Goal: Task Accomplishment & Management: Use online tool/utility

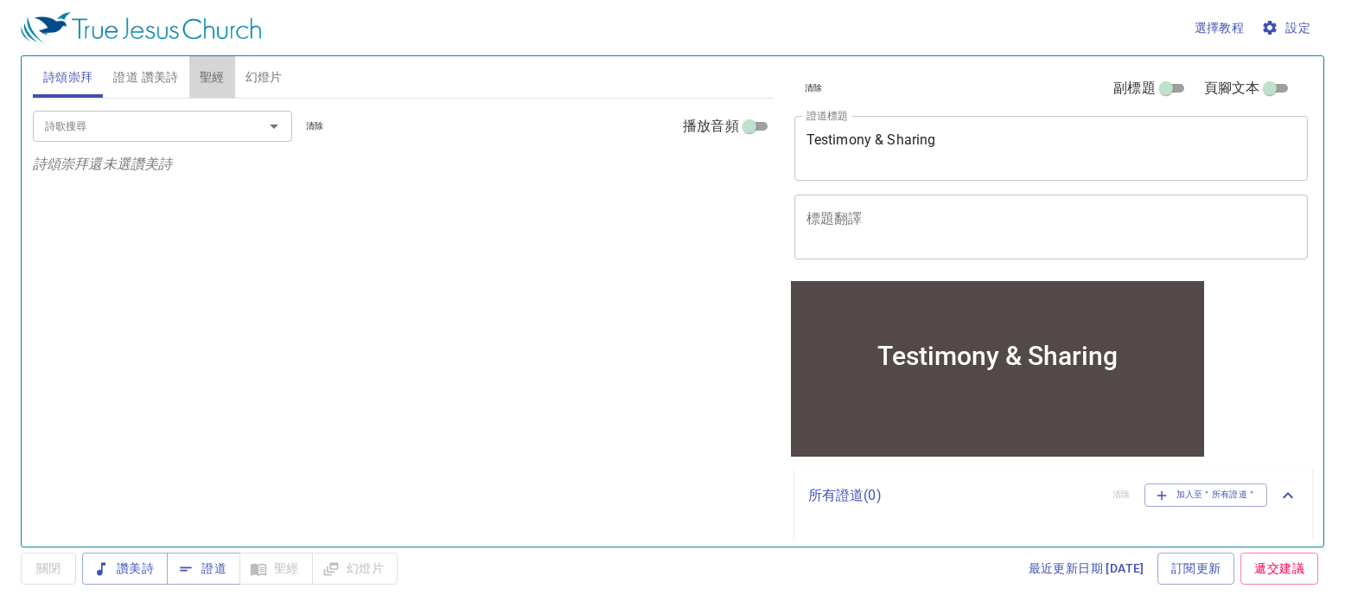
click at [205, 72] on span "聖經" at bounding box center [212, 78] width 25 height 22
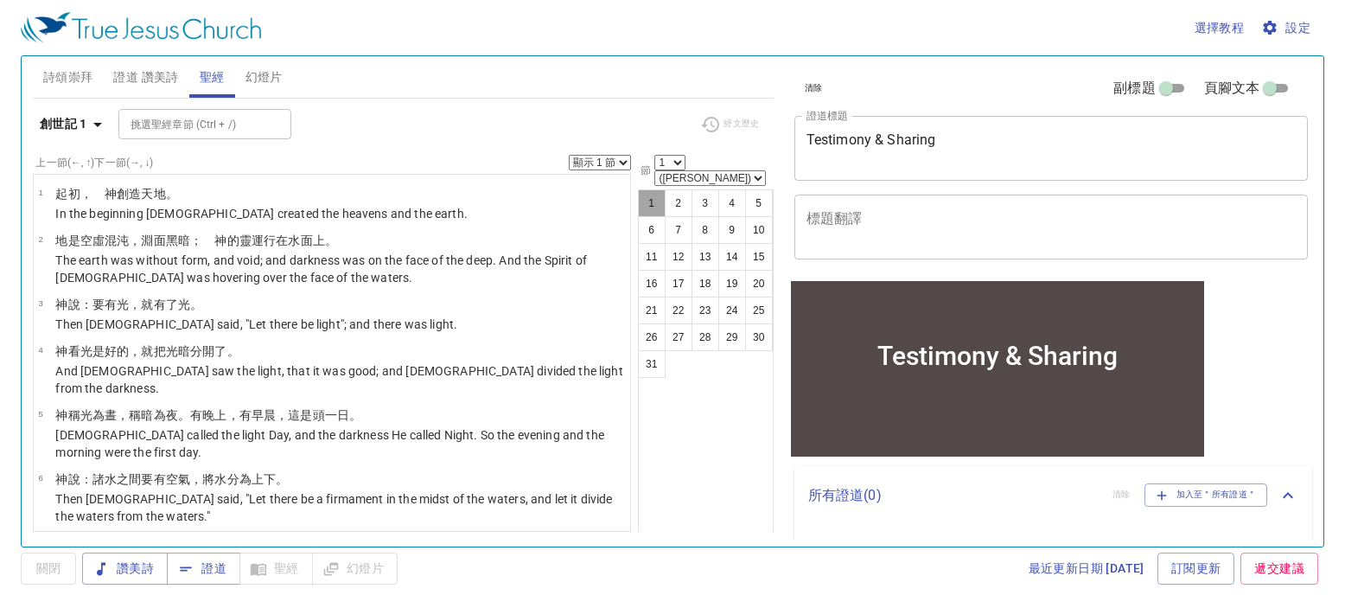
click at [659, 189] on button "1" at bounding box center [652, 203] width 28 height 28
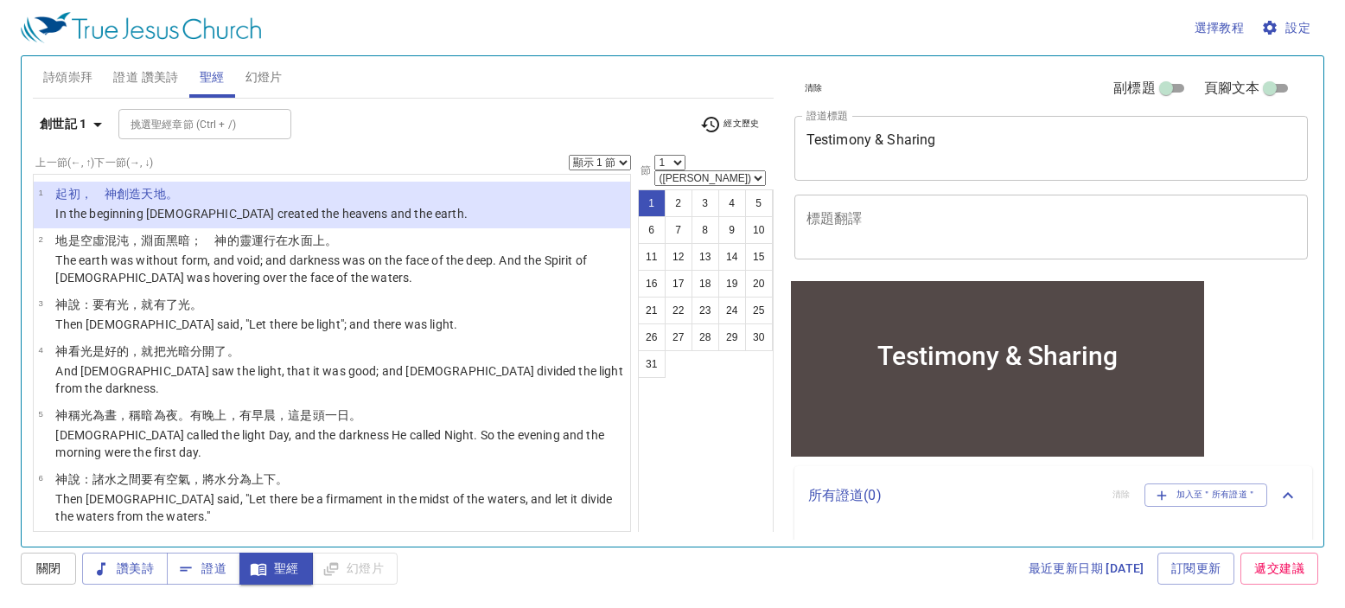
drag, startPoint x: 971, startPoint y: 129, endPoint x: 944, endPoint y: 201, distance: 77.4
click at [828, 138] on div "Testimony & Sharing x 證道標題" at bounding box center [1051, 148] width 514 height 65
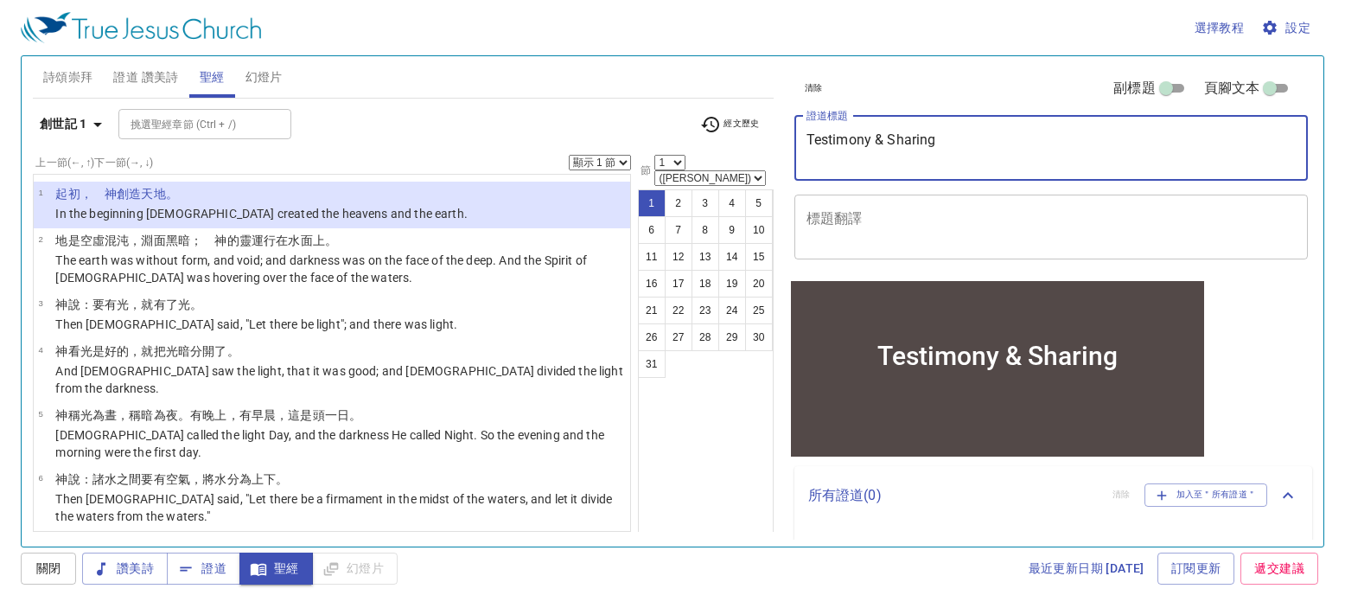
drag, startPoint x: 953, startPoint y: 155, endPoint x: 766, endPoint y: 146, distance: 186.9
click at [766, 146] on div "詩頌崇拜 證道 讚美詩 聖經 幻燈片 詩歌搜尋 詩歌搜尋 清除 播放音頻 詩頌崇拜還未選讚美詩 詩歌搜尋 詩歌搜尋 清除 播放音頻 證道還未選讚美詩 創世記 …" at bounding box center [672, 294] width 1293 height 490
type textarea "t"
drag, startPoint x: 1035, startPoint y: 142, endPoint x: 703, endPoint y: 113, distance: 333.2
click at [703, 113] on div "詩頌崇拜 證道 讚美詩 聖經 幻燈片 詩歌搜尋 詩歌搜尋 清除 播放音頻 詩頌崇拜還未選讚美詩 詩歌搜尋 詩歌搜尋 清除 播放音頻 證道還未選讚美詩 創世記 …" at bounding box center [672, 294] width 1293 height 490
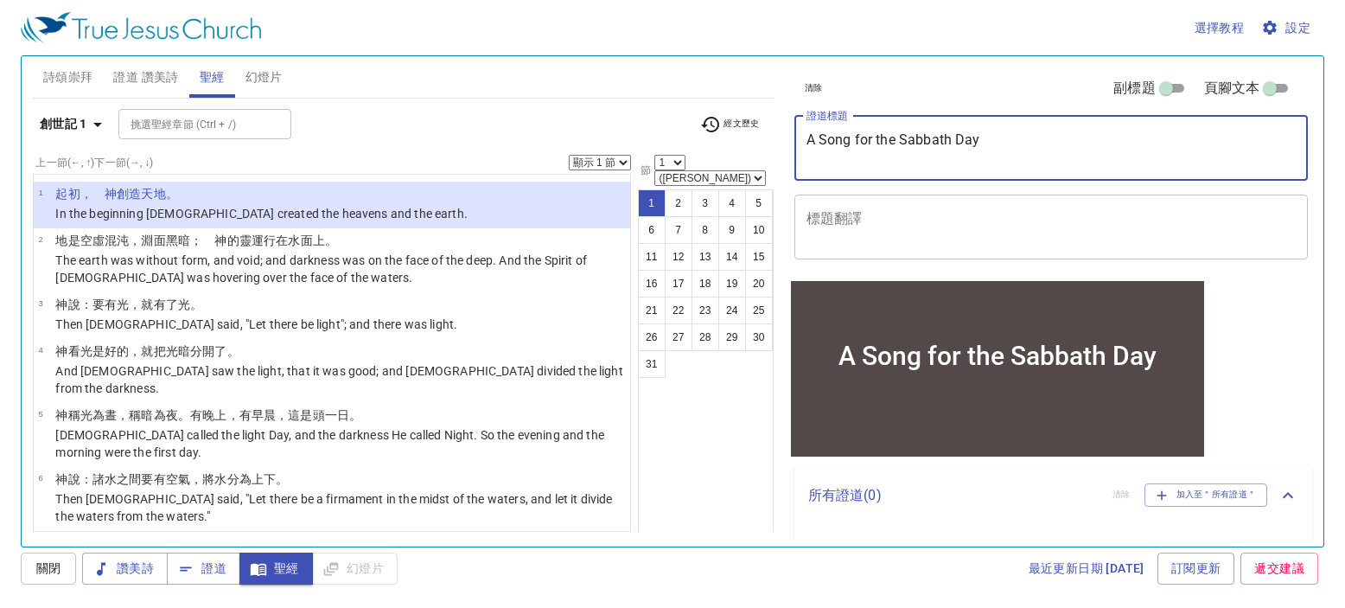
click at [991, 159] on textarea "A Song for the Sabbath Day" at bounding box center [1052, 147] width 490 height 33
drag, startPoint x: 1007, startPoint y: 149, endPoint x: 731, endPoint y: 141, distance: 275.9
click at [736, 141] on div "詩頌崇拜 證道 讚美詩 聖經 幻燈片 詩歌搜尋 詩歌搜尋 清除 播放音頻 詩頌崇拜還未選讚美詩 詩歌搜尋 詩歌搜尋 清除 播放音頻 證道還未選讚美詩 創世記 …" at bounding box center [672, 294] width 1293 height 490
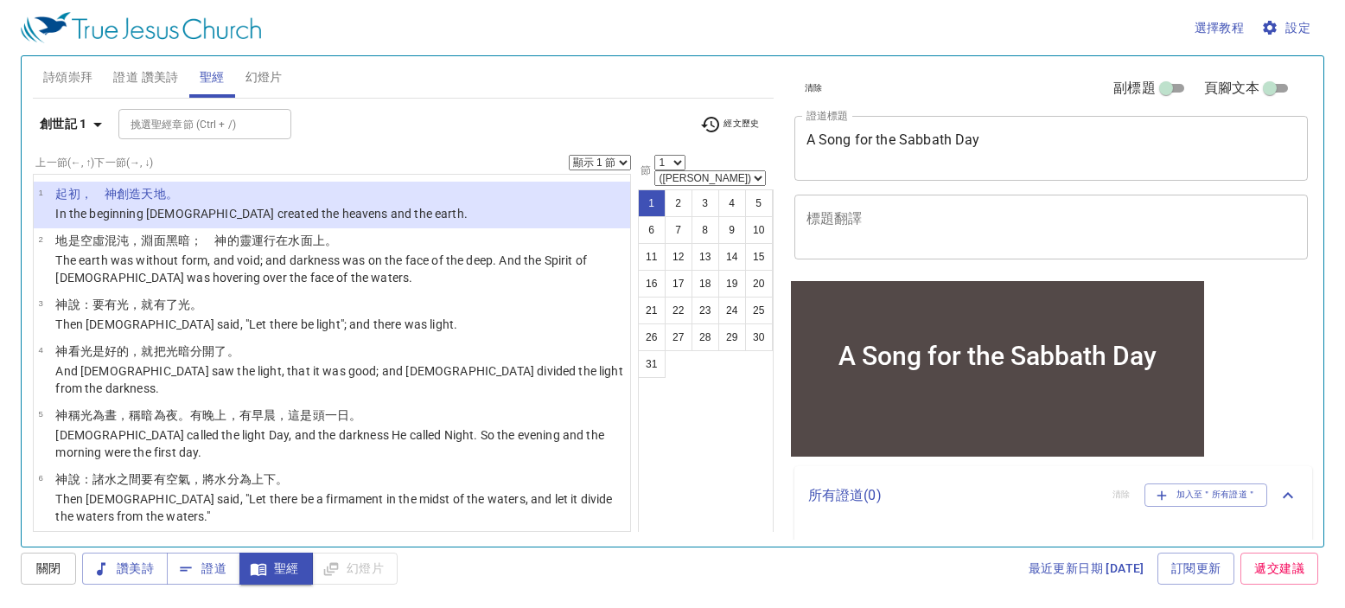
drag, startPoint x: 3, startPoint y: 182, endPoint x: 285, endPoint y: 131, distance: 286.4
click at [3, 182] on div "選擇教程 設定 詩頌崇拜 證道 讚美詩 聖經 幻燈片 詩歌搜尋 詩歌搜尋 清除 播放音頻 詩頌崇拜還未選讚美詩 詩歌搜尋 詩歌搜尋 清除 播放音頻 證道還未選…" at bounding box center [672, 304] width 1345 height 608
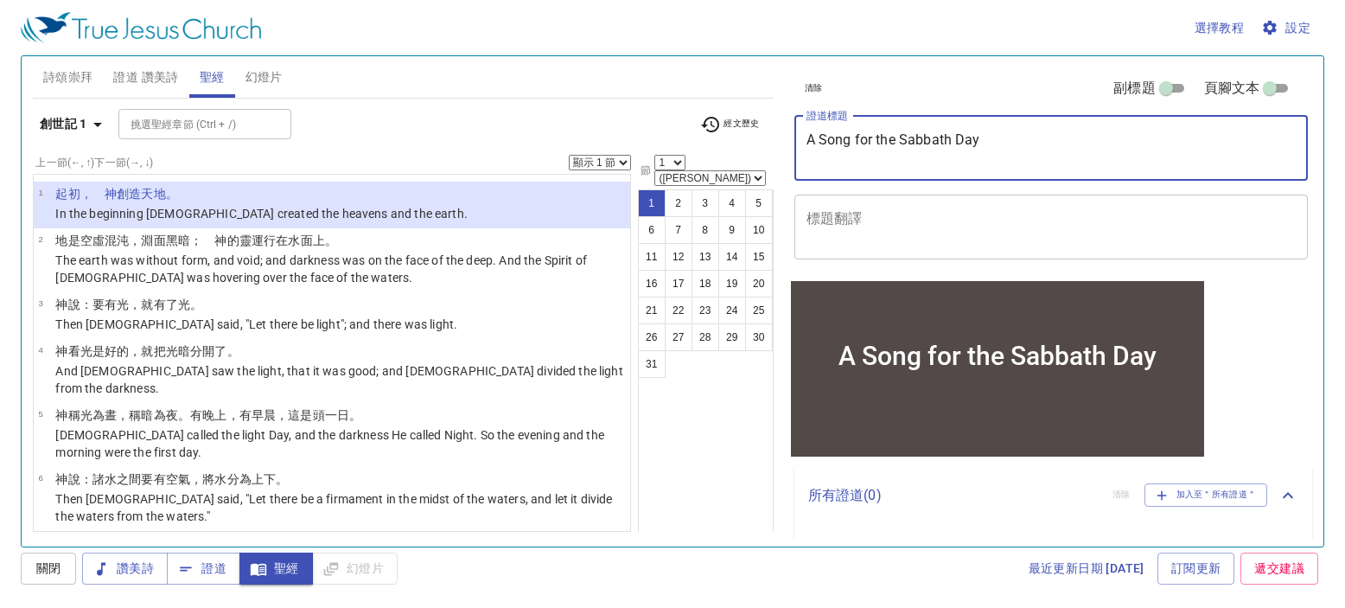
click at [1019, 133] on textarea "A Song for the Sabbath Day" at bounding box center [1052, 147] width 490 height 33
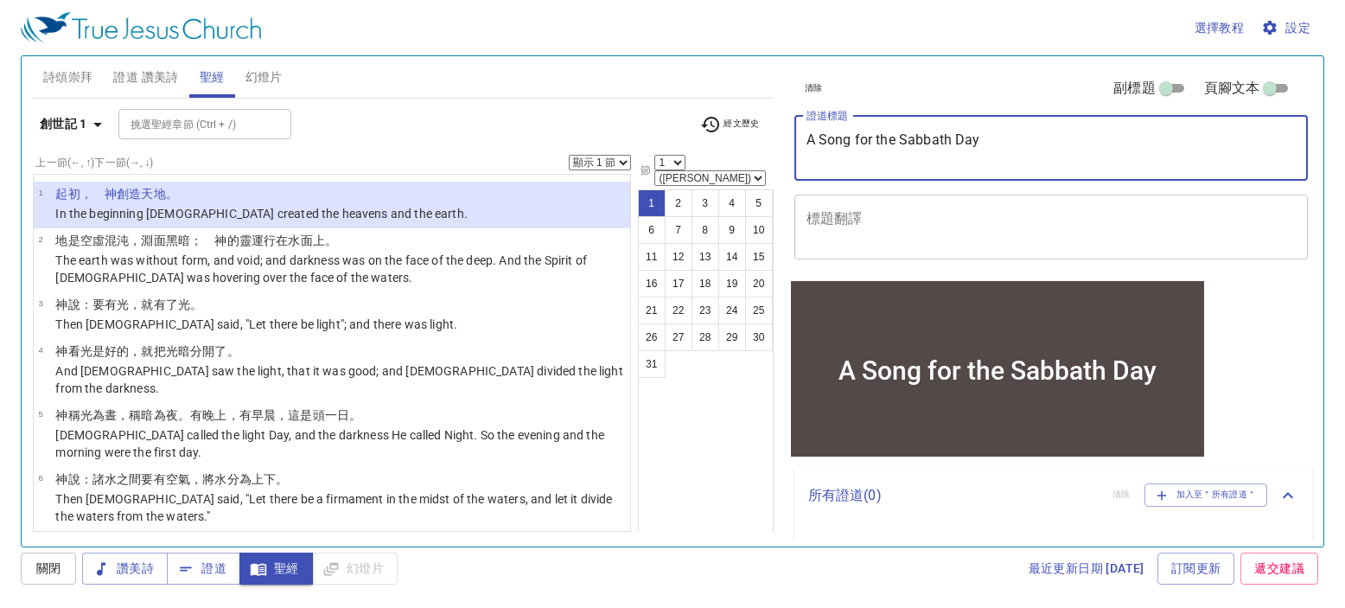
paste textarea "安息日之歌"
drag, startPoint x: 989, startPoint y: 164, endPoint x: 656, endPoint y: 128, distance: 334.8
click at [655, 122] on div "詩頌崇拜 證道 讚美詩 聖經 幻燈片 詩歌搜尋 詩歌搜尋 清除 播放音頻 詩頌崇拜還未選讚美詩 詩歌搜尋 詩歌搜尋 清除 播放音頻 證道還未選讚美詩 創世記 …" at bounding box center [672, 294] width 1293 height 490
type textarea "安息日之歌 A Song for the Sabbath Day"
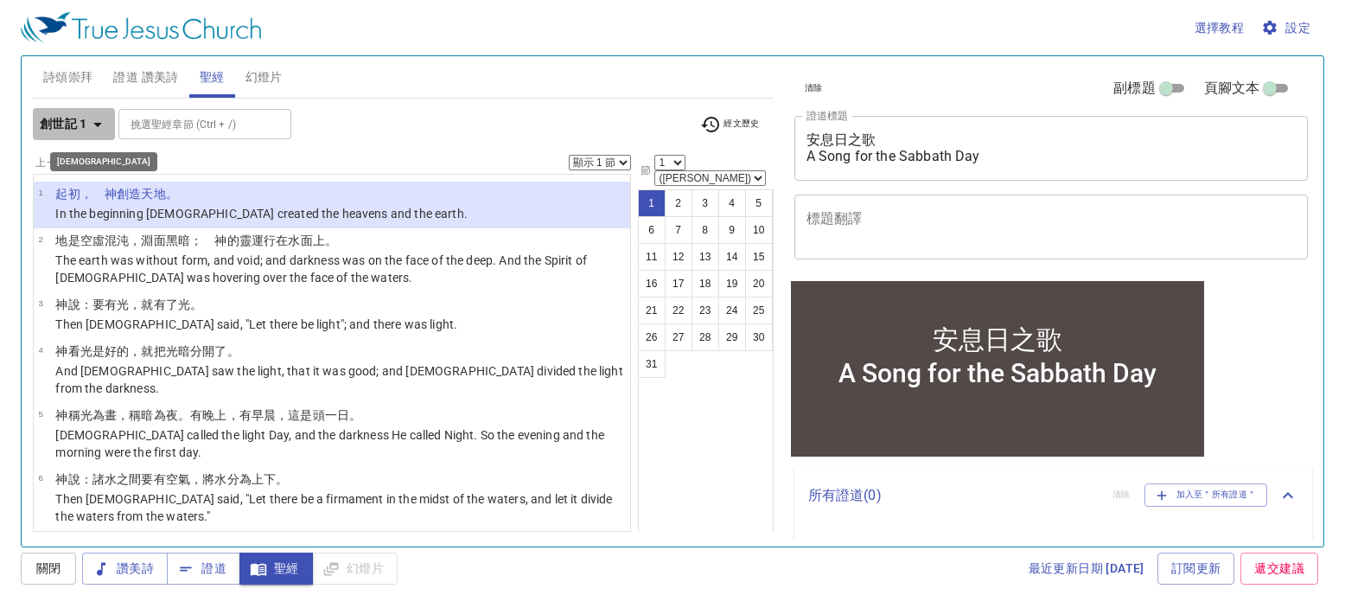
click at [99, 133] on icon "button" at bounding box center [97, 124] width 21 height 21
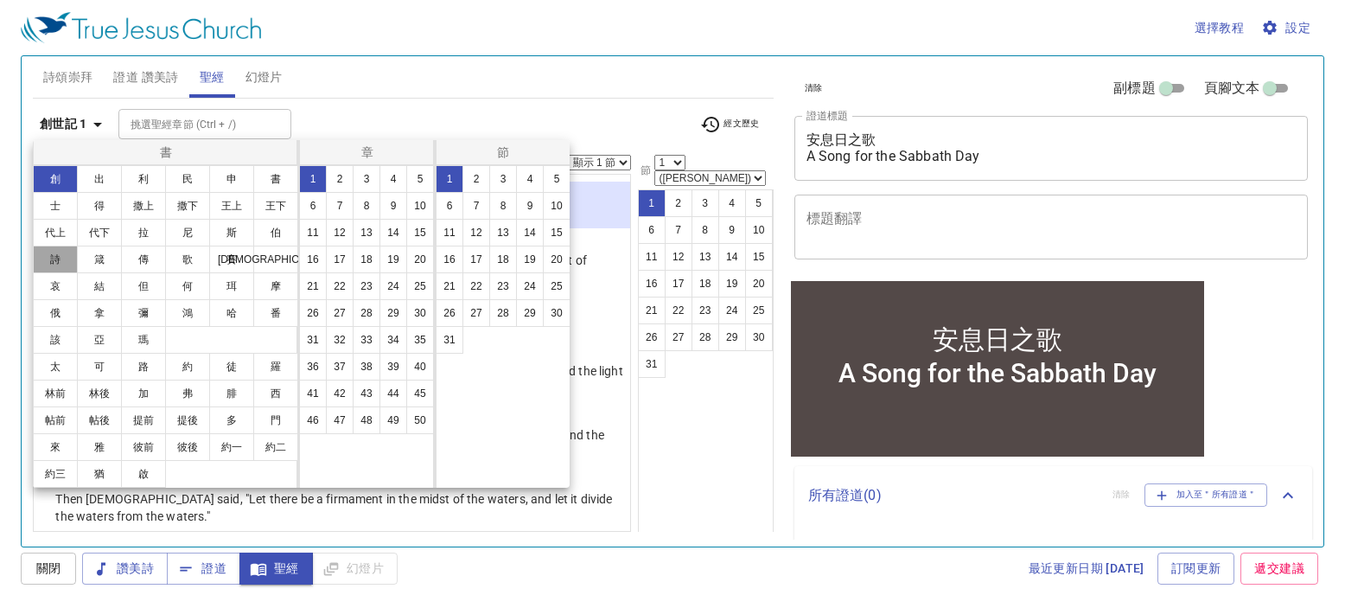
click at [60, 258] on button "詩" at bounding box center [55, 260] width 45 height 28
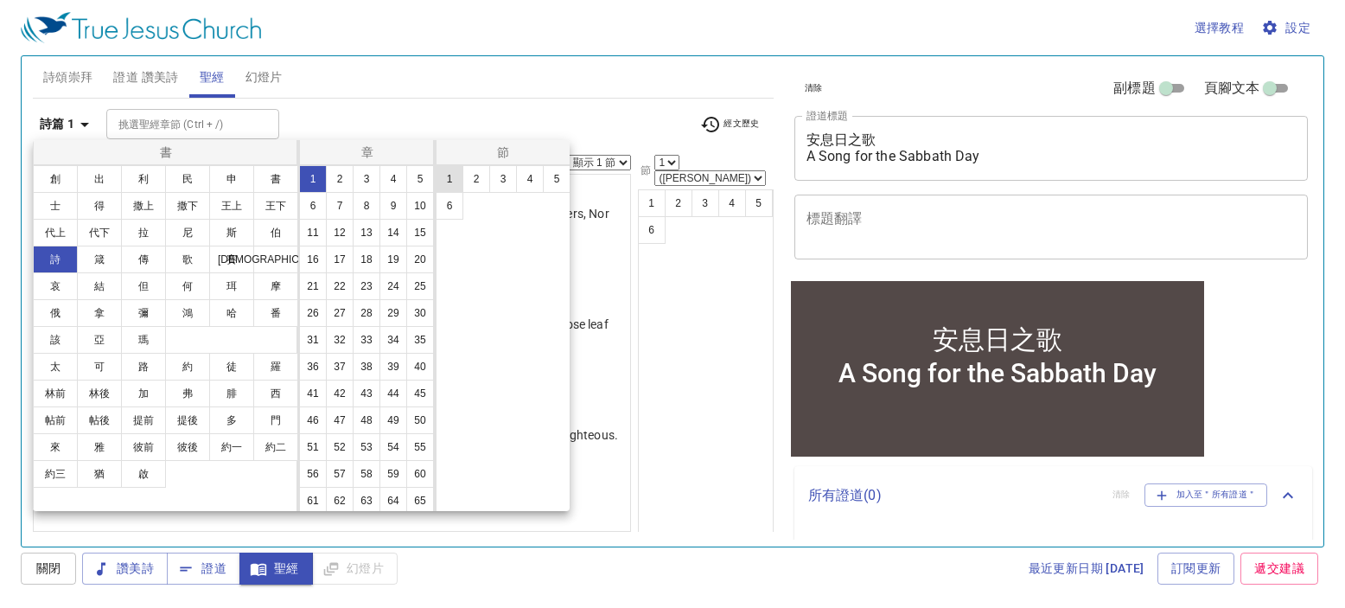
click at [445, 179] on button "1" at bounding box center [450, 179] width 28 height 28
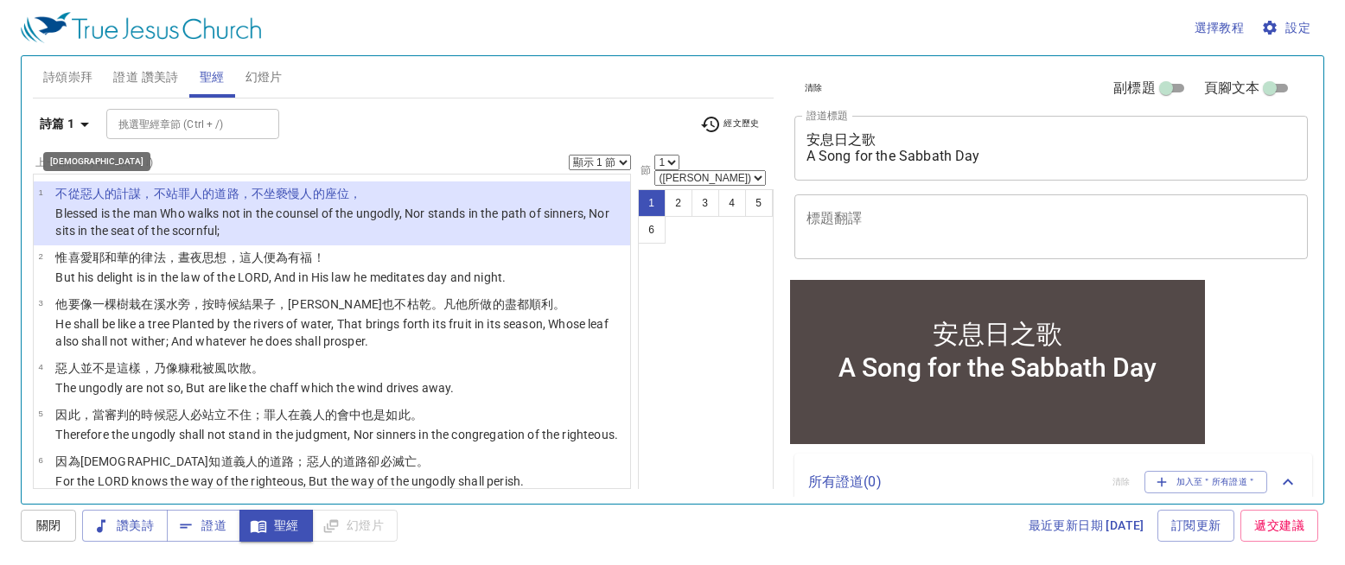
click at [92, 124] on icon "button" at bounding box center [84, 124] width 21 height 21
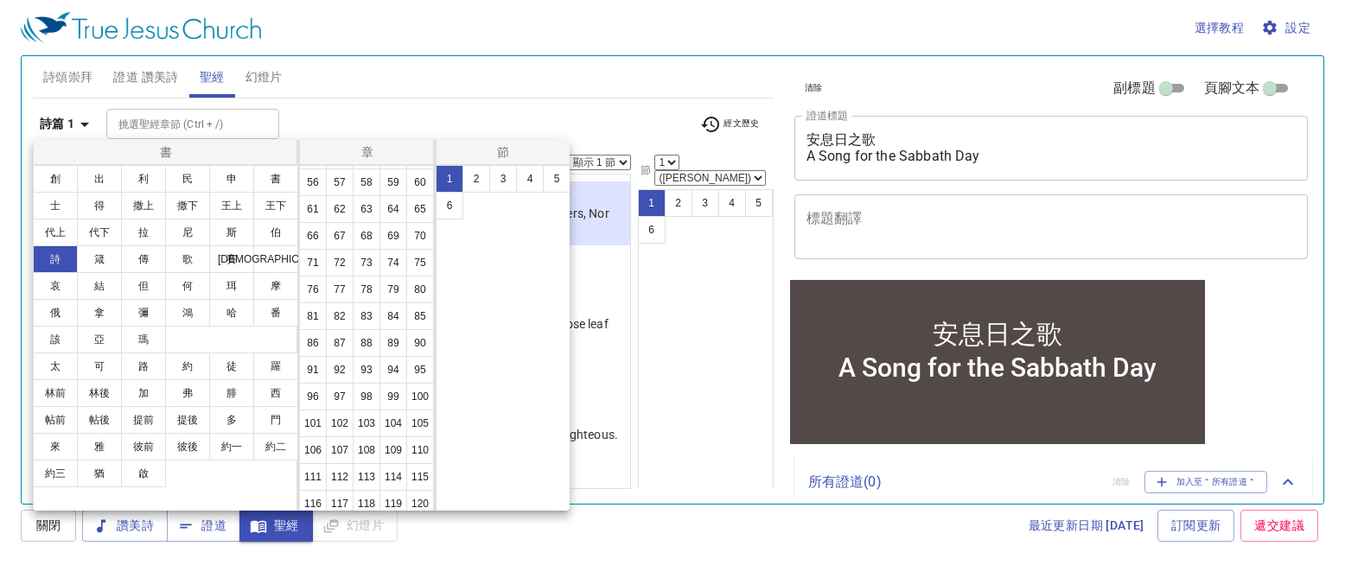
scroll to position [302, 0]
click at [354, 373] on button "92" at bounding box center [340, 360] width 28 height 28
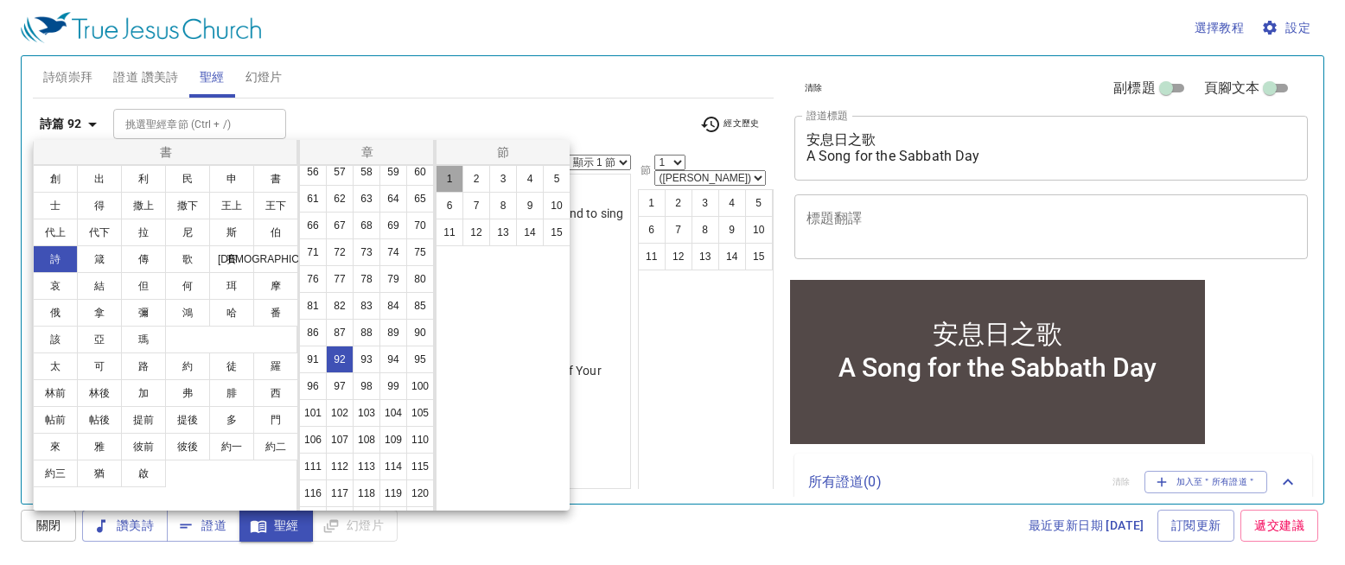
click at [456, 173] on button "1" at bounding box center [450, 179] width 28 height 28
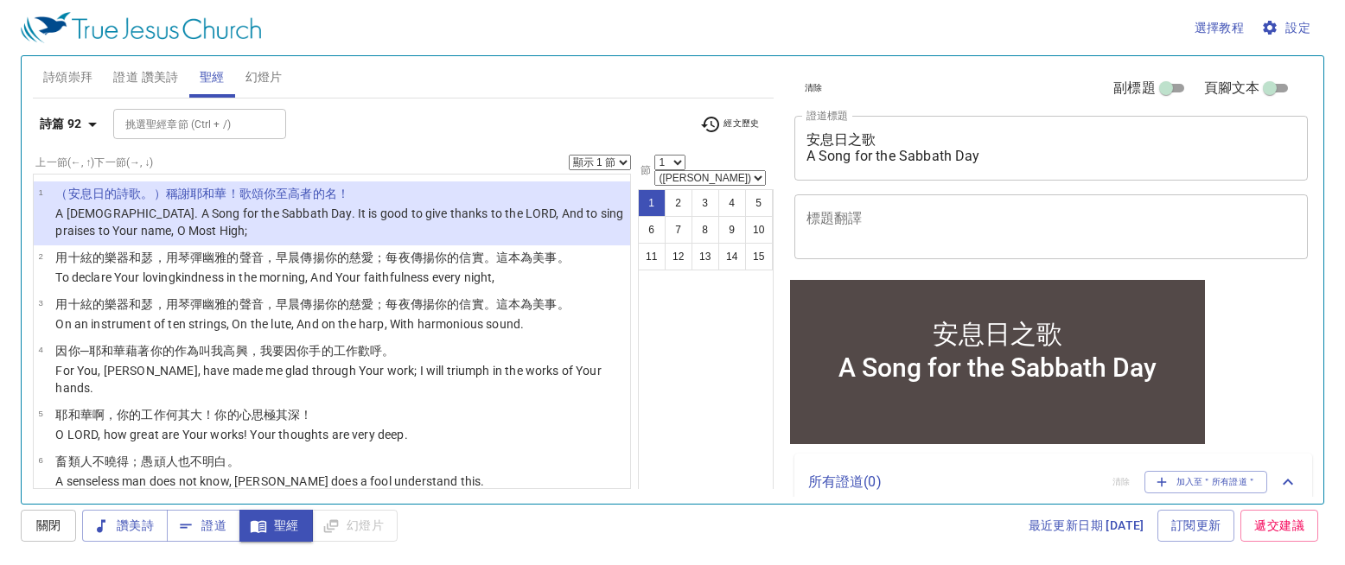
click at [604, 161] on select "顯示 1 節 顯示 2 節 顯示 3 節 顯示 4 節 顯示 5 節" at bounding box center [600, 163] width 62 height 16
select select "5"
click at [569, 155] on select "顯示 1 節 顯示 2 節 顯示 3 節 顯示 4 節 顯示 5 節" at bounding box center [600, 163] width 62 height 16
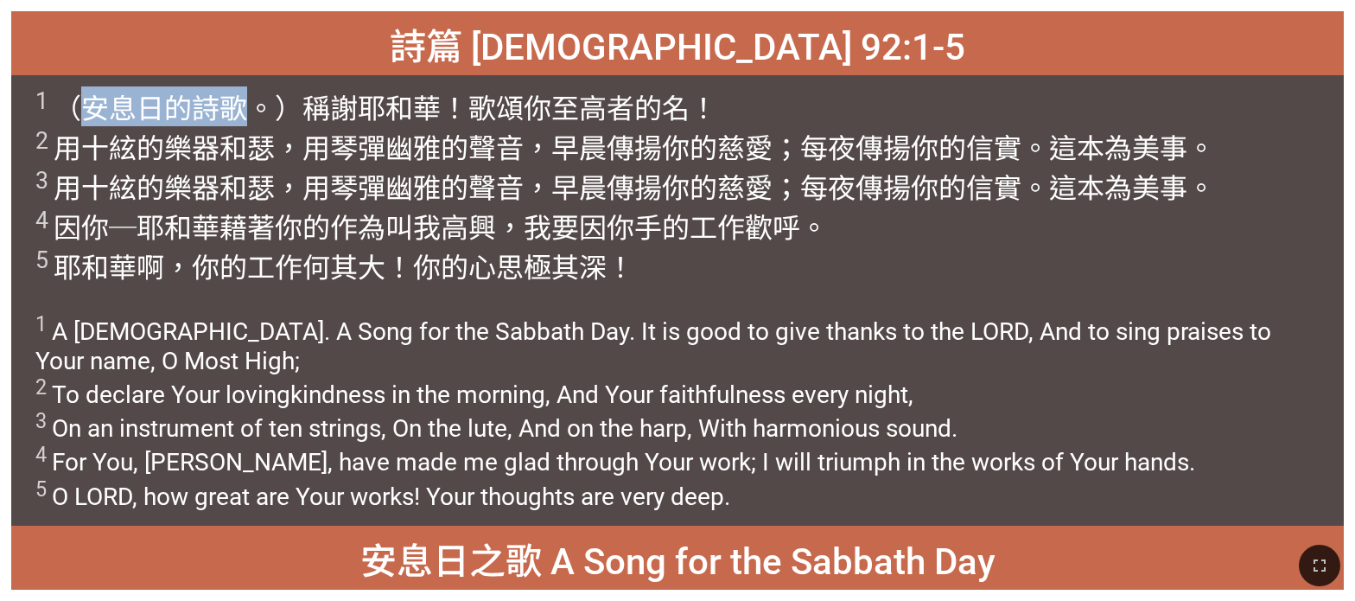
drag, startPoint x: 82, startPoint y: 108, endPoint x: 255, endPoint y: 112, distance: 172.9
click at [255, 112] on span "1 （安息 日 的詩 歌 。）稱謝 耶和華 ！歌頌 你至高者 的名 ！ 2 用十絃 的樂器和瑟 ，用琴 彈幽雅的聲音 ，早晨 傳揚 你的慈愛 ；每夜 傳揚你的…" at bounding box center [625, 185] width 1181 height 199
copy span "安息 日 的詩 歌"
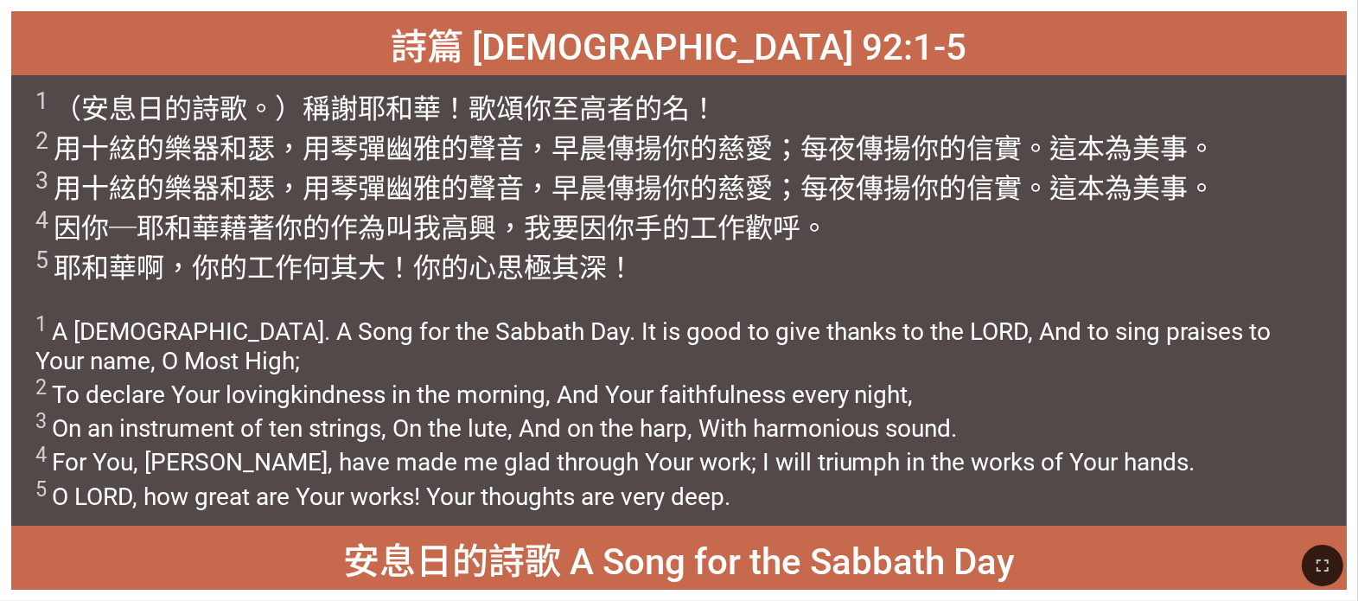
click at [607, 182] on wh1902 "，早晨 傳揚 你的慈愛 ；每夜 傳揚你的信實 。這本為美事。 4 因你─耶和華 藉著你的作為 叫我高興 ，我要因你手 的工作 歡呼 。 5 耶和華 啊，你的工…" at bounding box center [625, 228] width 1181 height 112
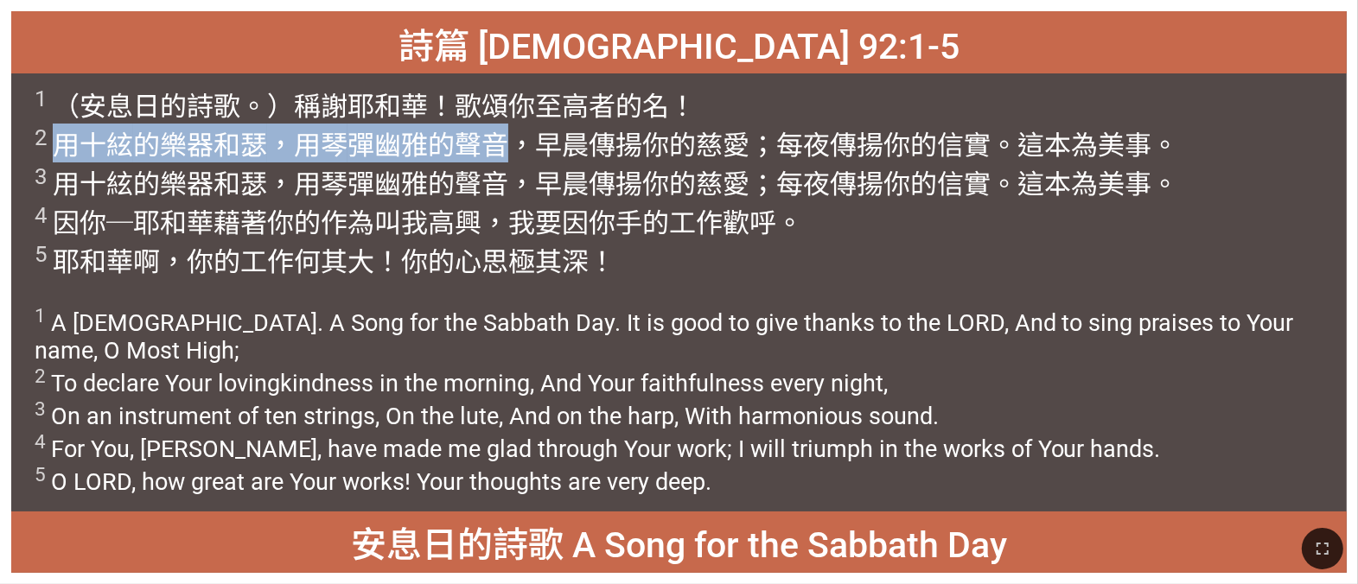
drag, startPoint x: 56, startPoint y: 141, endPoint x: 495, endPoint y: 156, distance: 439.4
click at [495, 156] on wh8034 "！ 2 用十絃 的樂器和瑟 ，用琴 彈幽雅的聲音 ，早晨 傳揚 你的慈愛 ；每夜 傳揚你的信實 。這本為美事。 3 用十絃 的樂器和瑟 ，用琴 彈幽雅的聲音 …" at bounding box center [607, 185] width 1144 height 188
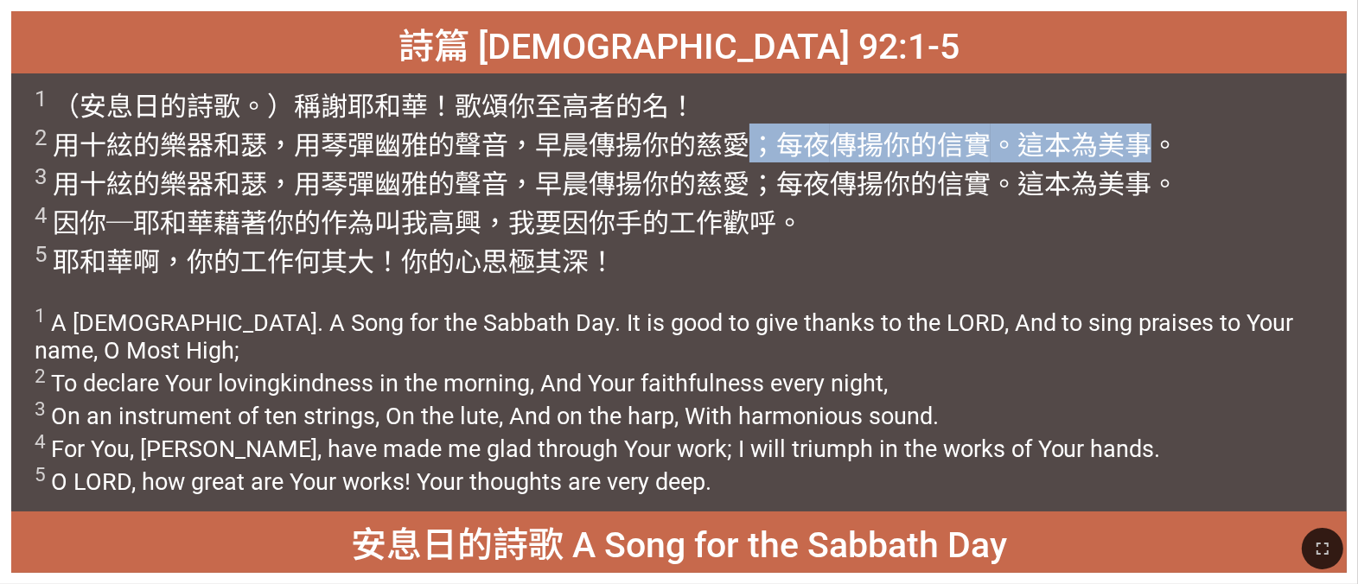
drag, startPoint x: 745, startPoint y: 147, endPoint x: 1146, endPoint y: 144, distance: 401.1
click at [691, 144] on wh5046 "你的慈愛 ；每夜 傳揚你的信實 。這本為美事。 3 用十絃 的樂器和瑟 ，用琴 彈幽雅的聲音 ，早晨 傳揚 你的慈愛 ；每夜 傳揚你的信實 。這本為美事。 4…" at bounding box center [607, 204] width 1144 height 149
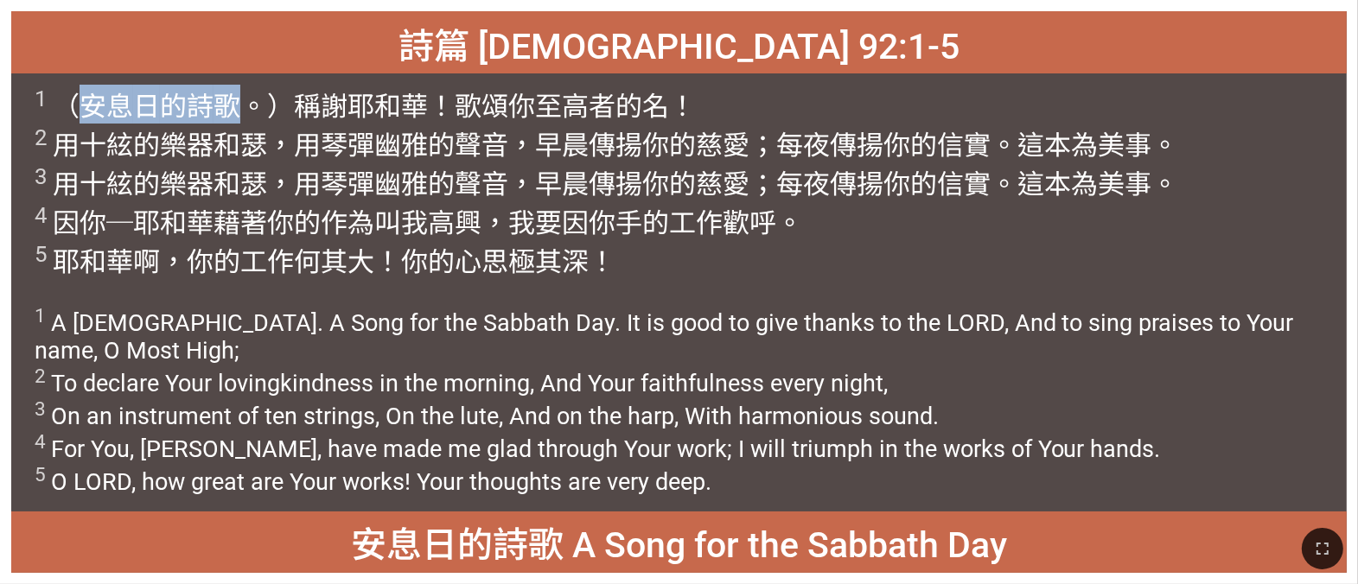
drag, startPoint x: 85, startPoint y: 108, endPoint x: 238, endPoint y: 105, distance: 153.0
click at [238, 105] on span "1 （安息 日 的詩 歌 。）稱謝 耶和華 ！歌頌 你至高者 的名 ！ 2 用十絃 的樂器和瑟 ，用琴 彈幽雅的聲音 ，早晨 傳揚 你的慈愛 ；每夜 傳揚你的…" at bounding box center [607, 182] width 1144 height 195
click at [691, 349] on span "1 A Psalm. A Song for the Sabbath Day. It is good to give thanks to the LORD, A…" at bounding box center [679, 400] width 1289 height 192
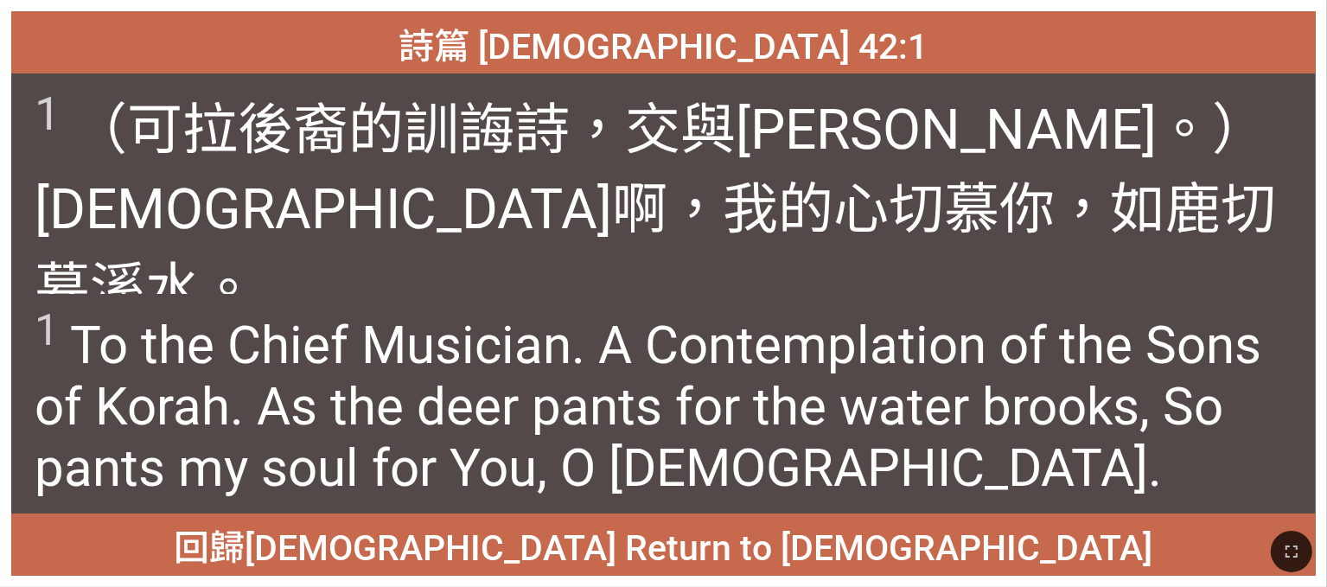
click at [691, 143] on wh5329 "。）神啊 ，我的心 切慕 你，如鹿 切慕 溪 水 。" at bounding box center [655, 210] width 1241 height 224
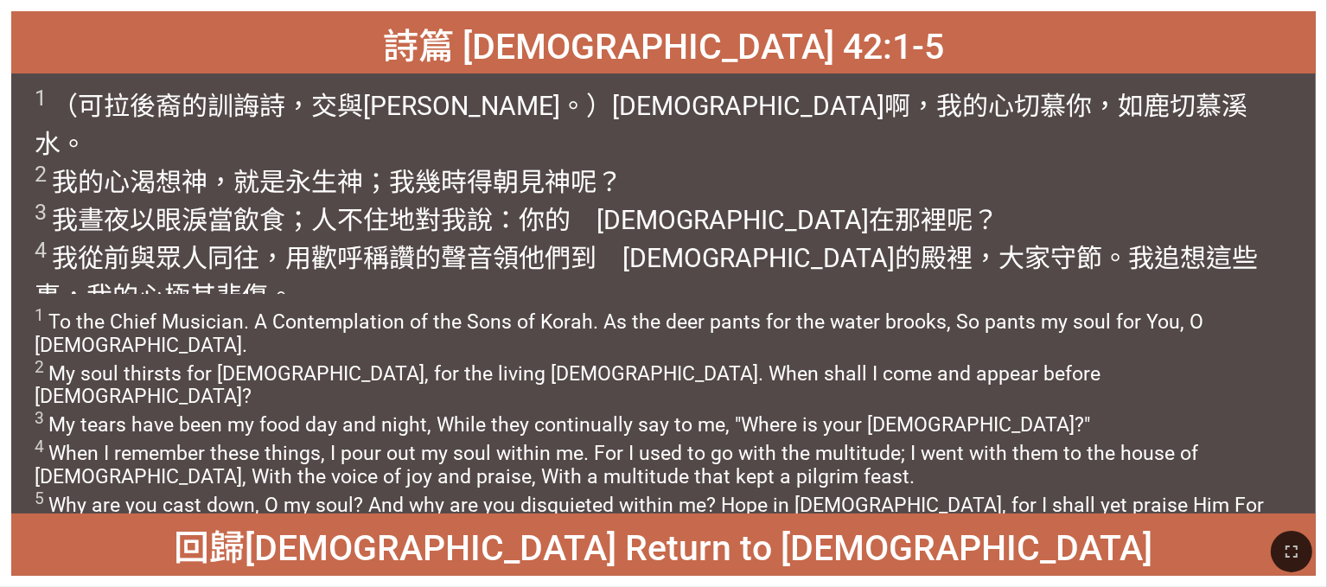
click at [691, 54] on div "詩篇 Psalm 42:1-5 詩篇 Psalm 42:1-5 1 （可拉 後裔 的訓誨詩 ，交與伶長 。）神啊 ，我的心 切慕 你，如鹿 切慕 溪 水 。 …" at bounding box center [663, 293] width 1327 height 587
click at [691, 243] on wh2142 "這些事，我的心 極其悲傷 。 5 我的心 哪，你為何憂悶 ？為何在我裡面煩躁 ？應當仰望 　神 ，因他笑臉 幫助 我；我還要稱讚 他。" at bounding box center [646, 296] width 1223 height 106
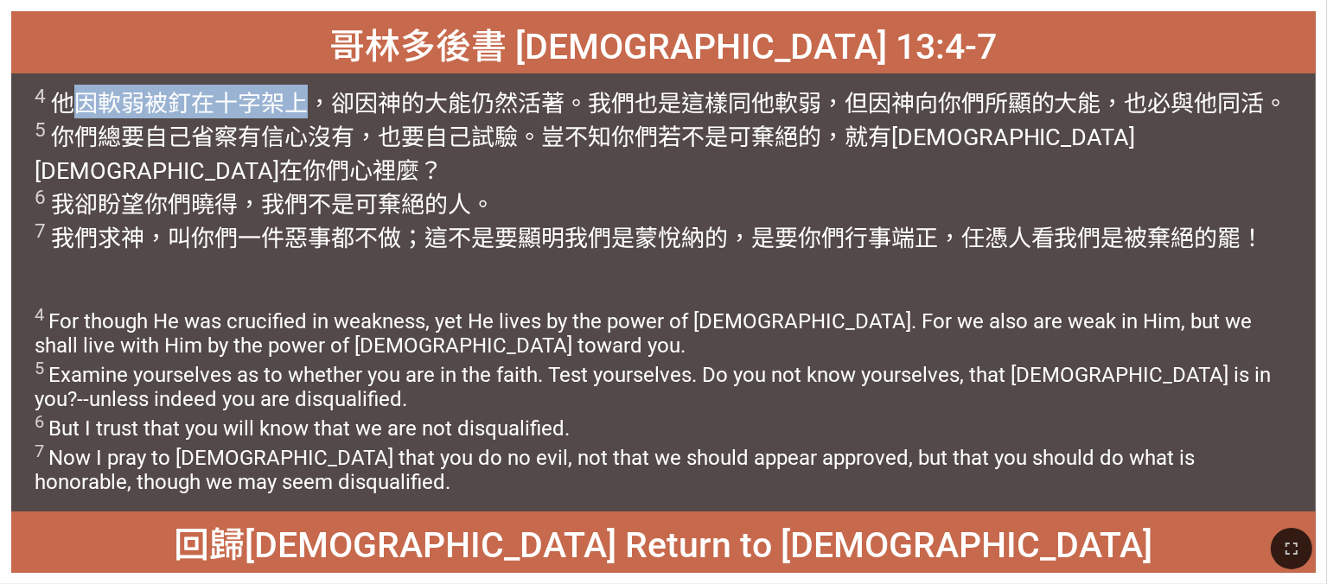
drag, startPoint x: 82, startPoint y: 100, endPoint x: 297, endPoint y: 105, distance: 215.3
click at [297, 105] on span "4 他因 軟弱 被釘在十字架上 ，卻 因 神 的大能 仍然活著 。我們 也 是這樣同 他 軟弱 ，但 因 神 向 你們 所顯的大能 ，也必與 他 同活 。 5…" at bounding box center [664, 169] width 1258 height 169
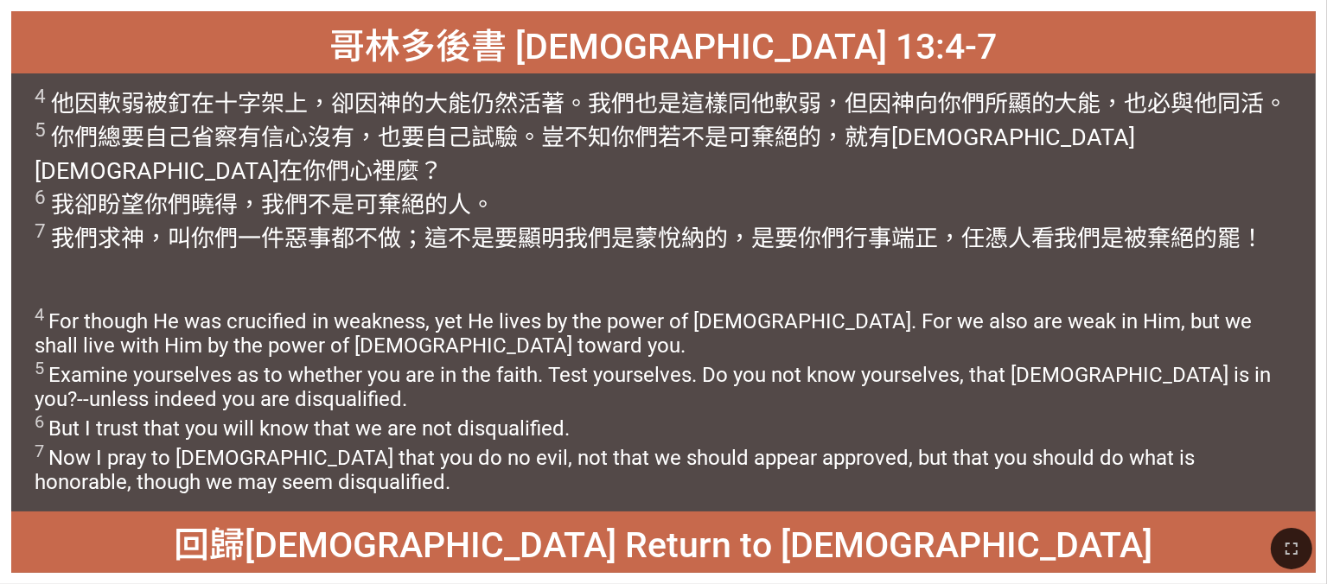
drag, startPoint x: 297, startPoint y: 105, endPoint x: 405, endPoint y: 127, distance: 110.4
click at [405, 129] on wg1487 "，也要自己 試驗 。豈 不 知 你們 若不 是 可棄絕的 ，就 有 耶穌 基督 在你們 心裡 麼？ 6 我卻 盼望 你們曉得 ，我們 不 是 可棄絕的 人。 …" at bounding box center [650, 188] width 1230 height 129
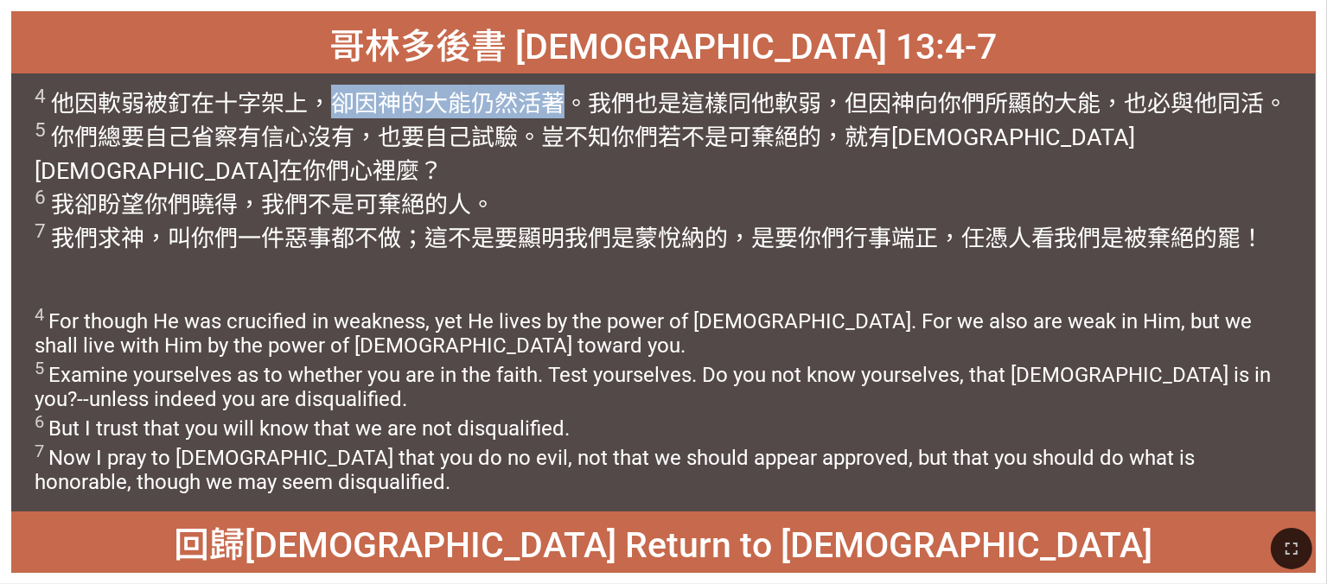
drag, startPoint x: 338, startPoint y: 100, endPoint x: 557, endPoint y: 111, distance: 219.0
click at [557, 111] on wg4717 "，卻 因 神 的大能 仍然活著 。我們 也 是這樣同 他 軟弱 ，但 因 神 向 你們 所顯的大能 ，也必與 他 同活 。 5 你們 總要自己省察 有 信心 …" at bounding box center [661, 171] width 1253 height 163
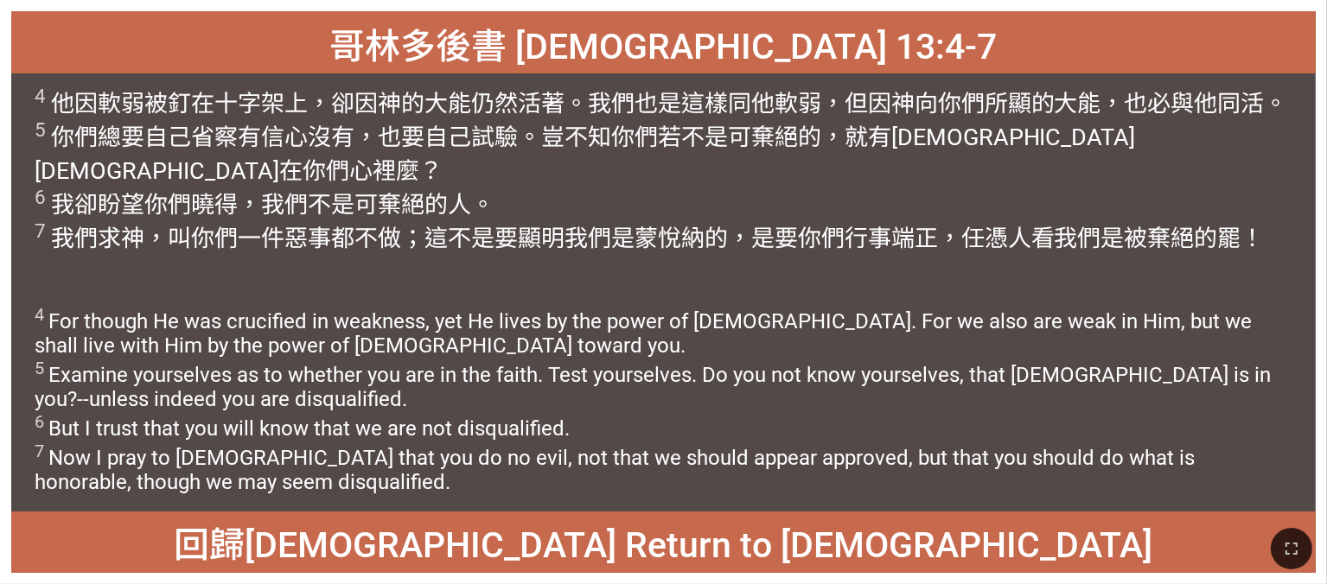
drag, startPoint x: 557, startPoint y: 111, endPoint x: 626, endPoint y: 183, distance: 100.3
click at [618, 235] on div "4 他因 軟弱 被釘在十字架上 ，卻 因 神 的大能 仍然活著 。我們 也 是這樣同 他 軟弱 ，但 因 神 向 你們 所顯的大能 ，也必與 他 同活 。 5…" at bounding box center [663, 183] width 1304 height 220
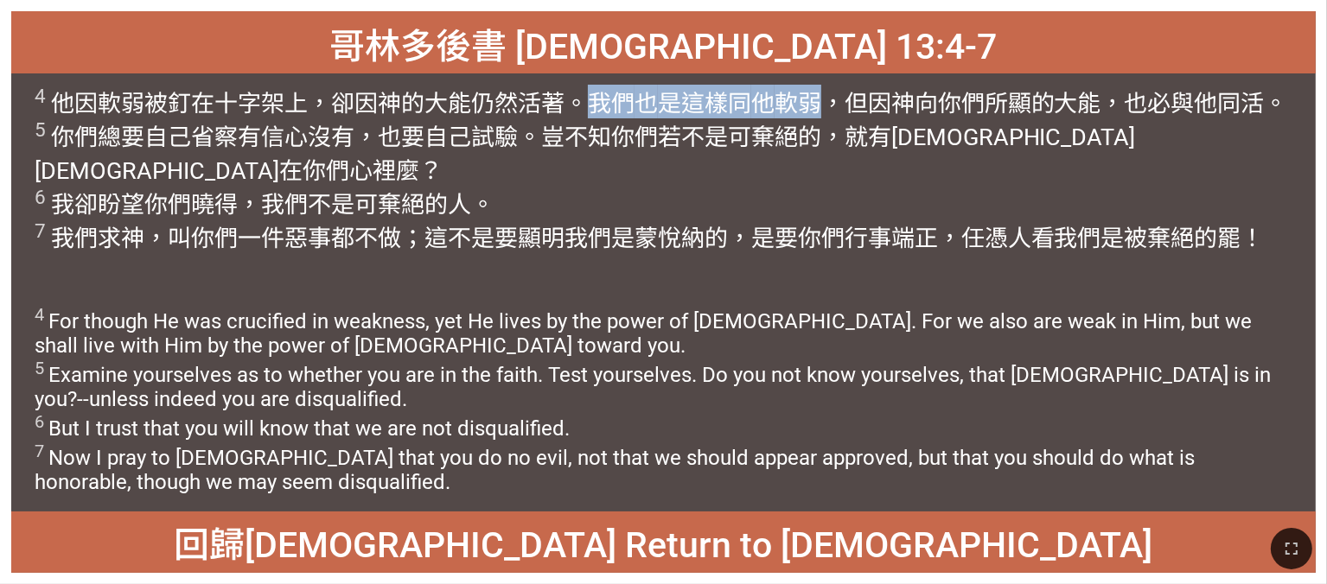
drag, startPoint x: 584, startPoint y: 106, endPoint x: 818, endPoint y: 101, distance: 233.5
click at [691, 101] on wg2198 "。我們 也 是這樣同 他 軟弱 ，但 因 神 向 你們 所顯的大能 ，也必與 他 同活 。 5 你們 總要自己省察 有 信心 沒有 ，也要自己 試驗 。豈 不…" at bounding box center [661, 171] width 1253 height 163
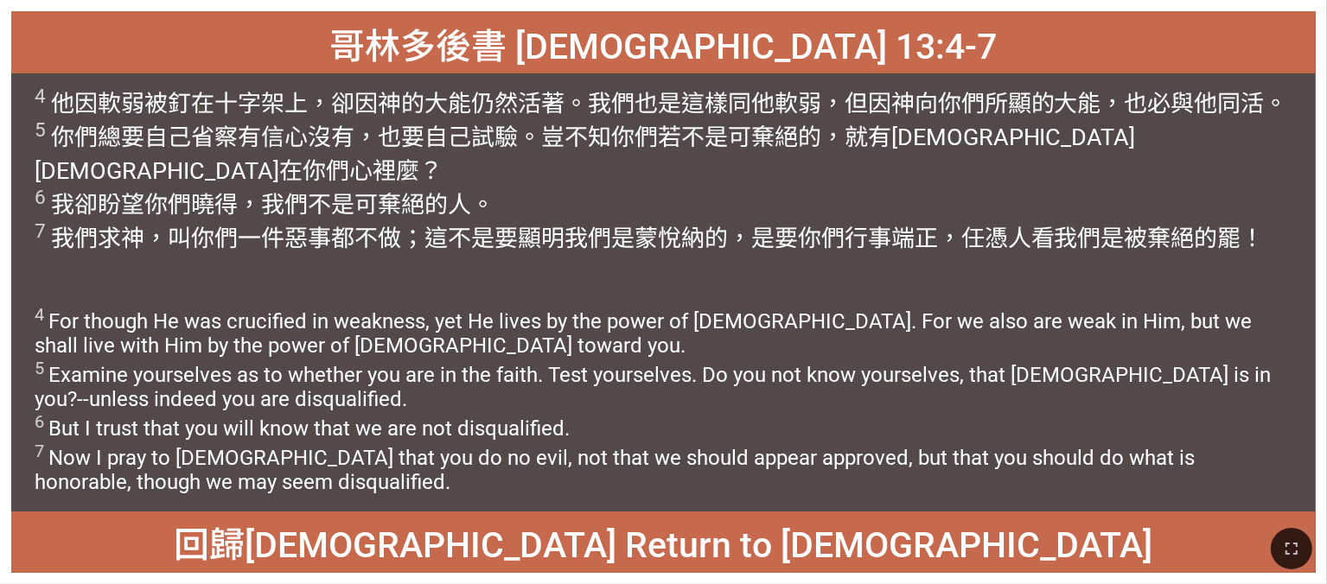
drag, startPoint x: 755, startPoint y: 250, endPoint x: 863, endPoint y: 195, distance: 121.4
click at [691, 248] on div "4 他因 軟弱 被釘在十字架上 ，卻 因 神 的大能 仍然活著 。我們 也 是這樣同 他 軟弱 ，但 因 神 向 你們 所顯的大能 ，也必與 他 同活 。 5…" at bounding box center [663, 183] width 1304 height 220
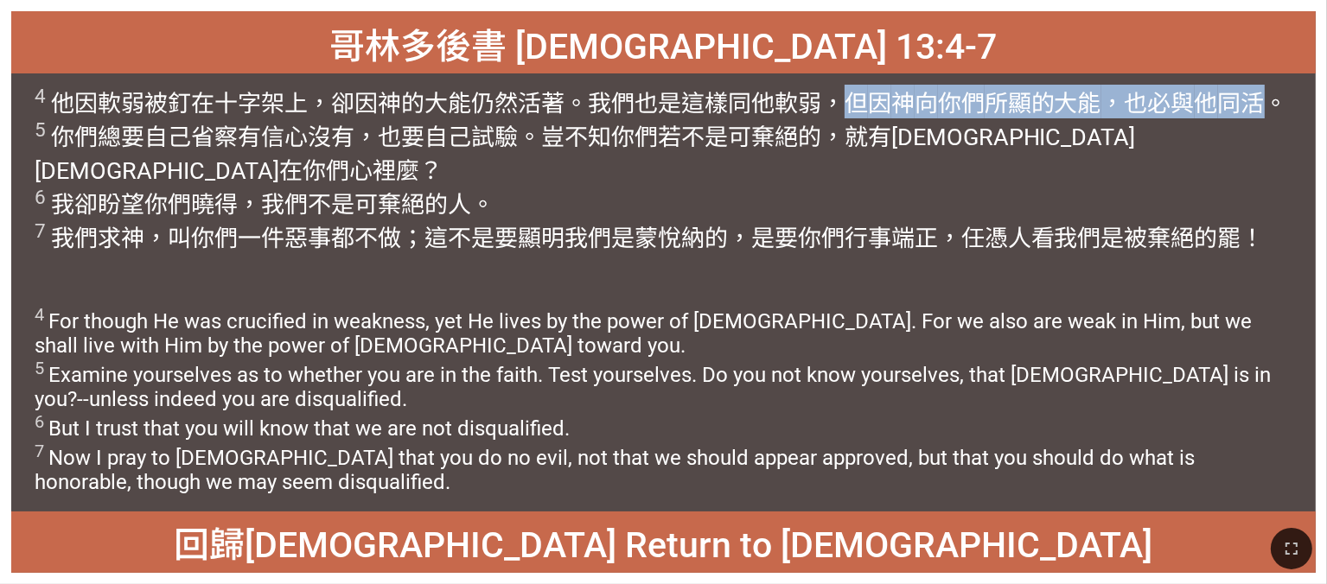
drag, startPoint x: 850, startPoint y: 103, endPoint x: 1266, endPoint y: 105, distance: 416.7
click at [691, 105] on wg770 "，但 因 神 向 你們 所顯的大能 ，也必與 他 同活 。 5 你們 總要自己省察 有 信心 沒有 ，也要自己 試驗 。豈 不 知 你們 若不 是 可棄絕的 …" at bounding box center [661, 171] width 1253 height 163
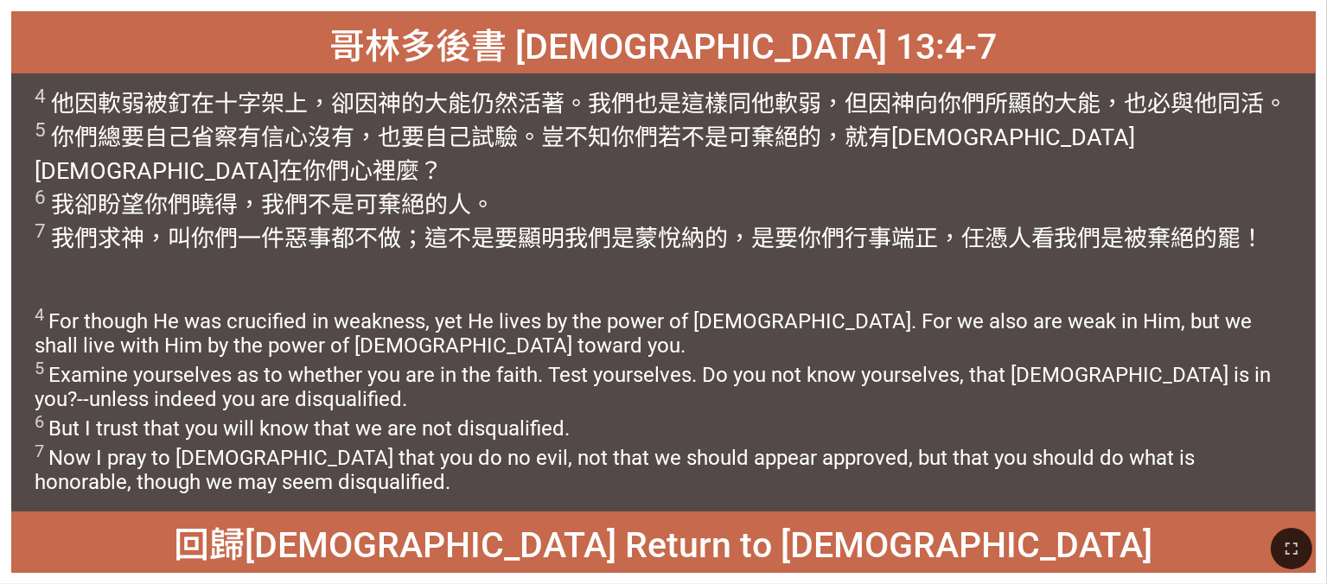
click at [575, 143] on wg2228 "不 知 你們 若不 是 可棄絕的 ，就 有 耶穌 基督 在你們 心裡 麼？ 6 我卻 盼望 你們曉得 ，我們 不 是 可棄絕的 人。 7 我們求 神 ，叫你們…" at bounding box center [650, 188] width 1230 height 129
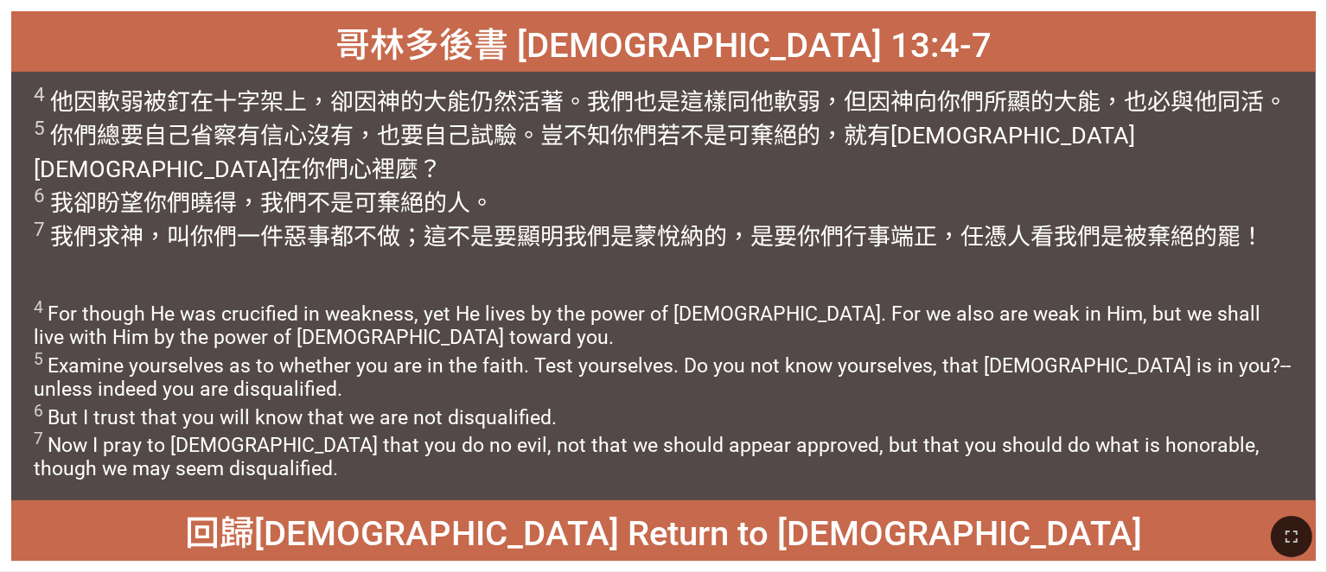
click at [670, 224] on div "4 他因 軟弱 被釘在十字架上 ，卻 因 神 的大能 仍然活著 。我們 也 是這樣同 他 軟弱 ，但 因 神 向 你們 所顯的大能 ，也必與 他 同活 。 5…" at bounding box center [663, 179] width 1304 height 214
click at [523, 237] on div "4 他因 軟弱 被釘在十字架上 ，卻 因 神 的大能 仍然活著 。我們 也 是這樣同 他 軟弱 ，但 因 神 向 你們 所顯的大能 ，也必與 他 同活 。 5…" at bounding box center [663, 179] width 1304 height 214
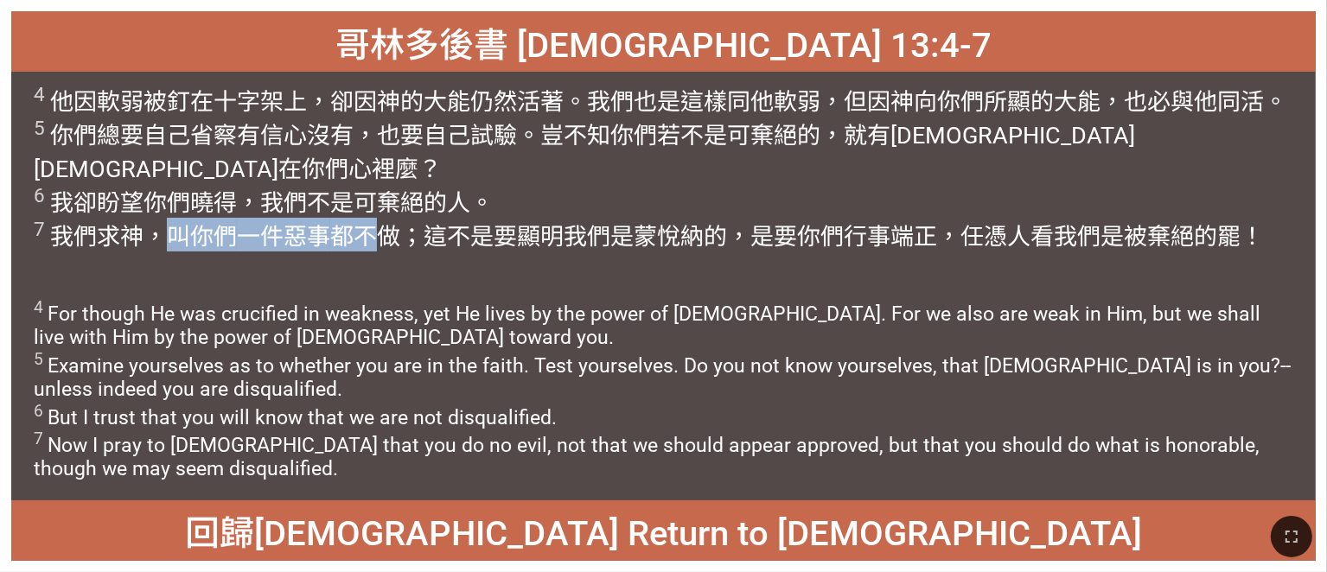
drag, startPoint x: 165, startPoint y: 206, endPoint x: 386, endPoint y: 201, distance: 221.3
click at [386, 223] on wg2316 "，叫你們 一件惡事 都不 做 ；這 不是 要顯明 我們是蒙悅納的 ，是要 你們 行事 端正 ，任憑 人看我們 是 被棄絕的 罷！" at bounding box center [703, 237] width 1120 height 28
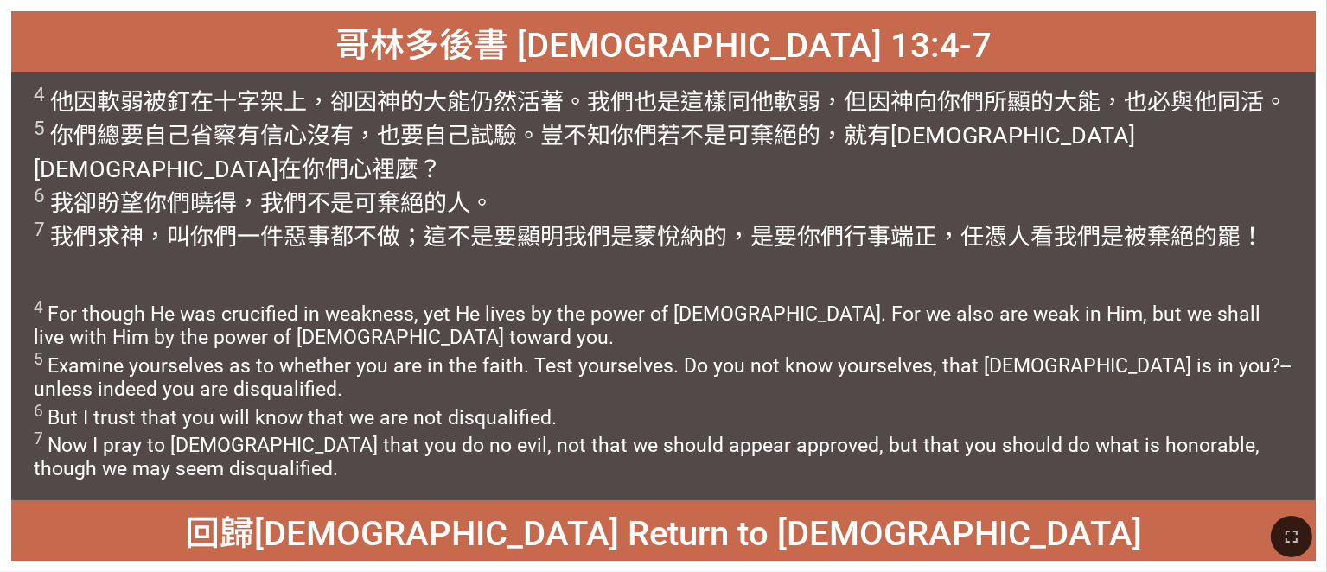
drag, startPoint x: 386, startPoint y: 201, endPoint x: 501, endPoint y: 229, distance: 118.3
click at [501, 229] on div "4 他因 軟弱 被釘在十字架上 ，卻 因 神 的大能 仍然活著 。我們 也 是這樣同 他 軟弱 ，但 因 神 向 你們 所顯的大能 ，也必與 他 同活 。 5…" at bounding box center [663, 179] width 1304 height 214
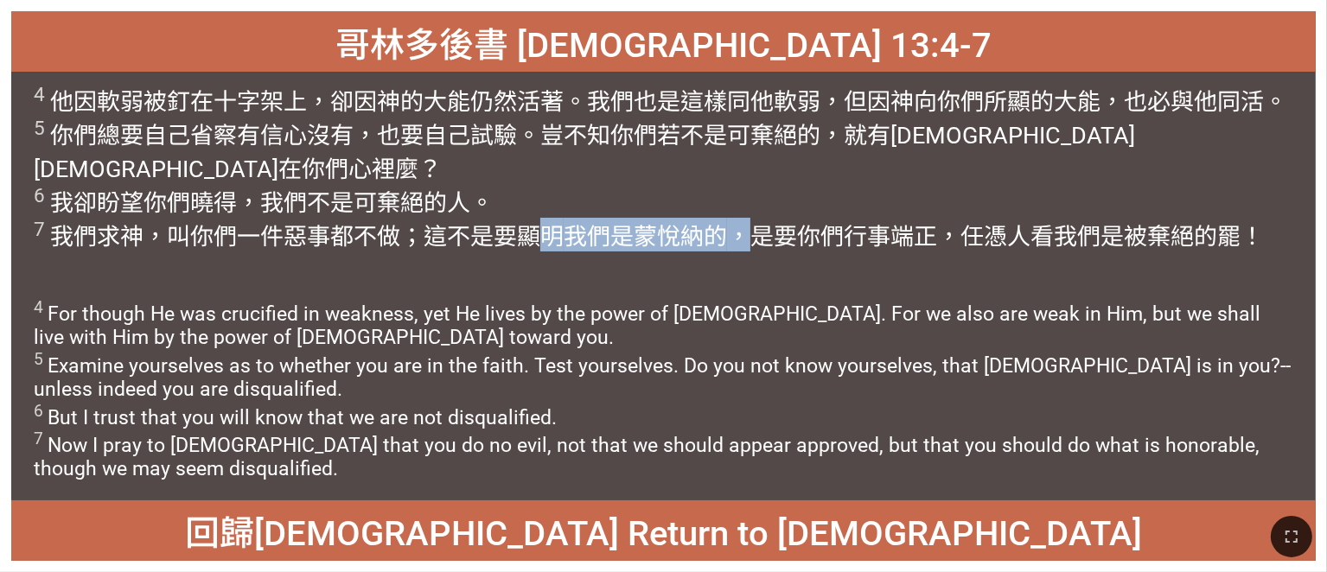
drag, startPoint x: 544, startPoint y: 205, endPoint x: 740, endPoint y: 201, distance: 196.3
click at [691, 223] on wg3756 "要顯明 我們是蒙悅納的 ，是要 你們 行事 端正 ，任憑 人看我們 是 被棄絕的 罷！" at bounding box center [879, 237] width 770 height 28
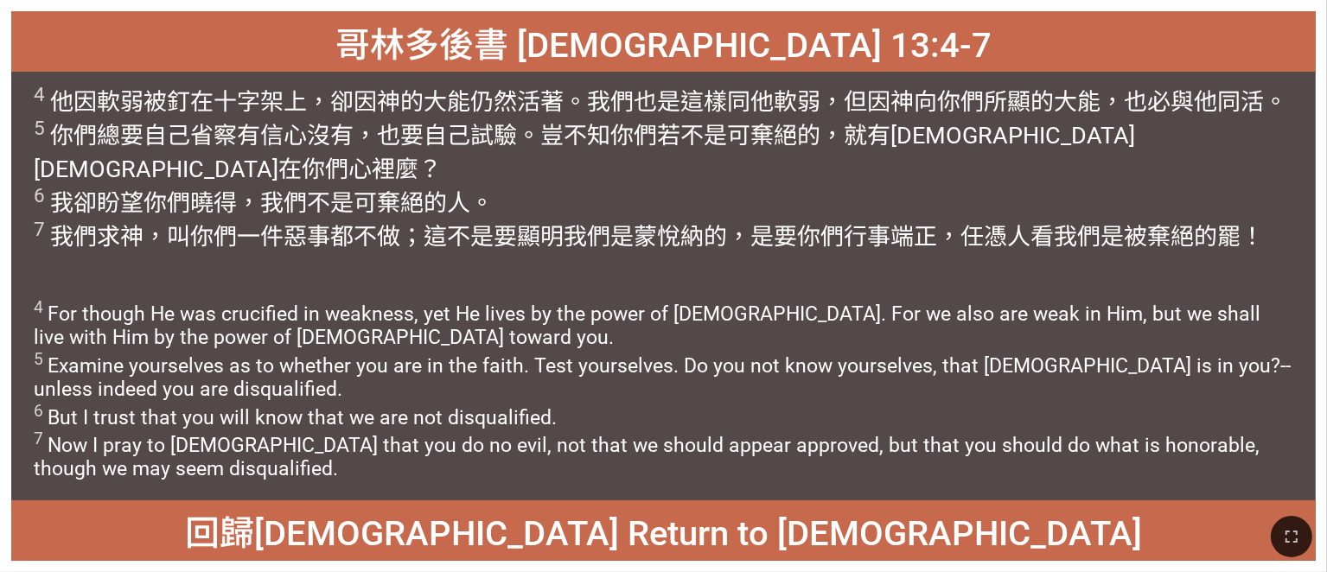
drag, startPoint x: 740, startPoint y: 201, endPoint x: 751, endPoint y: 226, distance: 27.5
click at [691, 226] on div "4 他因 軟弱 被釘在十字架上 ，卻 因 神 的大能 仍然活著 。我們 也 是這樣同 他 軟弱 ，但 因 神 向 你們 所顯的大能 ，也必與 他 同活 。 5…" at bounding box center [663, 179] width 1304 height 214
click at [691, 156] on wg5213 "心裡 麼？ 6 我卻 盼望 你們曉得 ，我們 不 是 可棄絕的 人。 7 我們求 神 ，叫你們 一件惡事 都不 做 ；這 不是 要顯明 我們是蒙悅納的 ，是要…" at bounding box center [649, 203] width 1230 height 95
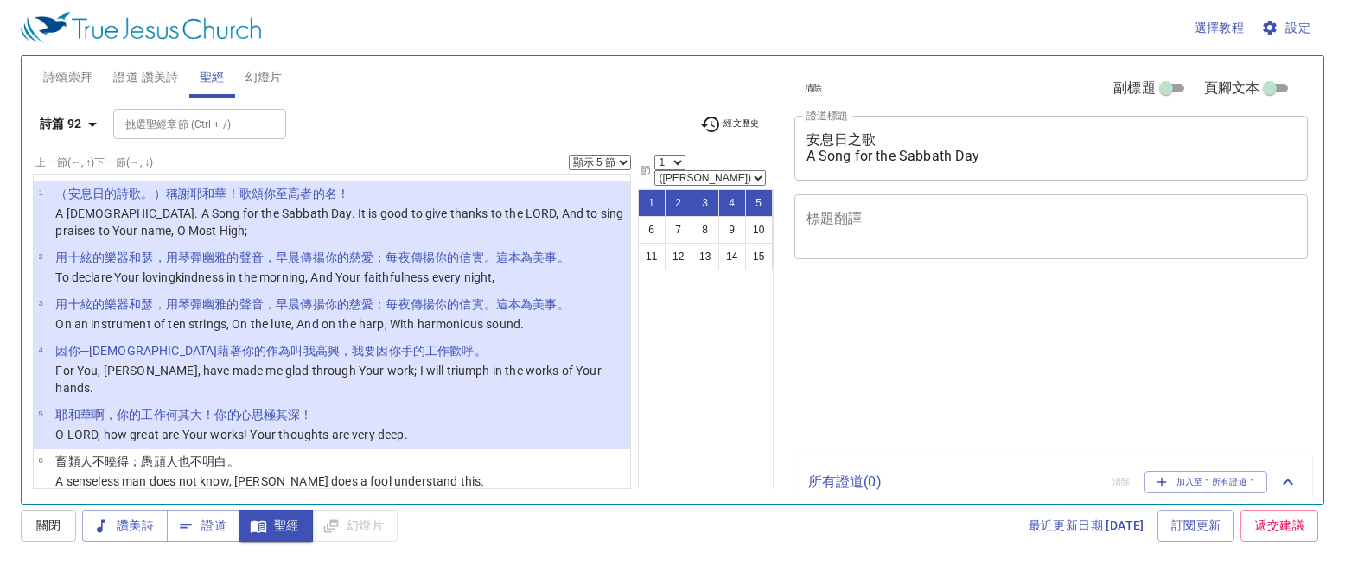
select select "5"
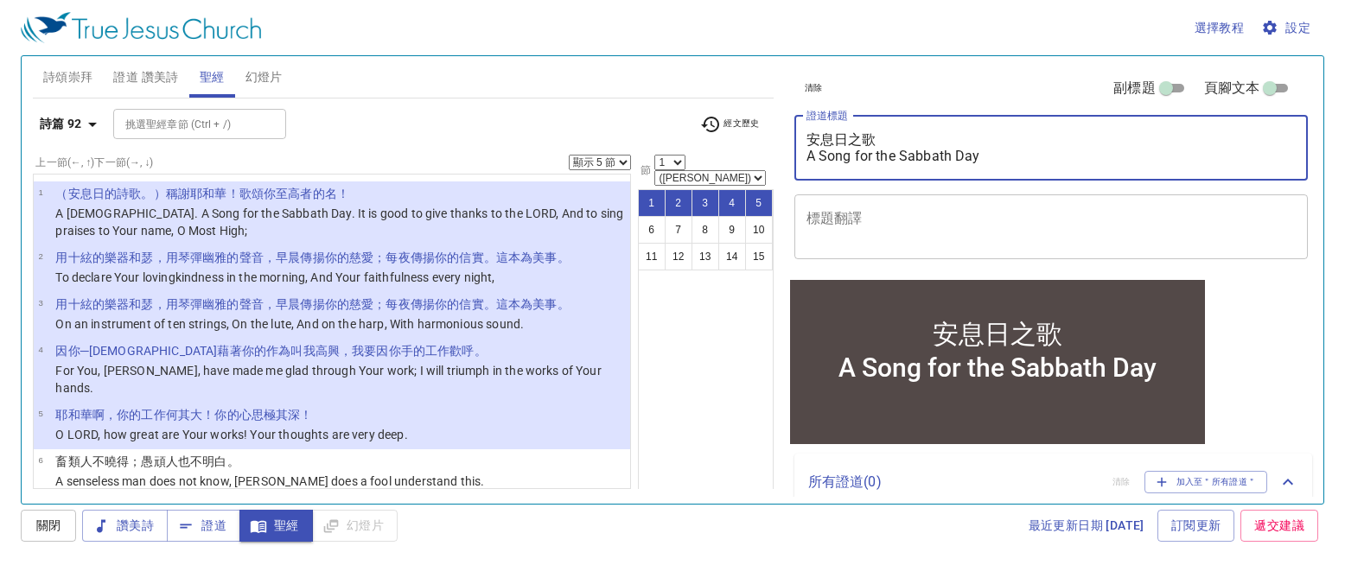
drag, startPoint x: 867, startPoint y: 138, endPoint x: 805, endPoint y: 137, distance: 62.2
click at [805, 137] on div "安息日之歌 A Song for the Sabbath Day x 證道標題" at bounding box center [1051, 148] width 514 height 65
paste textarea "的詩"
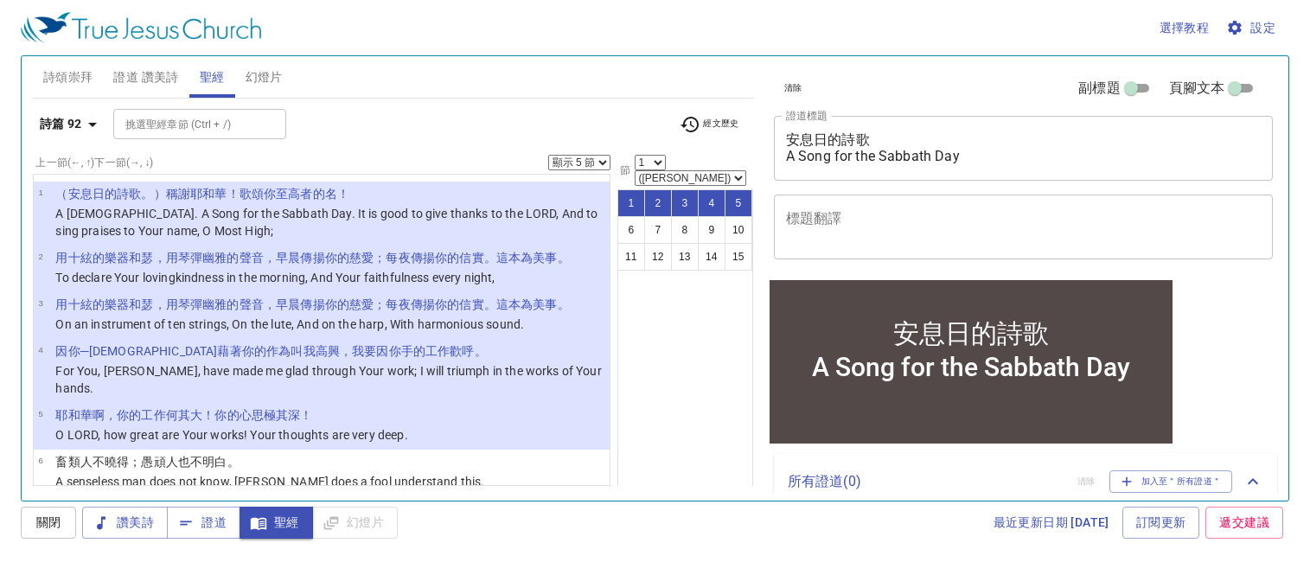
drag, startPoint x: 980, startPoint y: 165, endPoint x: 791, endPoint y: 130, distance: 192.6
click at [791, 130] on div "安息日的詩歌 A Song for the Sabbath Day x 證道標題" at bounding box center [1024, 148] width 500 height 65
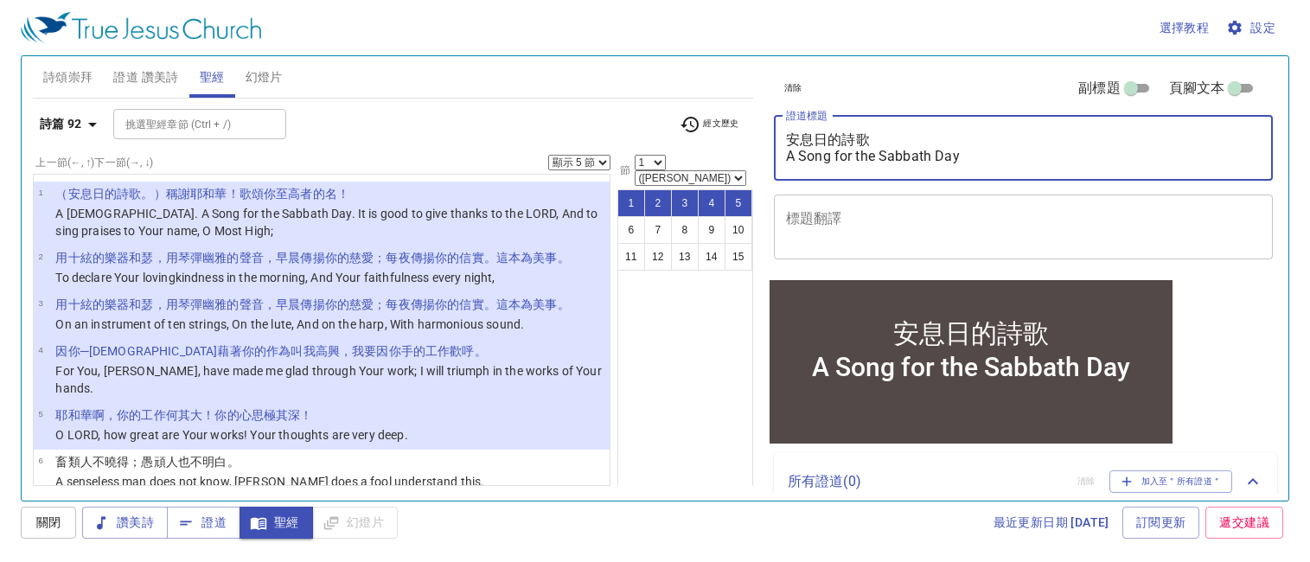
click at [803, 130] on div "安息日的詩歌 A Song for the Sabbath Day x 證道標題" at bounding box center [1024, 148] width 500 height 65
drag, startPoint x: 963, startPoint y: 155, endPoint x: 784, endPoint y: 129, distance: 180.8
click at [784, 129] on div "安息日的詩歌 A Song for the Sabbath Day x 證道標題" at bounding box center [1024, 148] width 500 height 65
paste textarea "歸神 Return to God"
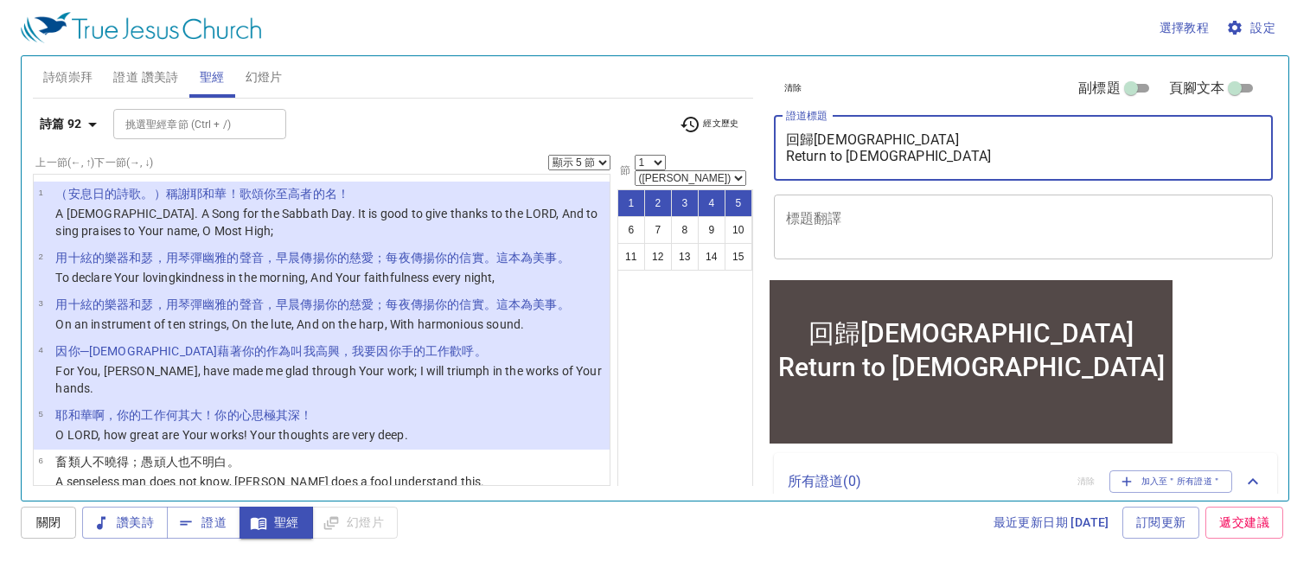
type textarea "回歸[DEMOGRAPHIC_DATA] Return to [DEMOGRAPHIC_DATA]"
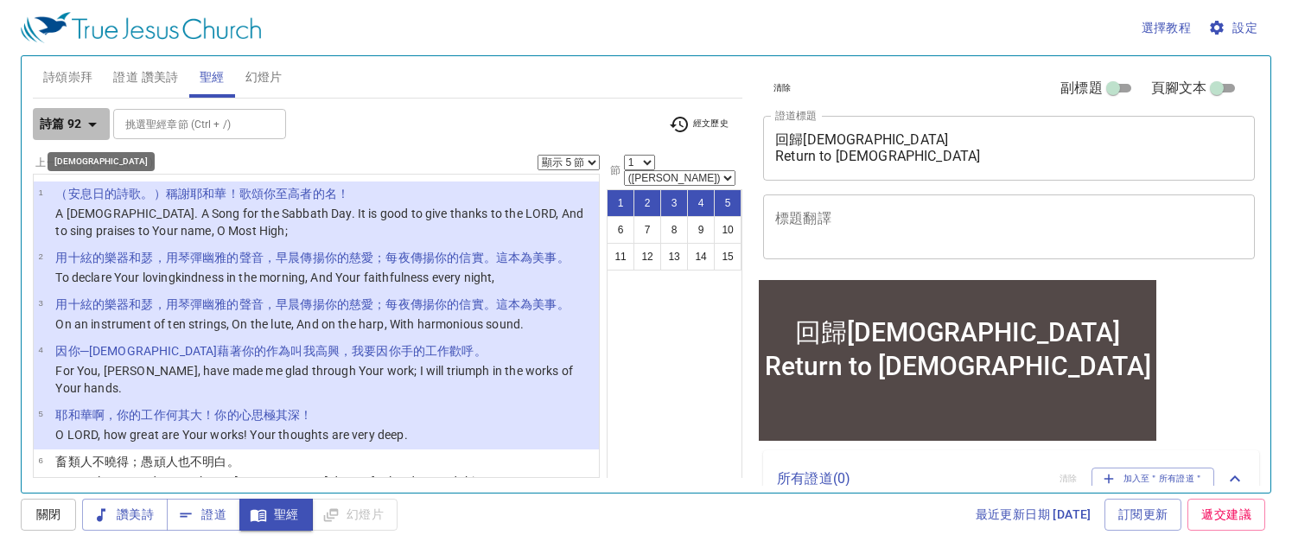
click at [94, 120] on icon "button" at bounding box center [92, 124] width 21 height 21
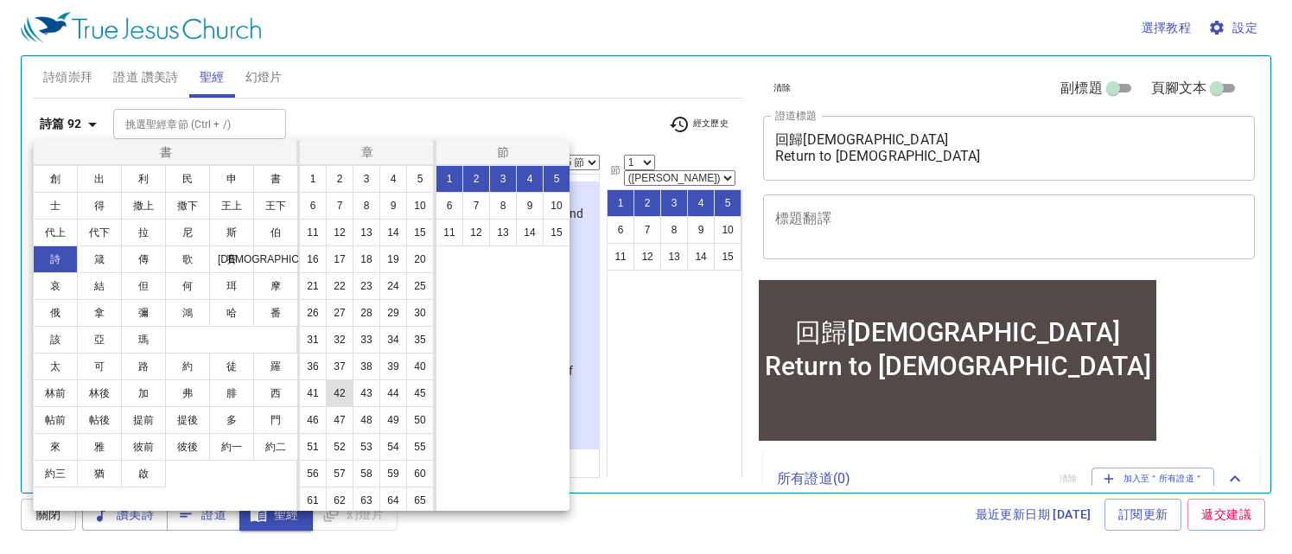
click at [339, 407] on button "42" at bounding box center [340, 393] width 28 height 28
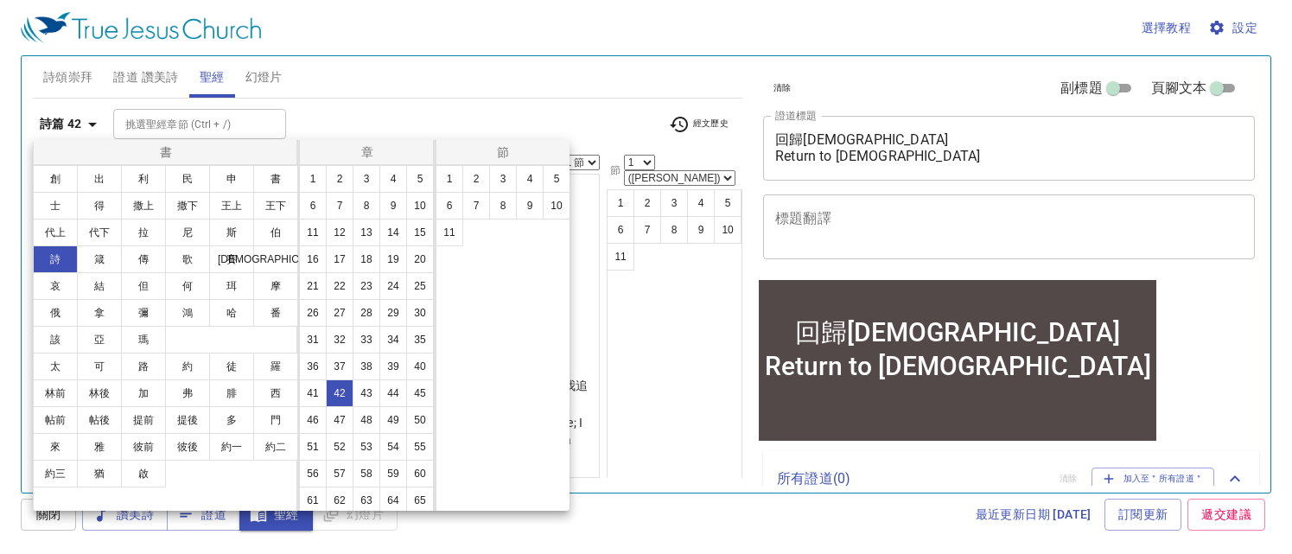
click at [615, 180] on div at bounding box center [646, 277] width 1292 height 554
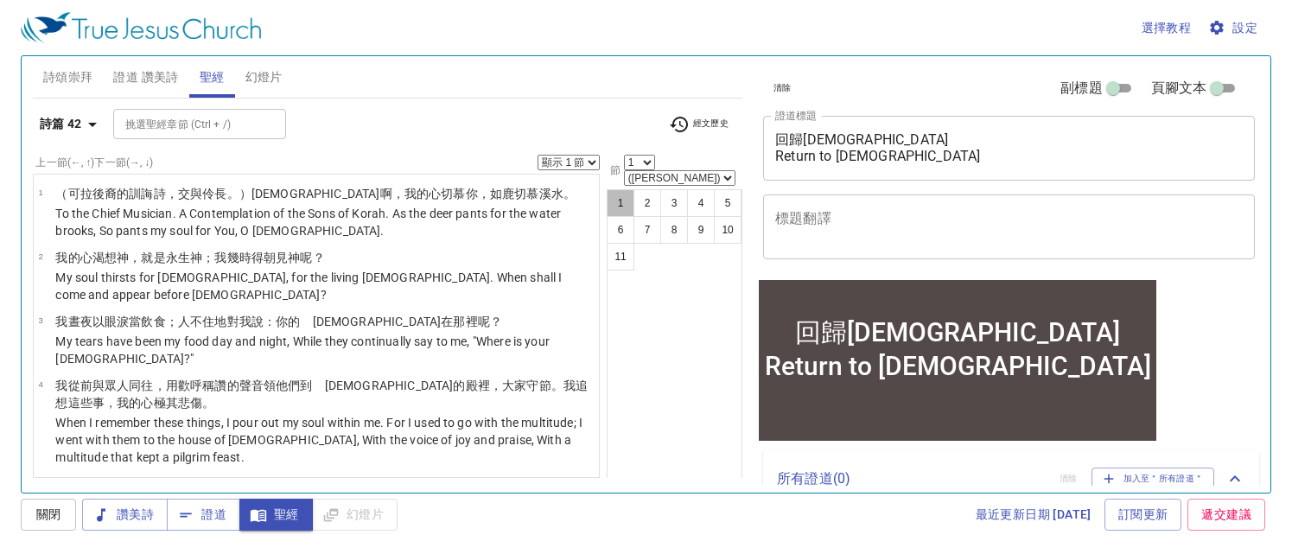
click at [615, 189] on button "1" at bounding box center [621, 203] width 28 height 28
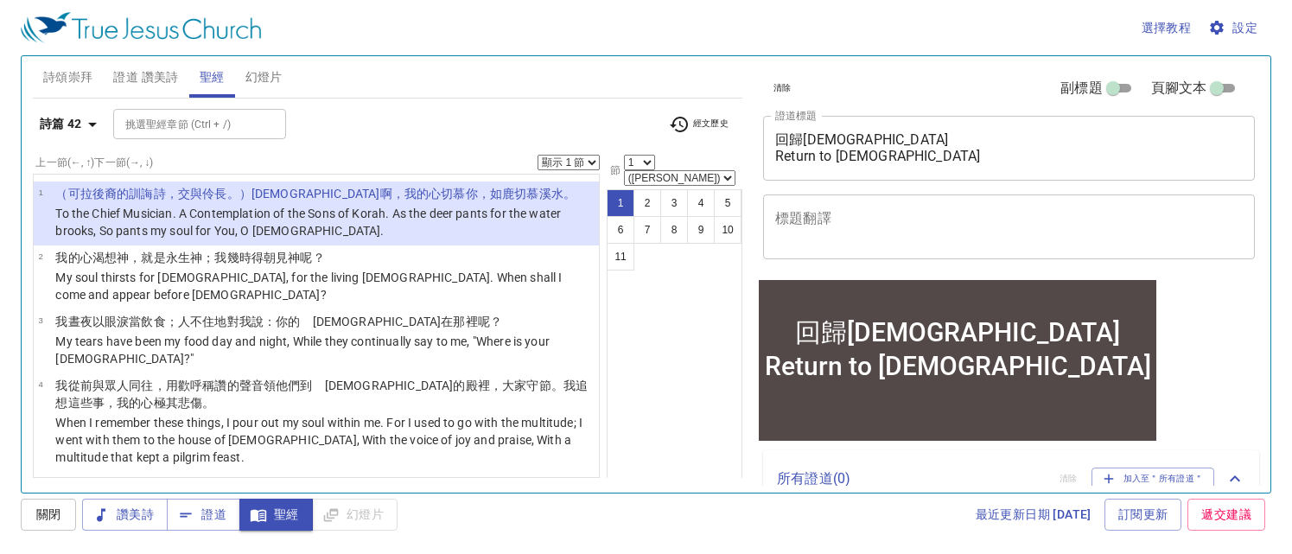
click at [589, 165] on select "顯示 1 節 顯示 2 節 顯示 3 節 顯示 4 節 顯示 5 節" at bounding box center [569, 163] width 62 height 16
select select "5"
click at [538, 155] on select "顯示 1 節 顯示 2 節 顯示 3 節 顯示 4 節 顯示 5 節" at bounding box center [569, 163] width 62 height 16
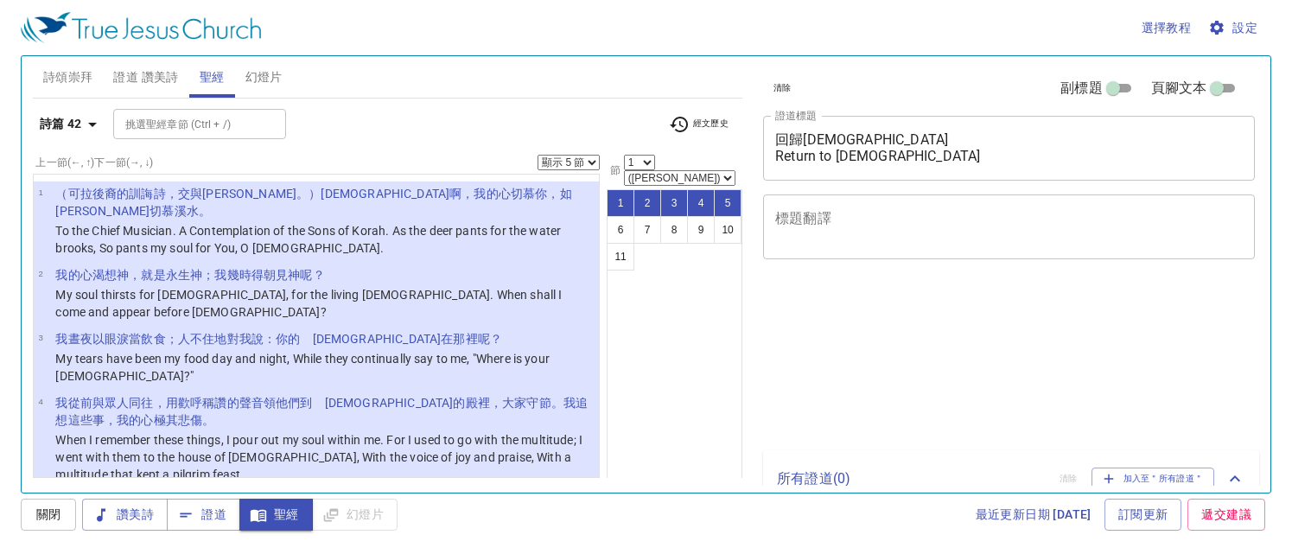
select select "5"
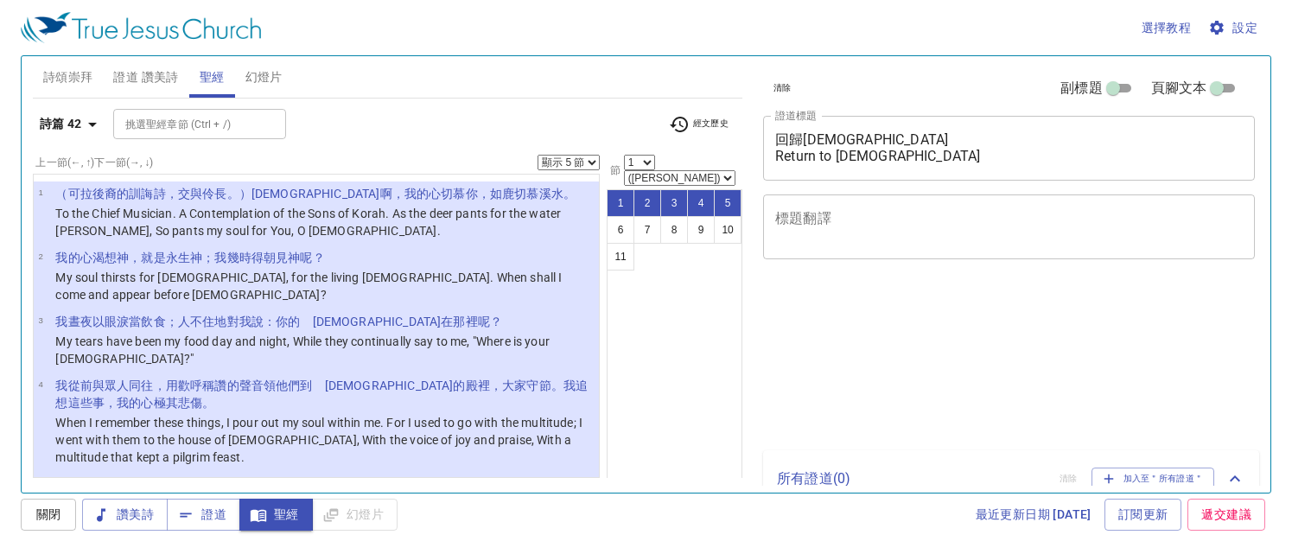
select select "5"
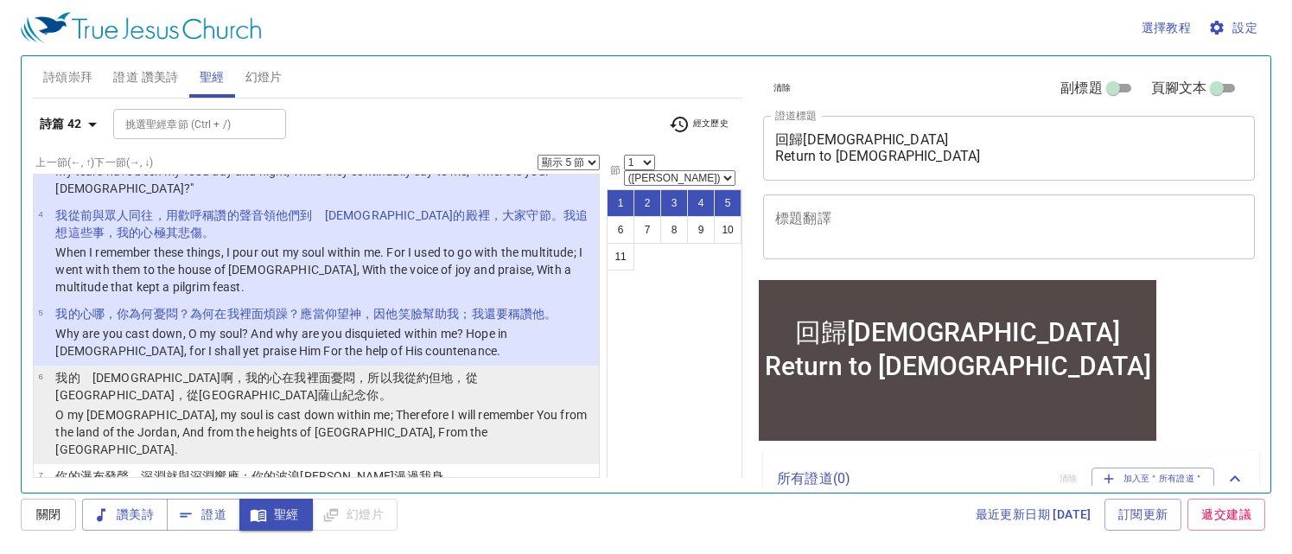
scroll to position [178, 0]
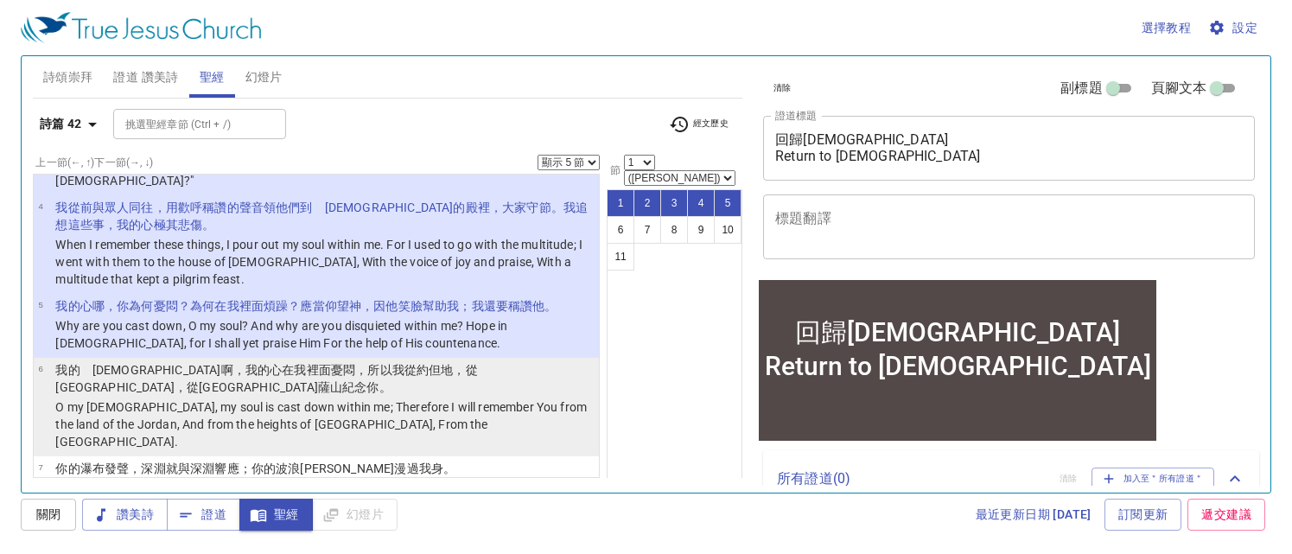
click at [392, 380] on wh4706 "山 紀念 你。" at bounding box center [360, 387] width 61 height 14
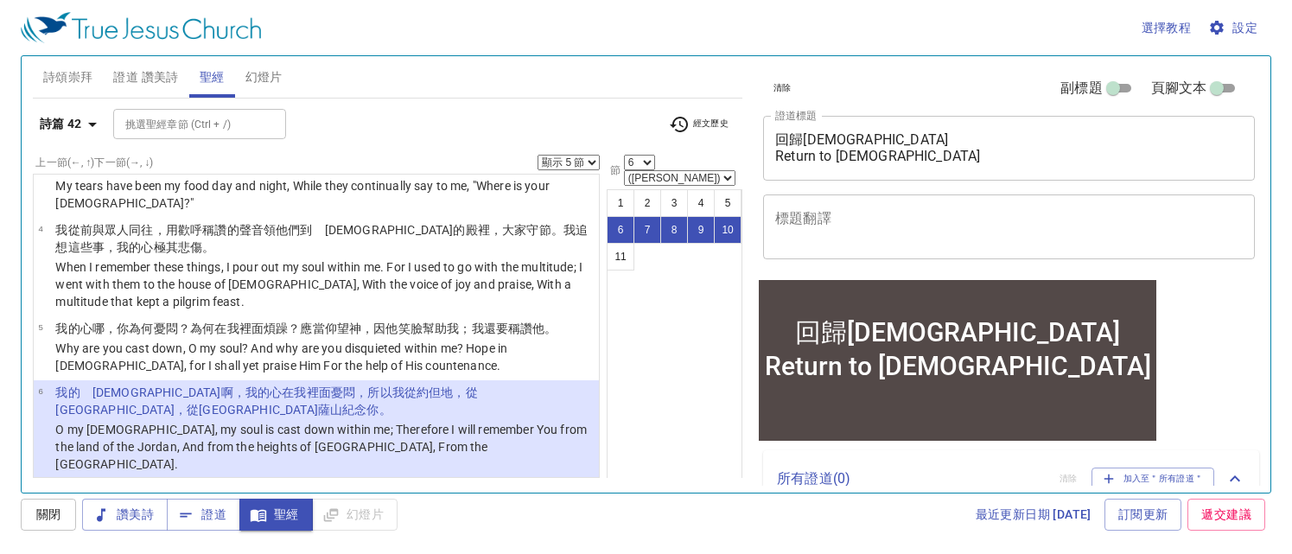
scroll to position [153, 0]
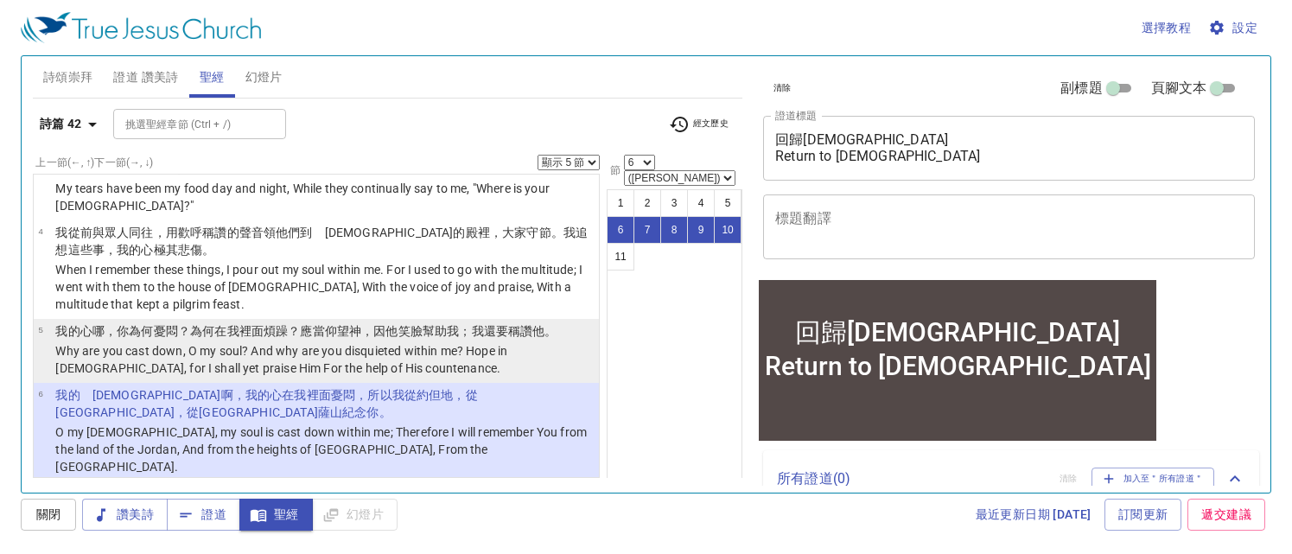
click at [475, 342] on p "Why are you cast down, O my soul? And why are you disquieted within me? Hope in…" at bounding box center [324, 359] width 539 height 35
select select "5"
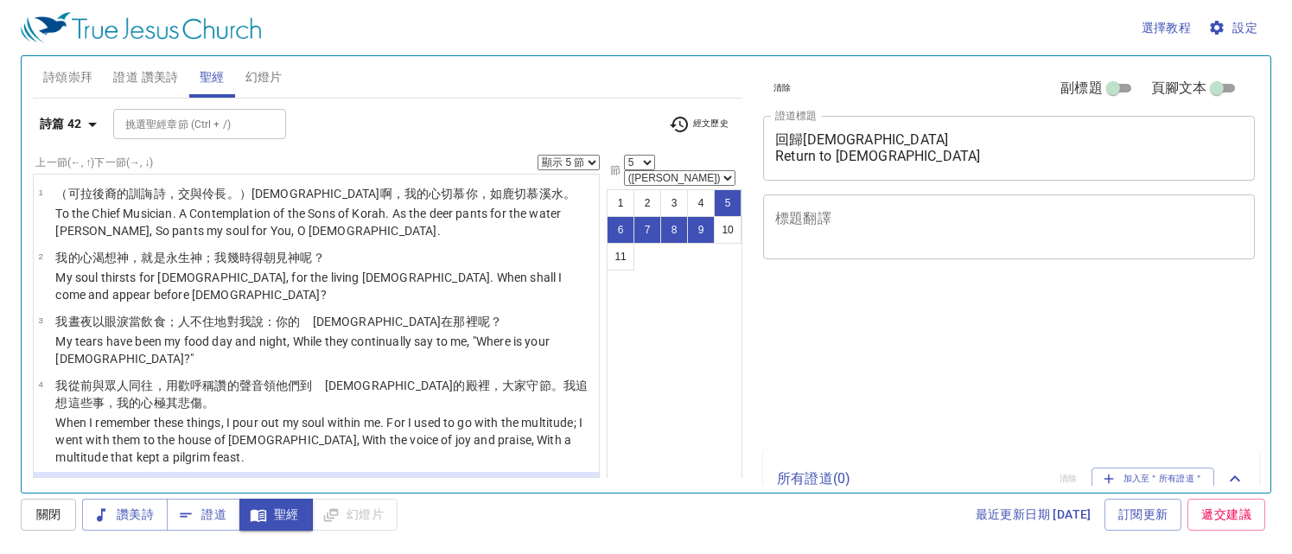
select select "5"
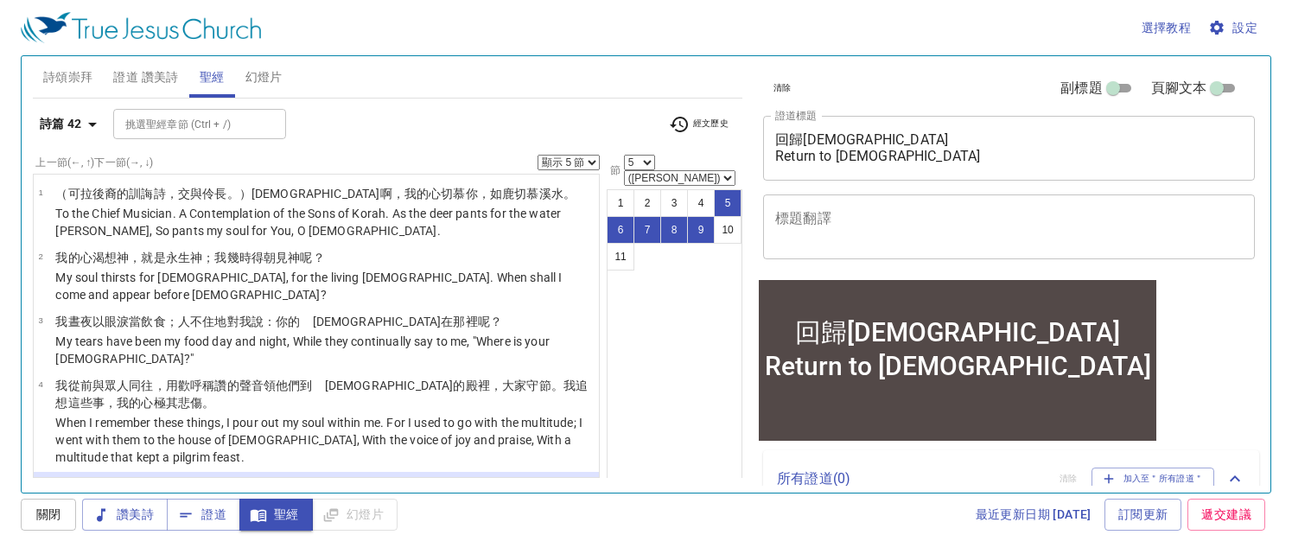
scroll to position [153, 0]
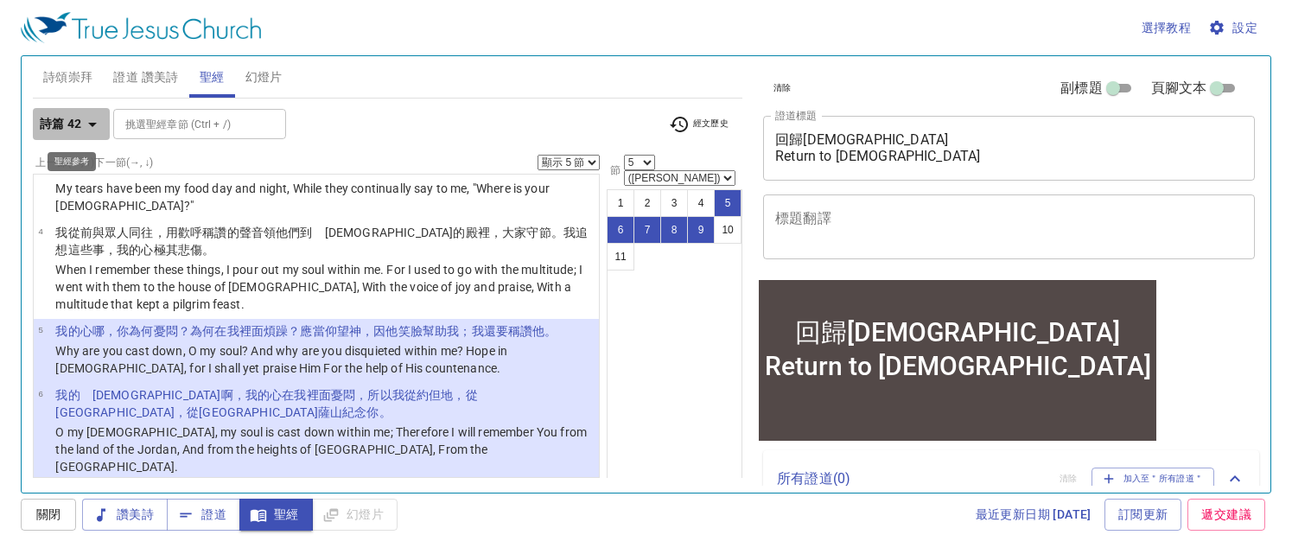
click at [96, 127] on icon "button" at bounding box center [92, 124] width 21 height 21
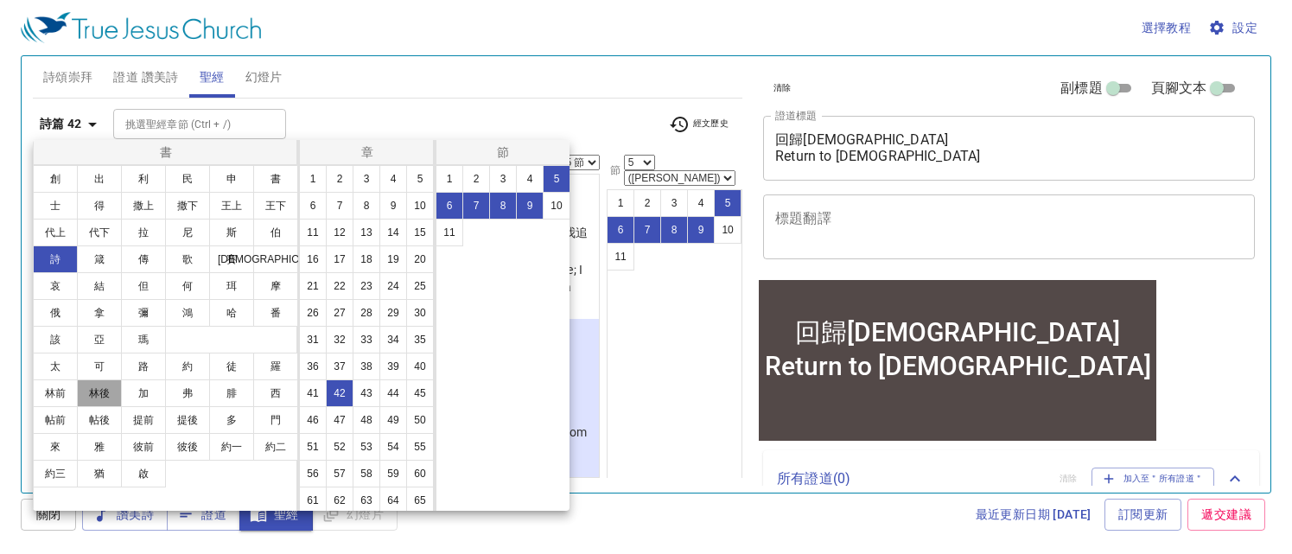
click at [102, 394] on button "林後" at bounding box center [99, 393] width 45 height 28
select select "1"
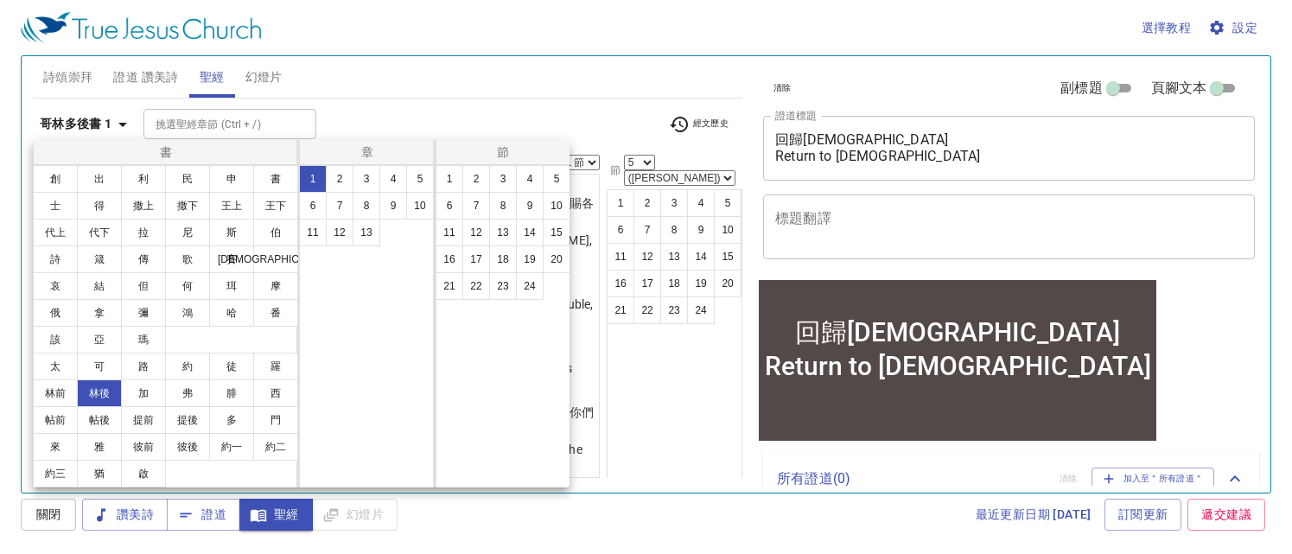
scroll to position [0, 0]
click at [363, 234] on button "13" at bounding box center [367, 233] width 28 height 28
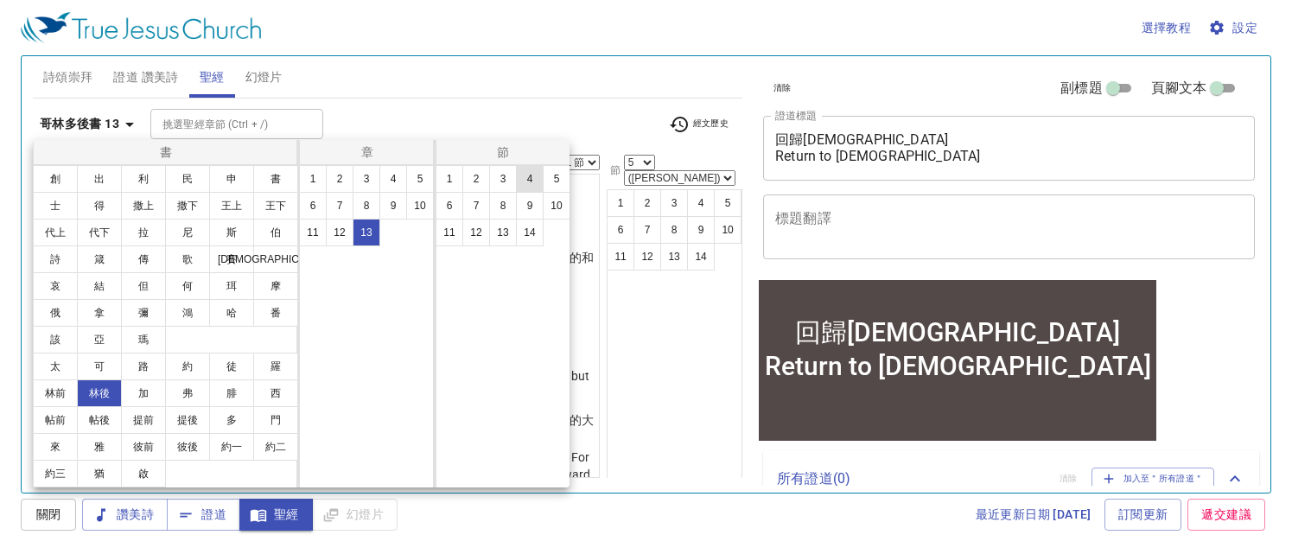
click at [521, 178] on button "4" at bounding box center [530, 179] width 28 height 28
select select "4"
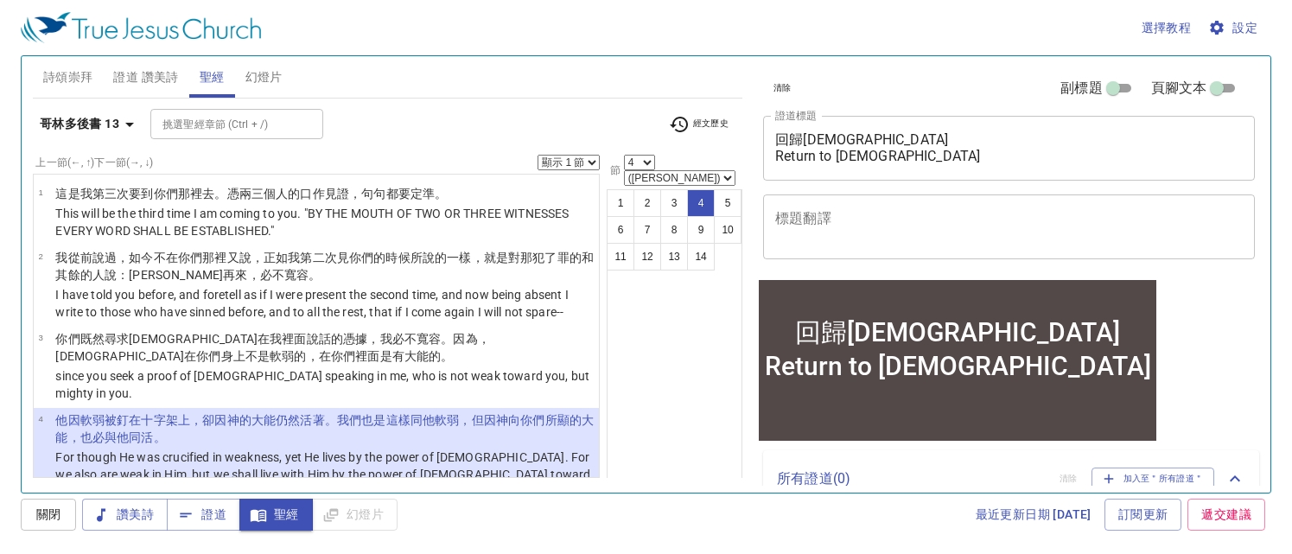
click at [584, 160] on select "顯示 1 節 顯示 2 節 顯示 3 節 顯示 4 節 顯示 5 節" at bounding box center [569, 163] width 62 height 16
select select "4"
click at [538, 155] on select "顯示 1 節 顯示 2 節 顯示 3 節 顯示 4 節 顯示 5 節" at bounding box center [569, 163] width 62 height 16
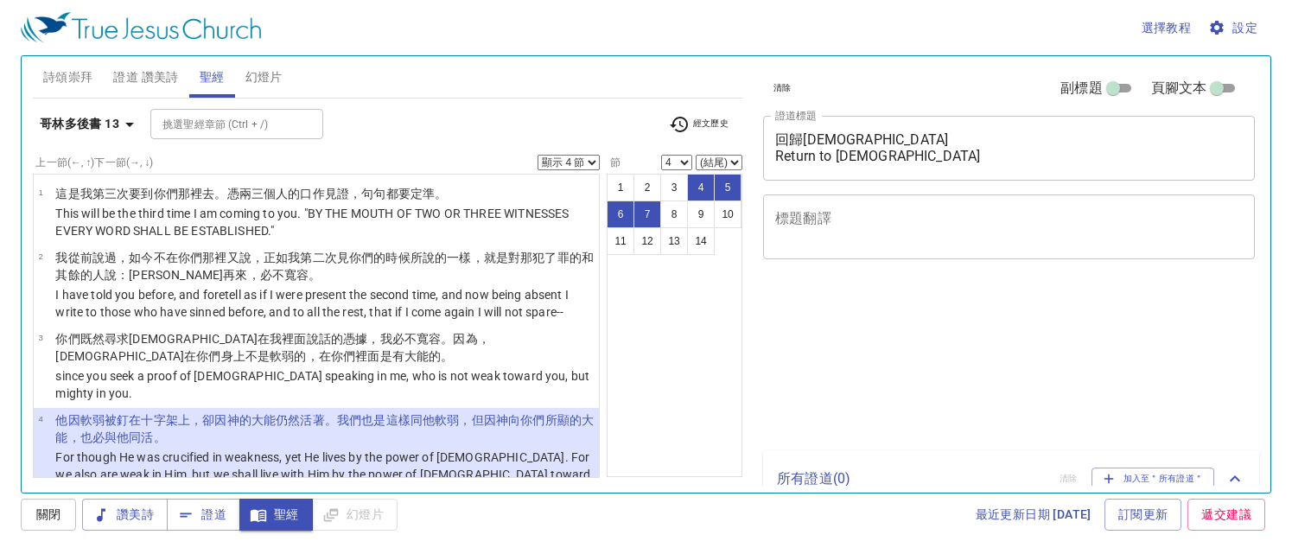
select select "4"
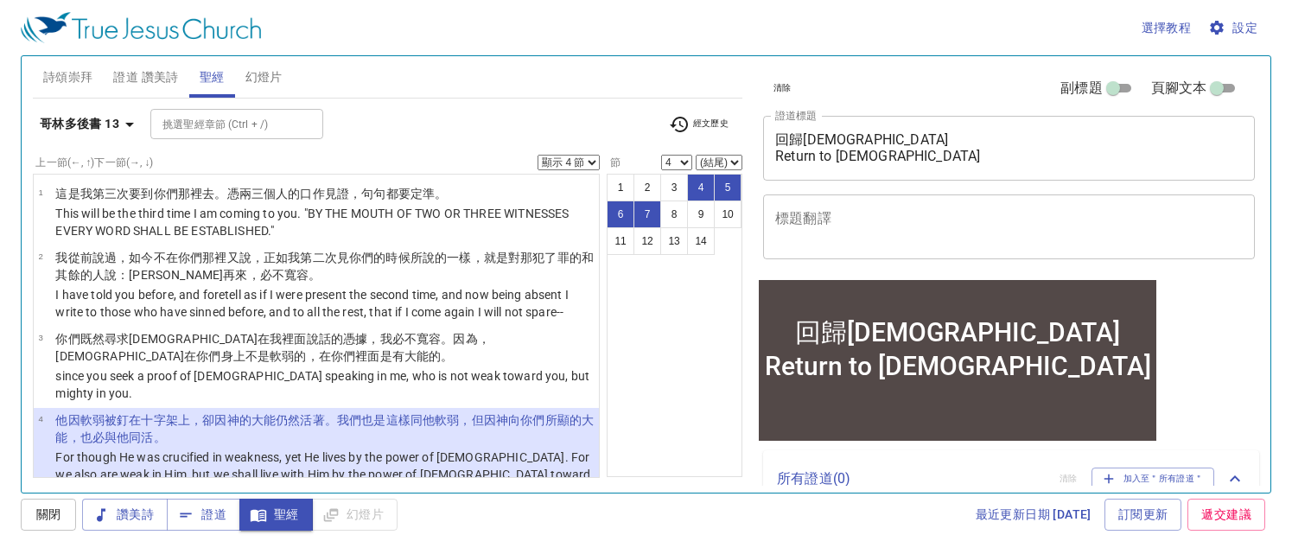
click at [130, 125] on icon "button" at bounding box center [129, 125] width 9 height 4
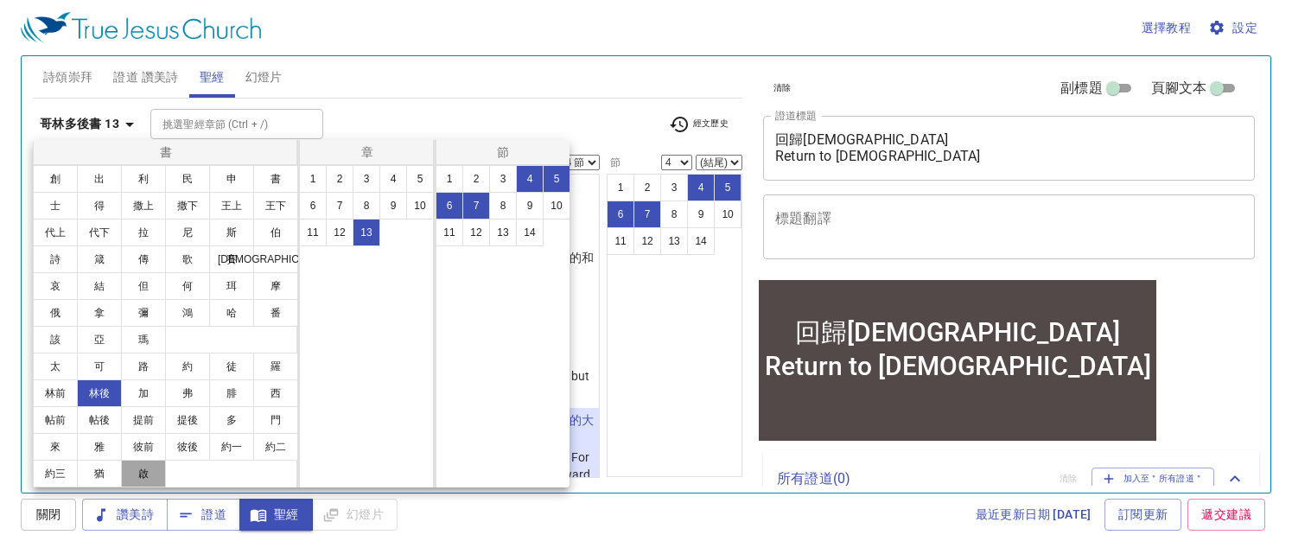
click at [136, 475] on button "啟" at bounding box center [143, 474] width 45 height 28
select select "1"
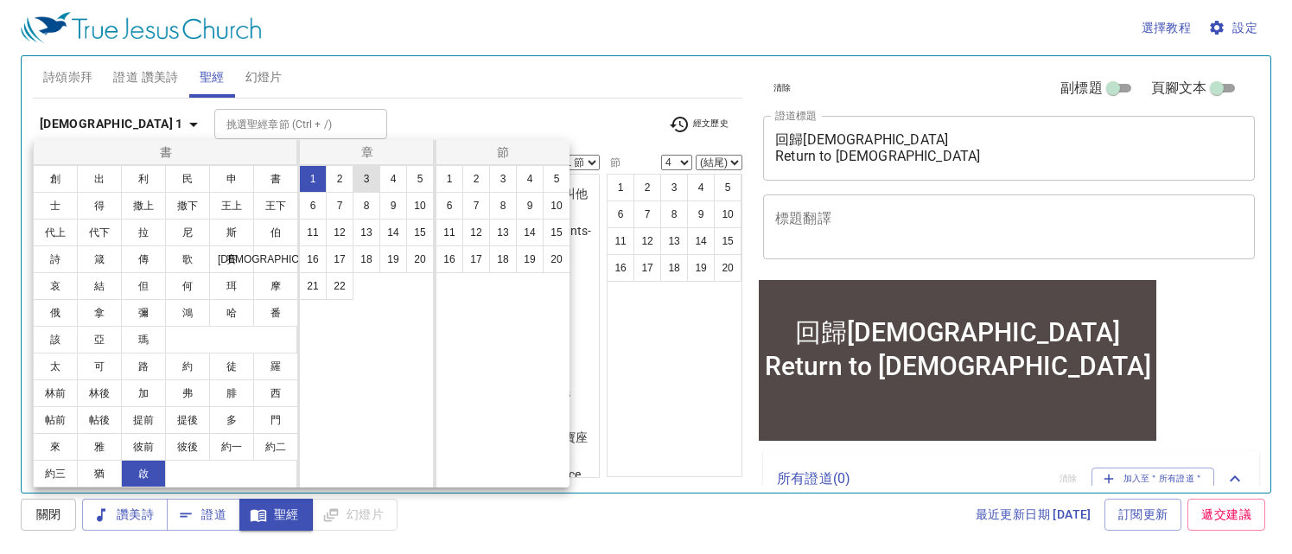
click at [369, 177] on button "3" at bounding box center [367, 179] width 28 height 28
click at [485, 260] on button "17" at bounding box center [476, 260] width 28 height 28
select select "17"
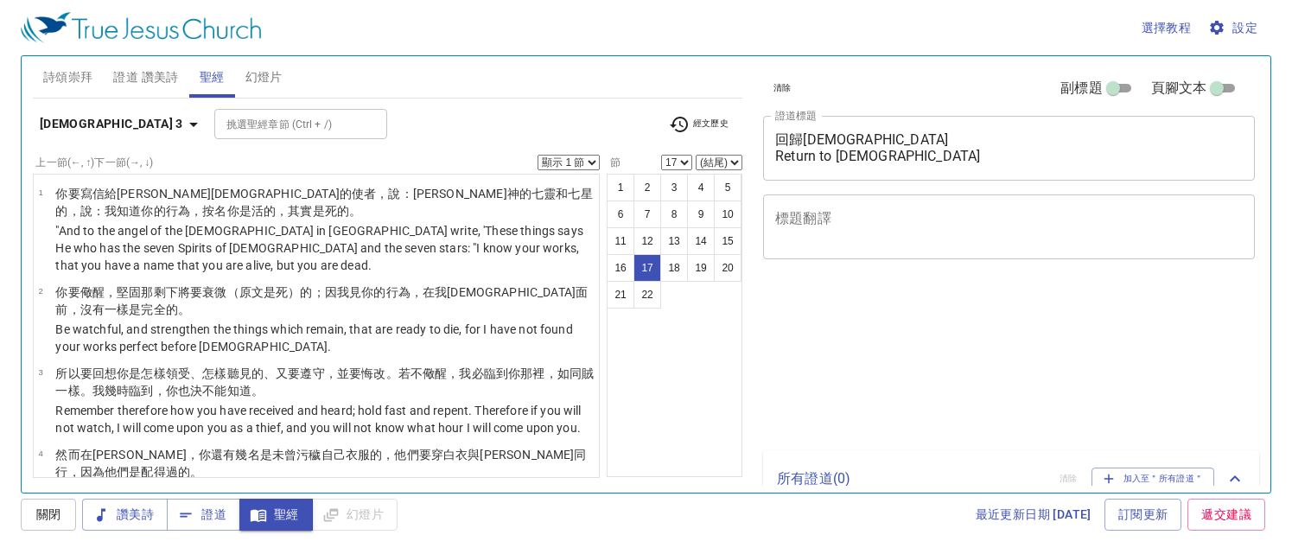
select select "17"
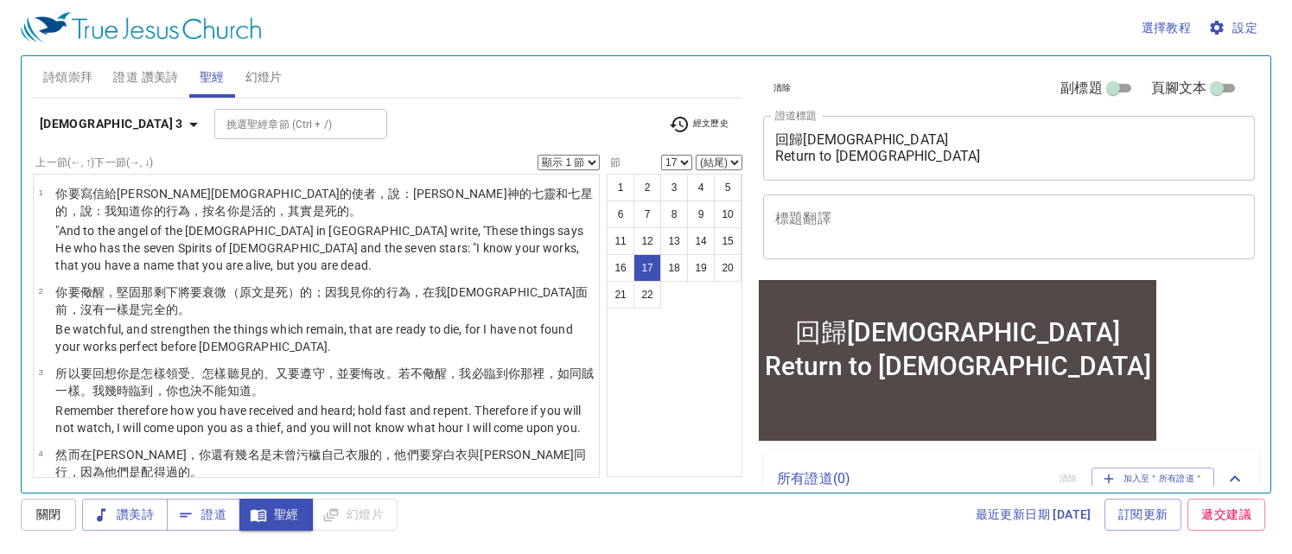
click at [763, 136] on div "回歸[DEMOGRAPHIC_DATA] Return to [DEMOGRAPHIC_DATA] x 證道標題" at bounding box center [1009, 148] width 492 height 65
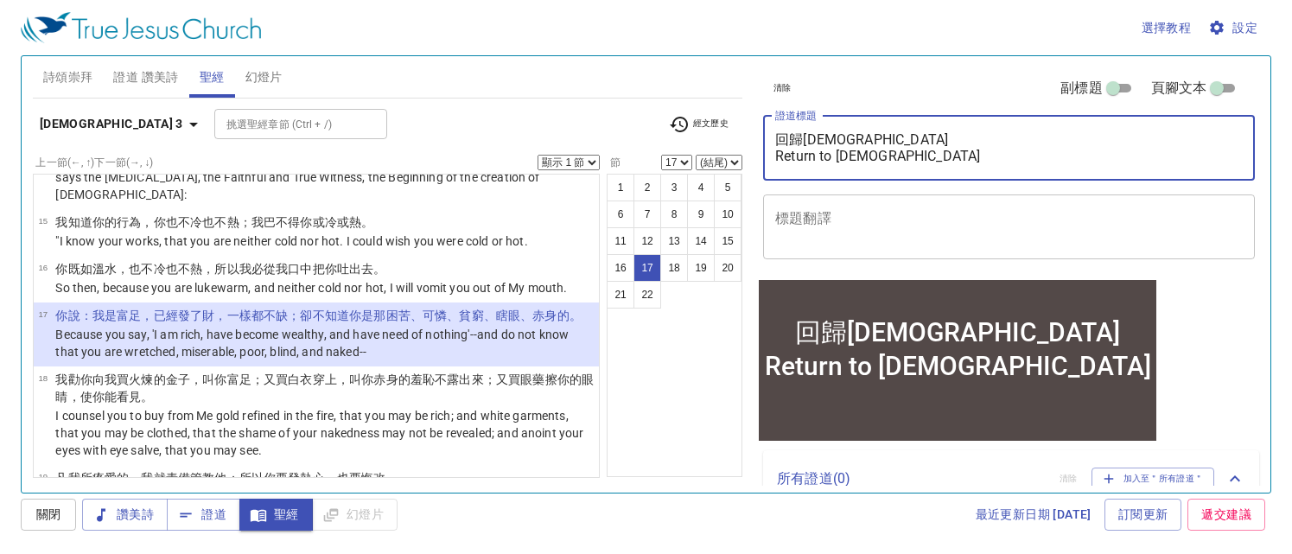
click at [840, 145] on textarea "回歸[DEMOGRAPHIC_DATA] Return to [DEMOGRAPHIC_DATA]" at bounding box center [1009, 147] width 468 height 33
paste textarea "得人的漁夫到得人的牧羊人"
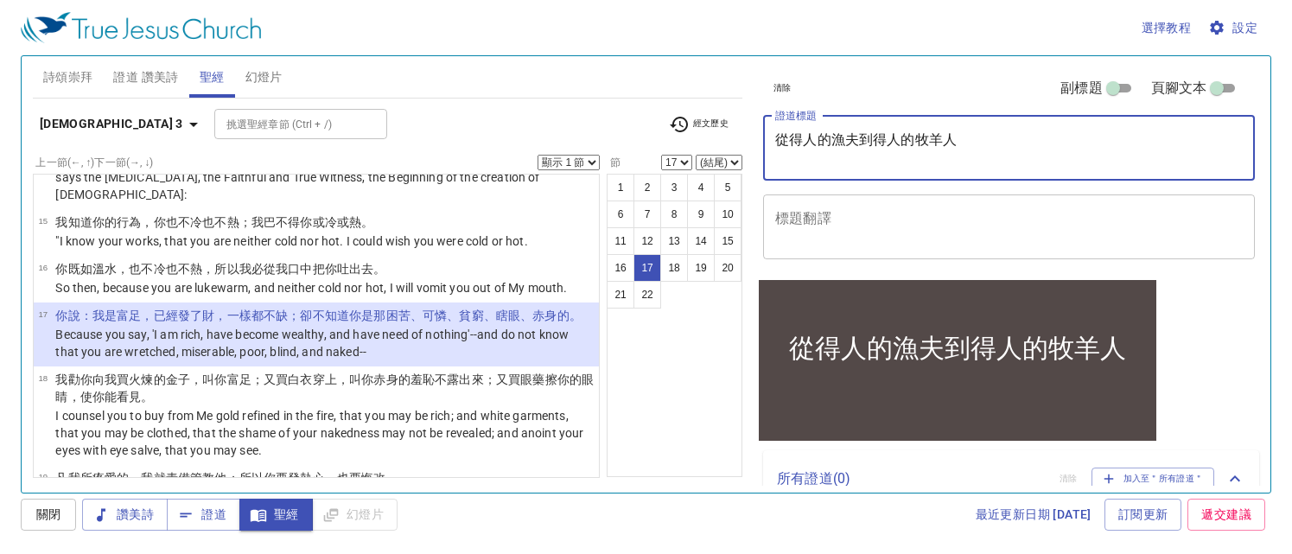
click at [873, 141] on textarea "從得人的漁夫到得人的牧羊人" at bounding box center [1009, 147] width 468 height 33
click at [917, 139] on textarea "從得人的漁夫到 得人的牧羊人" at bounding box center [1009, 147] width 468 height 33
click at [904, 139] on textarea "從得人的漁夫到 牧羊人" at bounding box center [1009, 147] width 468 height 33
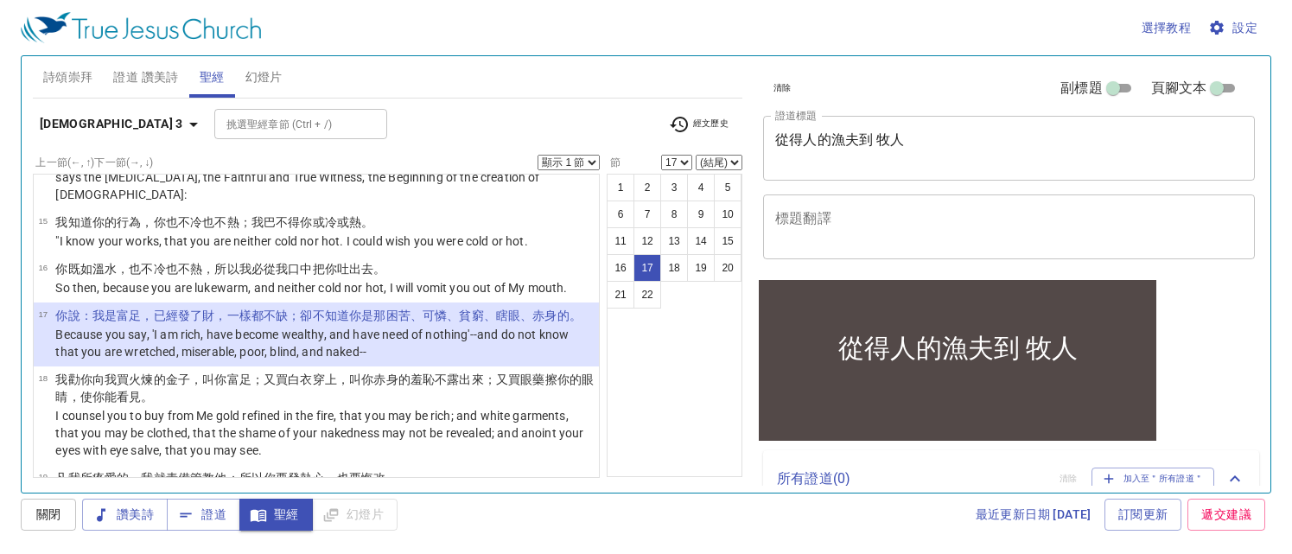
click at [948, 144] on textarea "從得人的漁夫到 牧人" at bounding box center [1009, 147] width 468 height 33
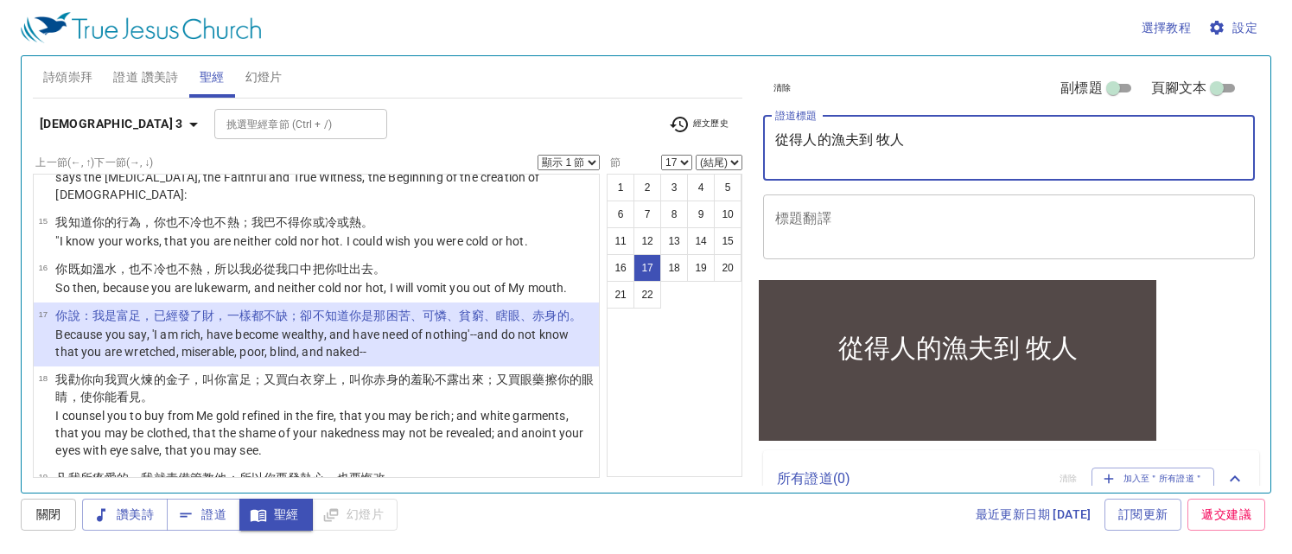
paste textarea "From A fisher of Men to a Shepard of Men"
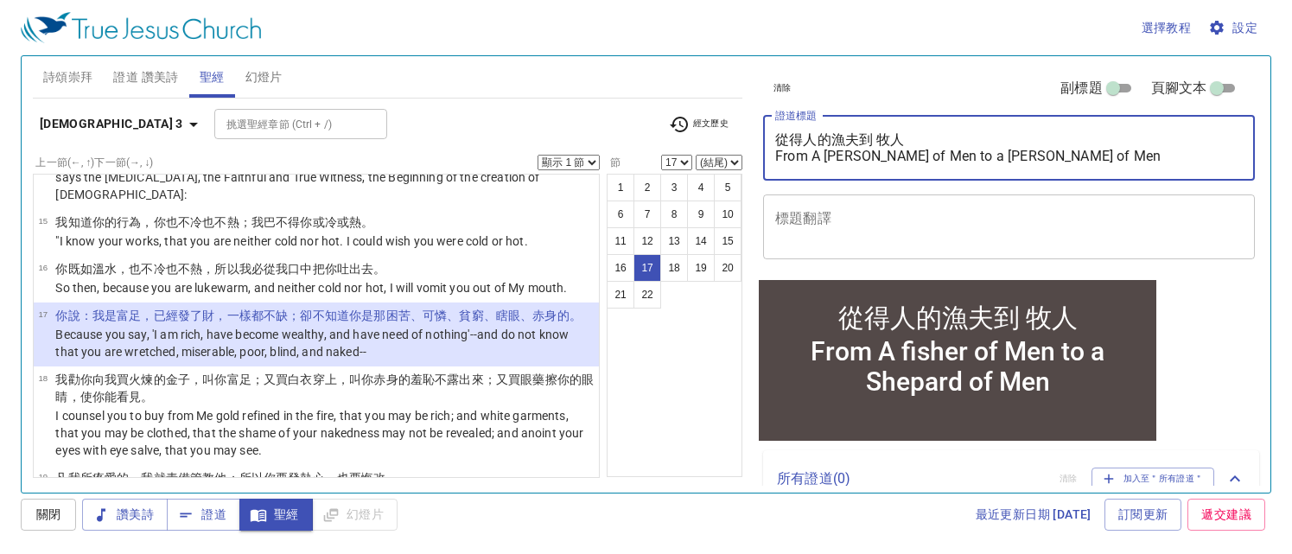
type textarea "從得人的漁夫到 牧人 From A [PERSON_NAME] of Men to a [PERSON_NAME] of Men"
click at [183, 128] on icon "button" at bounding box center [193, 124] width 21 height 21
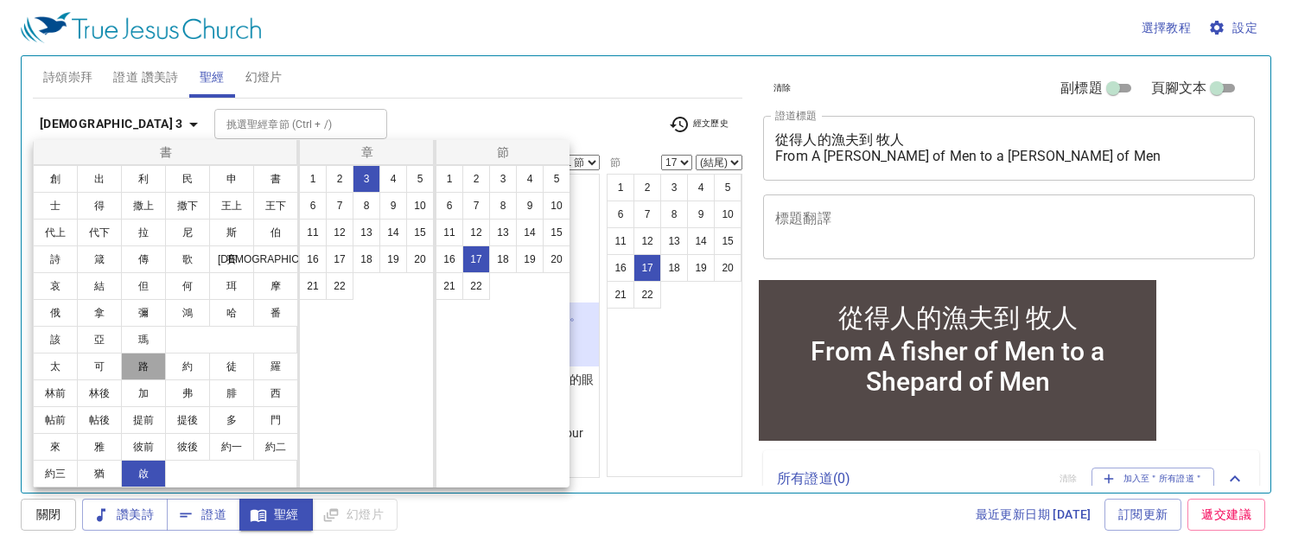
click at [151, 356] on button "路" at bounding box center [143, 367] width 45 height 28
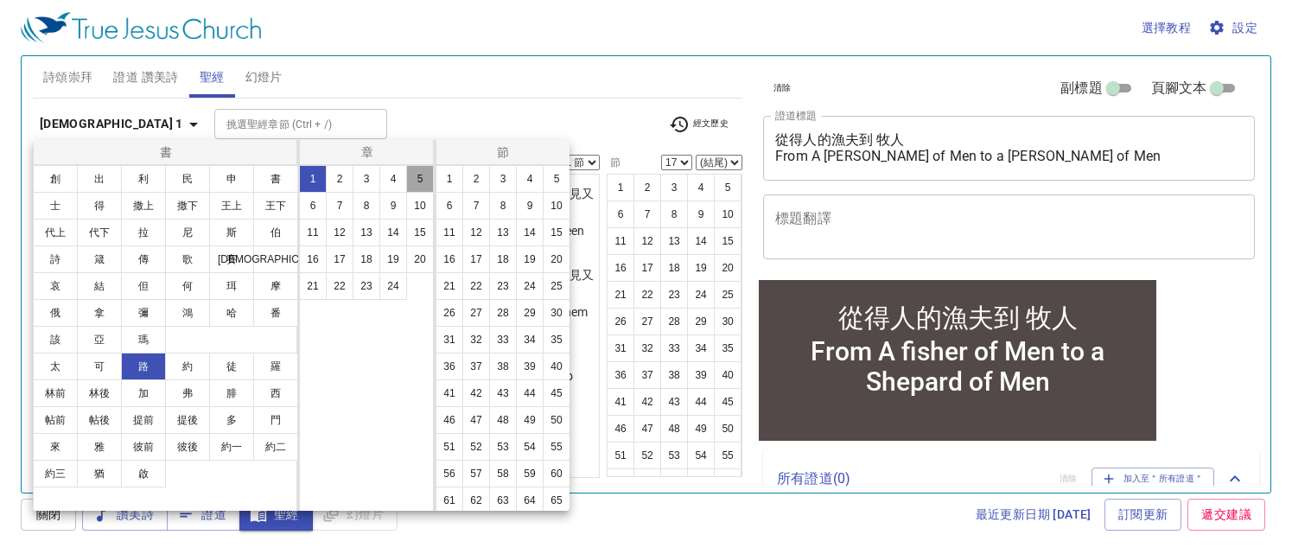
click at [424, 175] on button "5" at bounding box center [420, 179] width 28 height 28
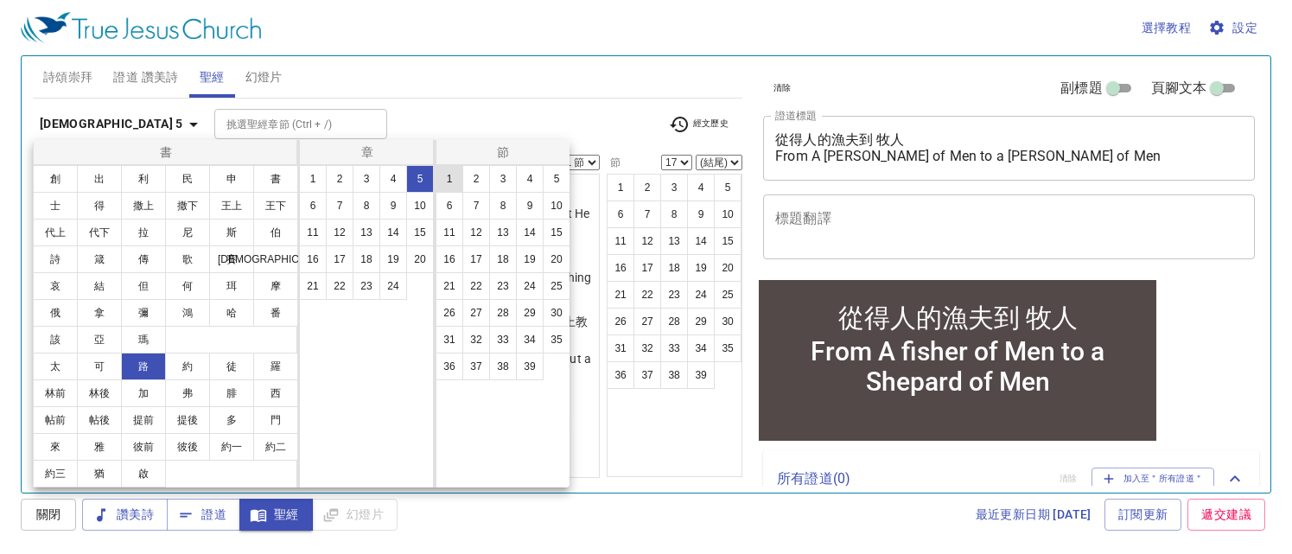
click at [442, 175] on button "1" at bounding box center [450, 179] width 28 height 28
select select "1"
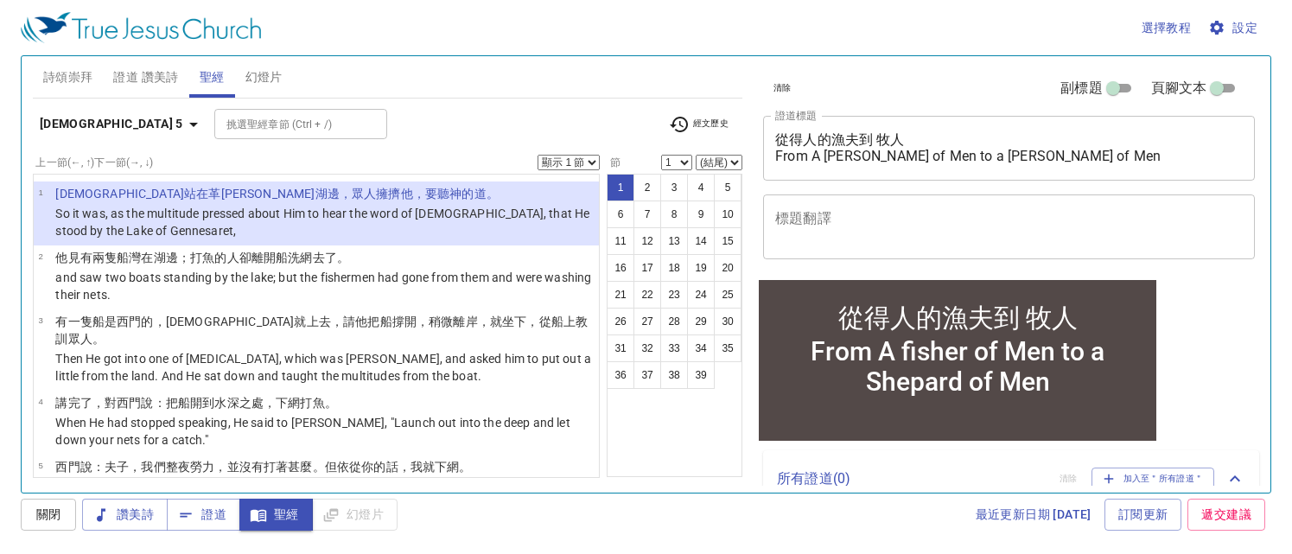
click at [594, 165] on select "顯示 1 節 顯示 2 節 顯示 3 節 顯示 4 節 顯示 5 節" at bounding box center [569, 163] width 62 height 16
click at [538, 155] on select "顯示 1 節 顯示 2 節 顯示 3 節 顯示 4 節 顯示 5 節" at bounding box center [569, 163] width 62 height 16
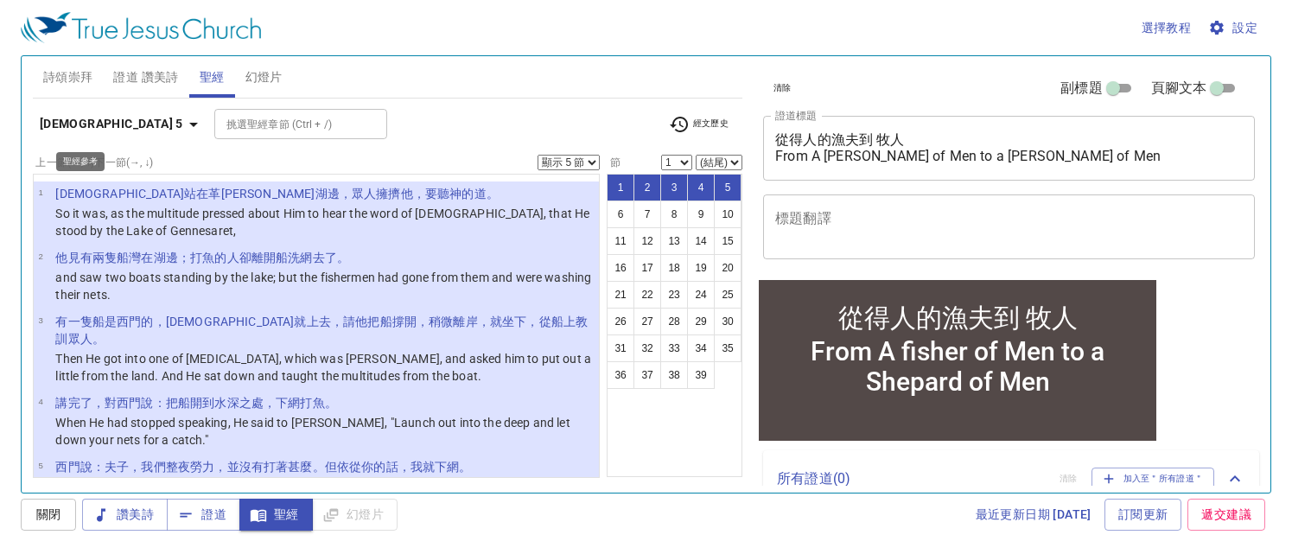
click at [189, 123] on icon "button" at bounding box center [193, 125] width 9 height 4
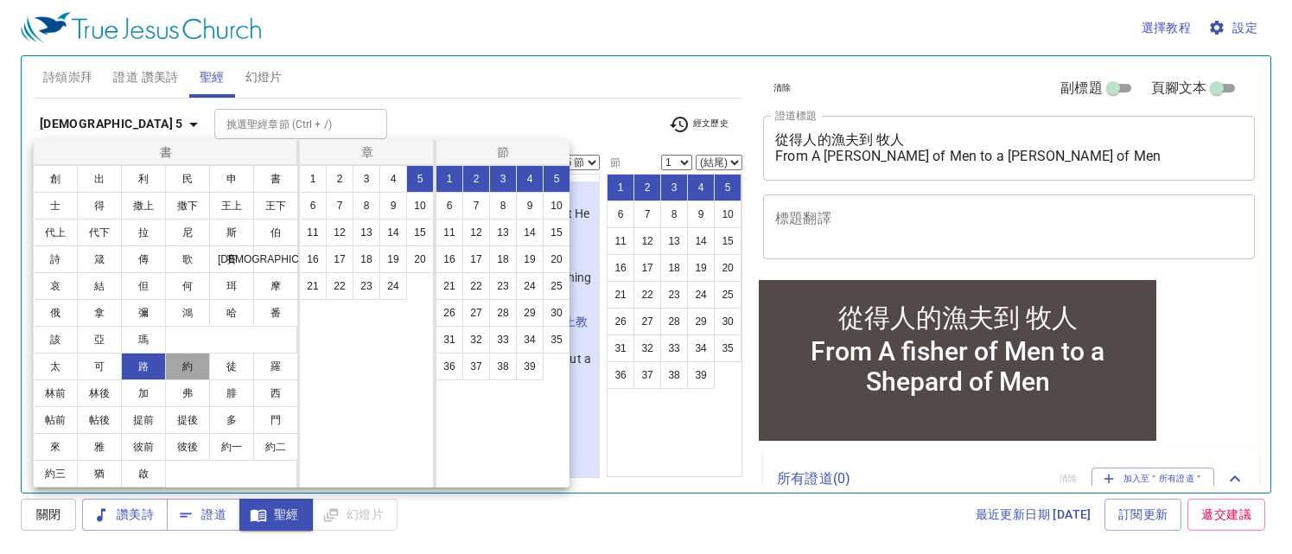
click at [185, 365] on button "約" at bounding box center [187, 367] width 45 height 28
select select "1"
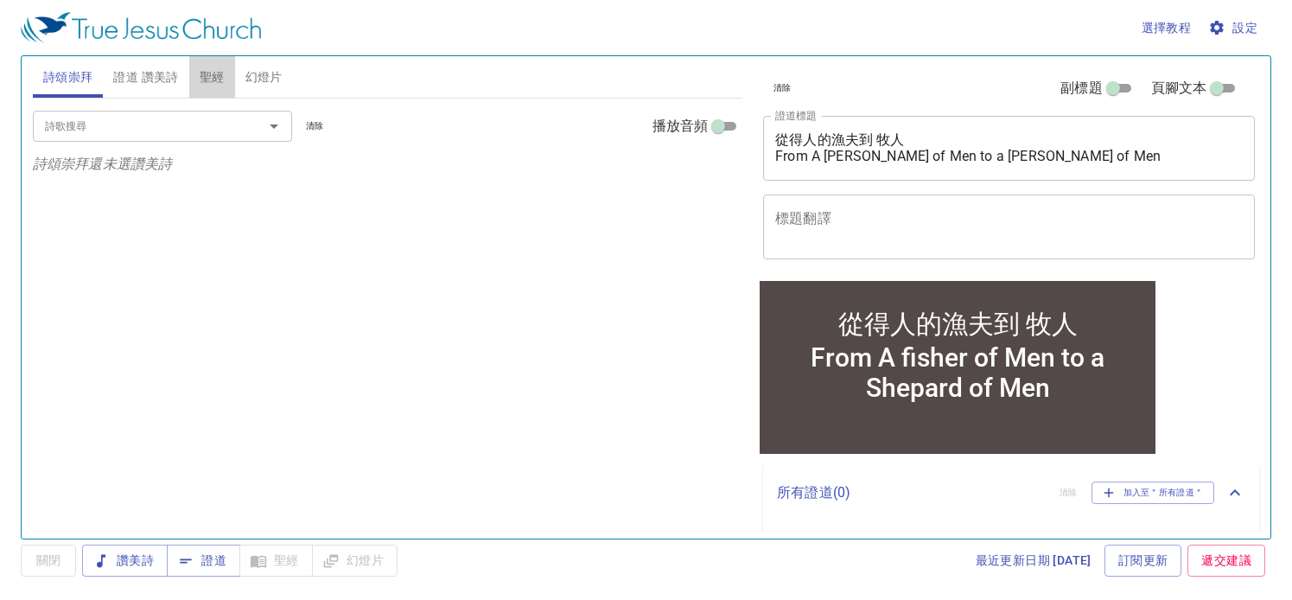
click at [221, 82] on span "聖經" at bounding box center [212, 78] width 25 height 22
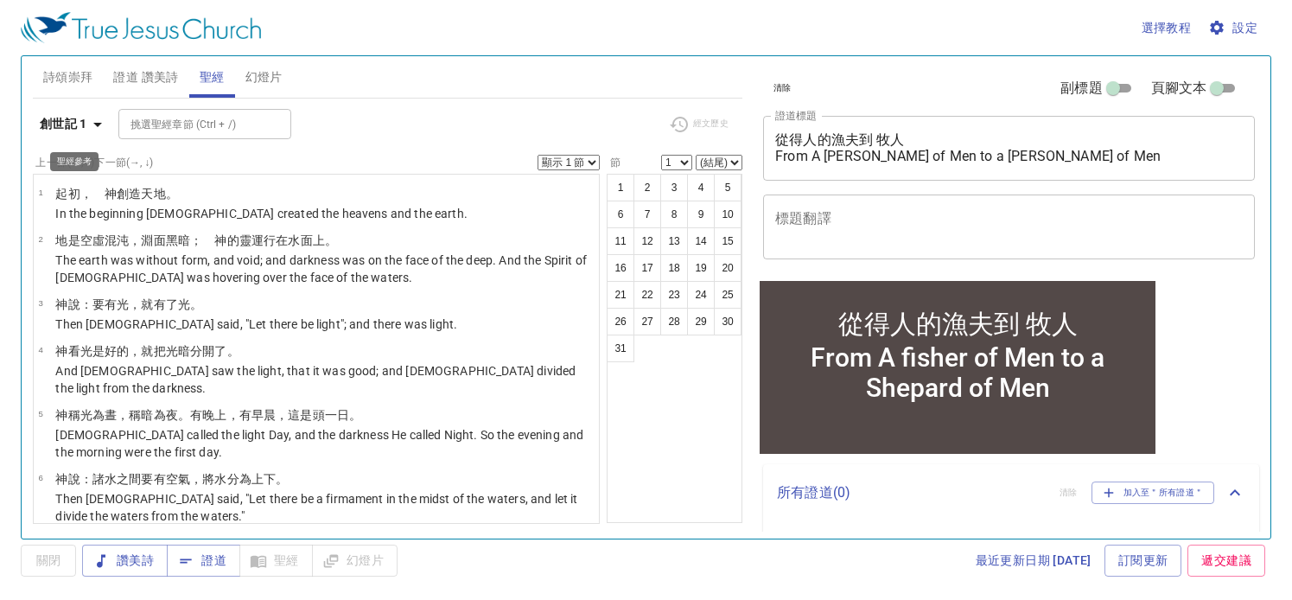
click at [104, 124] on icon "button" at bounding box center [97, 124] width 21 height 21
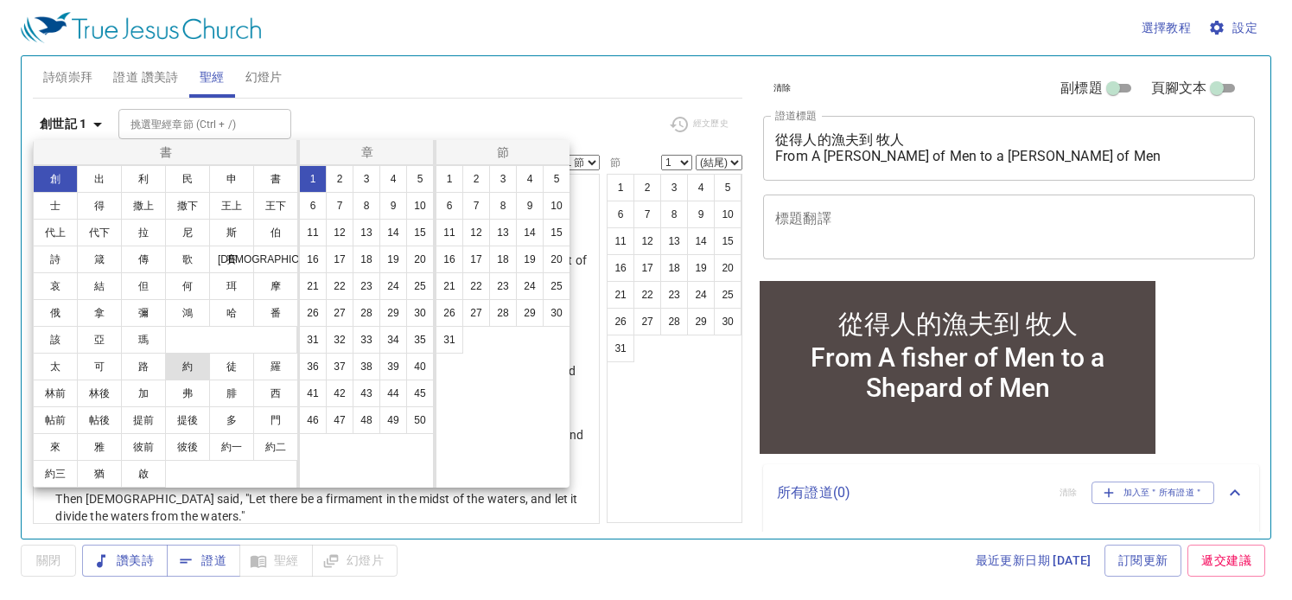
click at [189, 360] on button "約" at bounding box center [187, 367] width 45 height 28
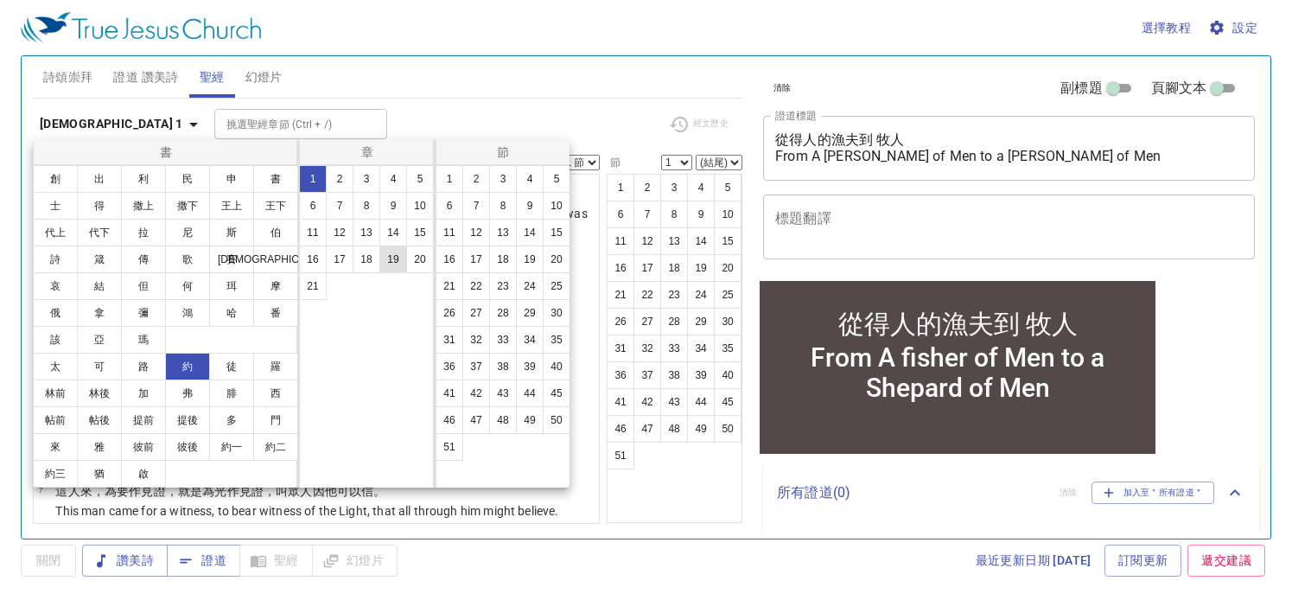
click at [400, 258] on button "19" at bounding box center [393, 260] width 28 height 28
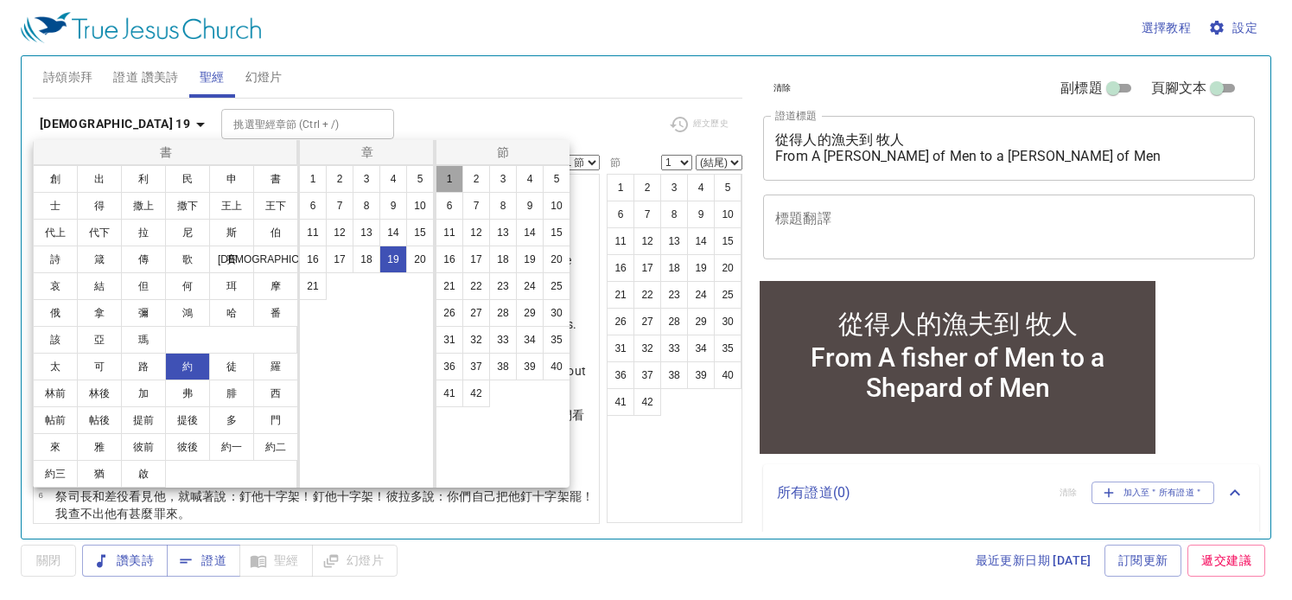
click at [457, 180] on button "1" at bounding box center [450, 179] width 28 height 28
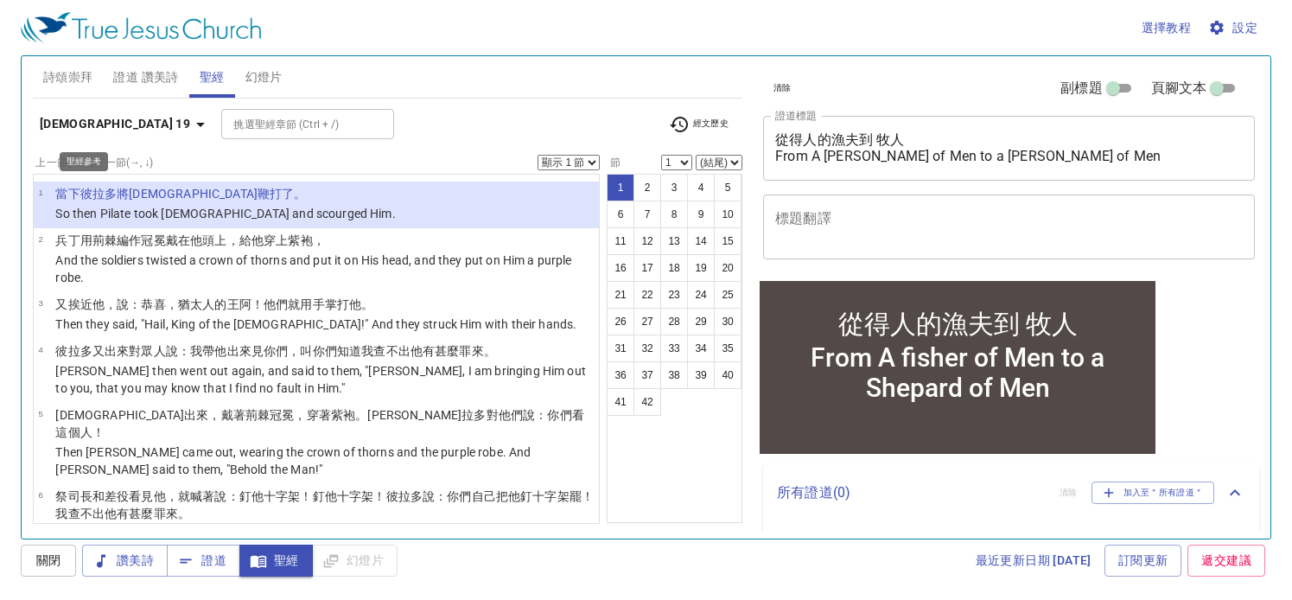
click at [196, 124] on icon "button" at bounding box center [200, 125] width 9 height 4
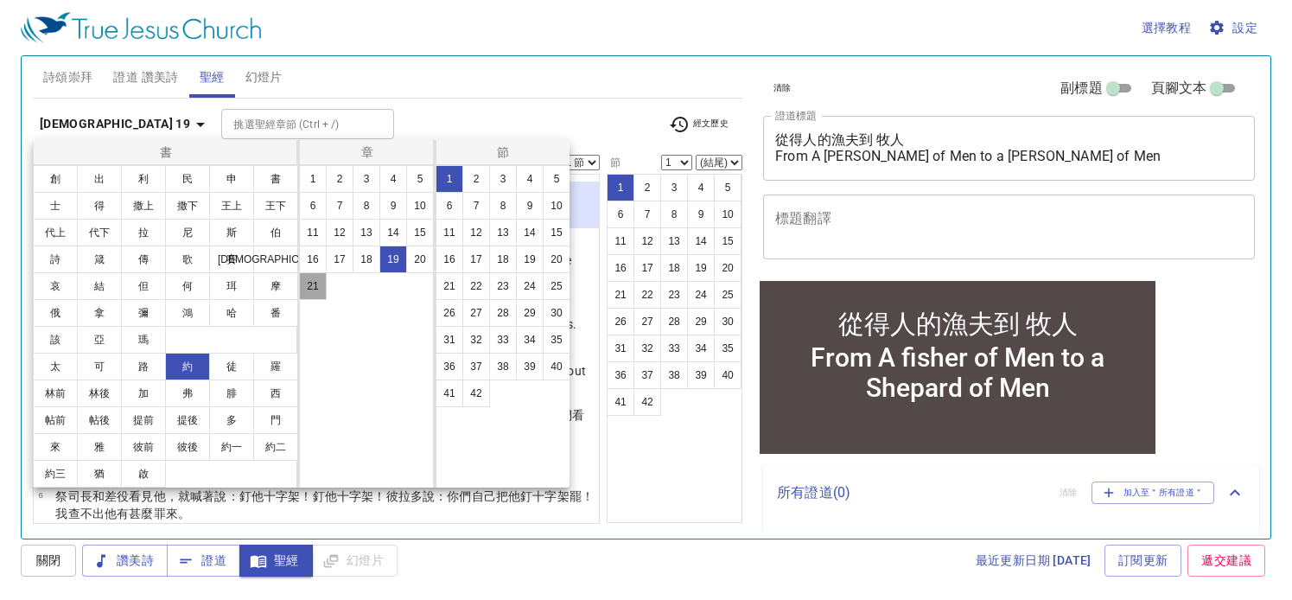
click at [305, 287] on button "21" at bounding box center [313, 286] width 28 height 28
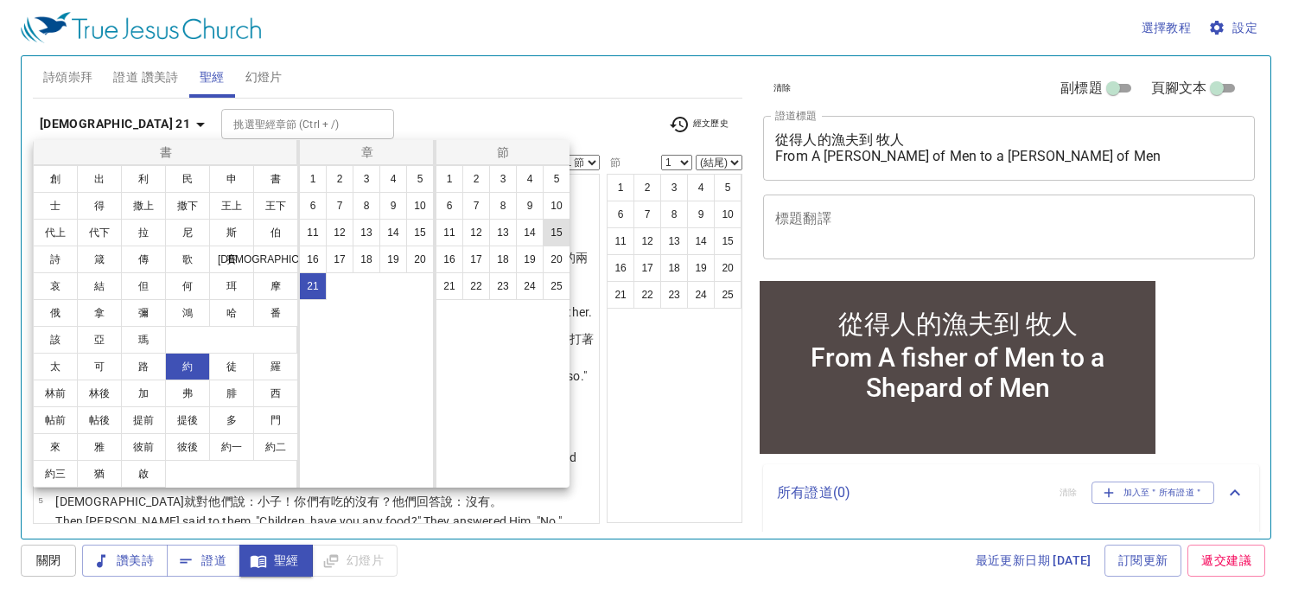
click at [563, 233] on button "15" at bounding box center [557, 233] width 28 height 28
select select "15"
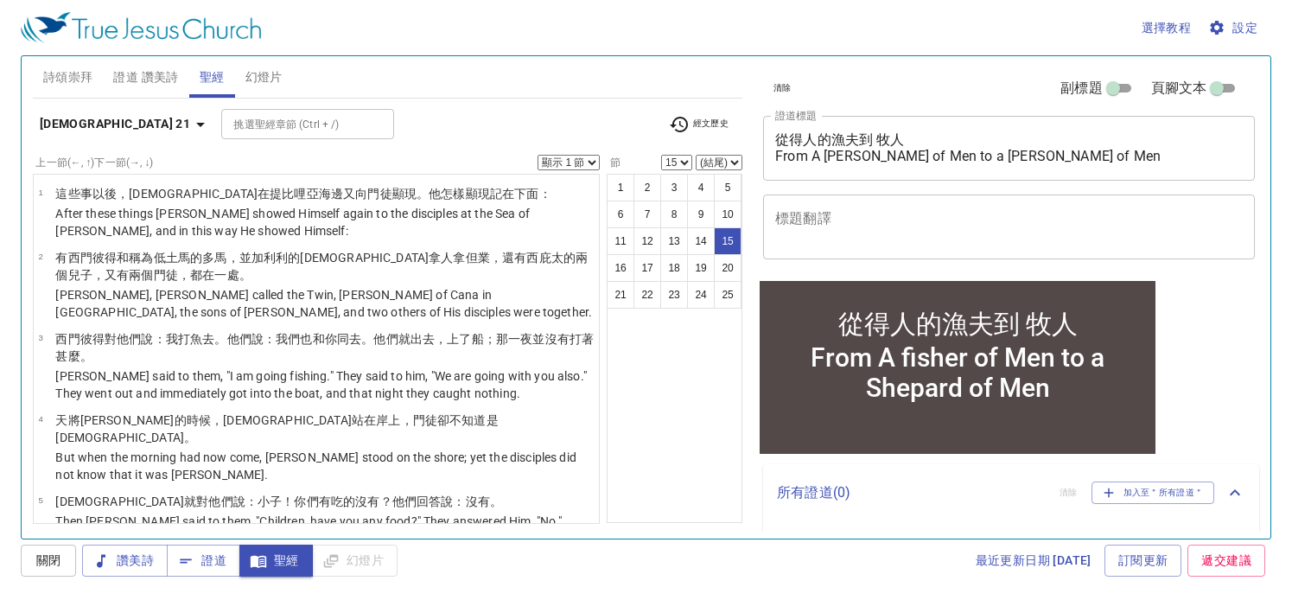
scroll to position [830, 0]
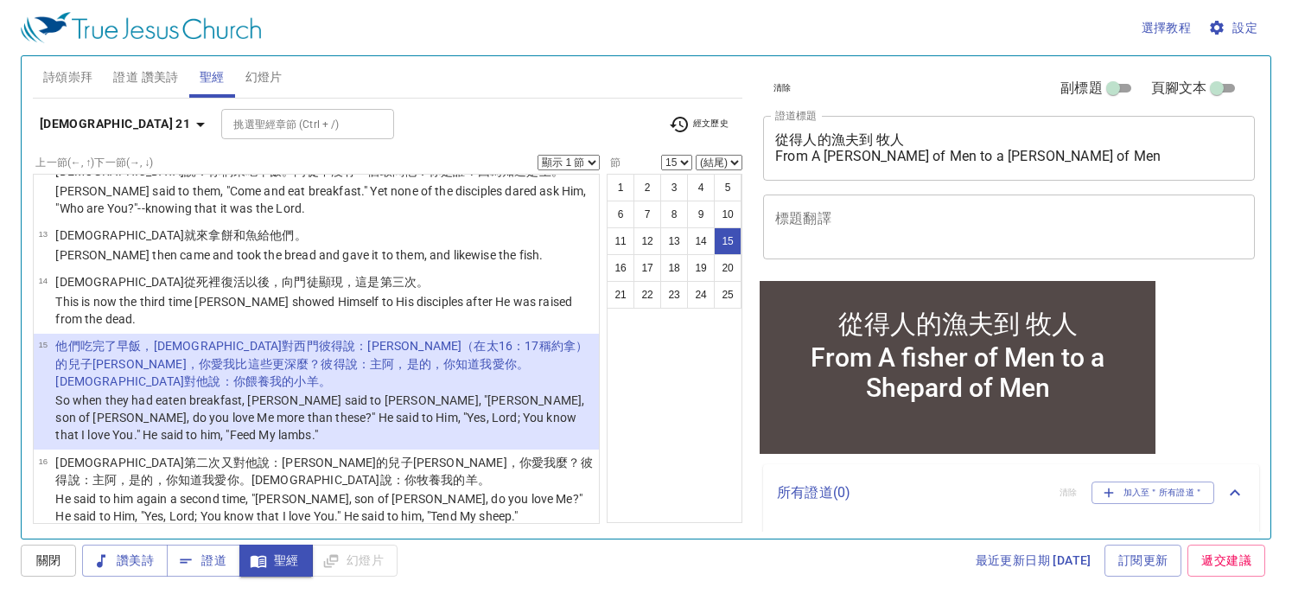
click at [591, 160] on select "顯示 1 節 顯示 2 節 顯示 3 節 顯示 4 節 顯示 5 節" at bounding box center [569, 163] width 62 height 16
click at [538, 155] on select "顯示 1 節 顯示 2 節 顯示 3 節 顯示 4 節 顯示 5 節" at bounding box center [569, 163] width 62 height 16
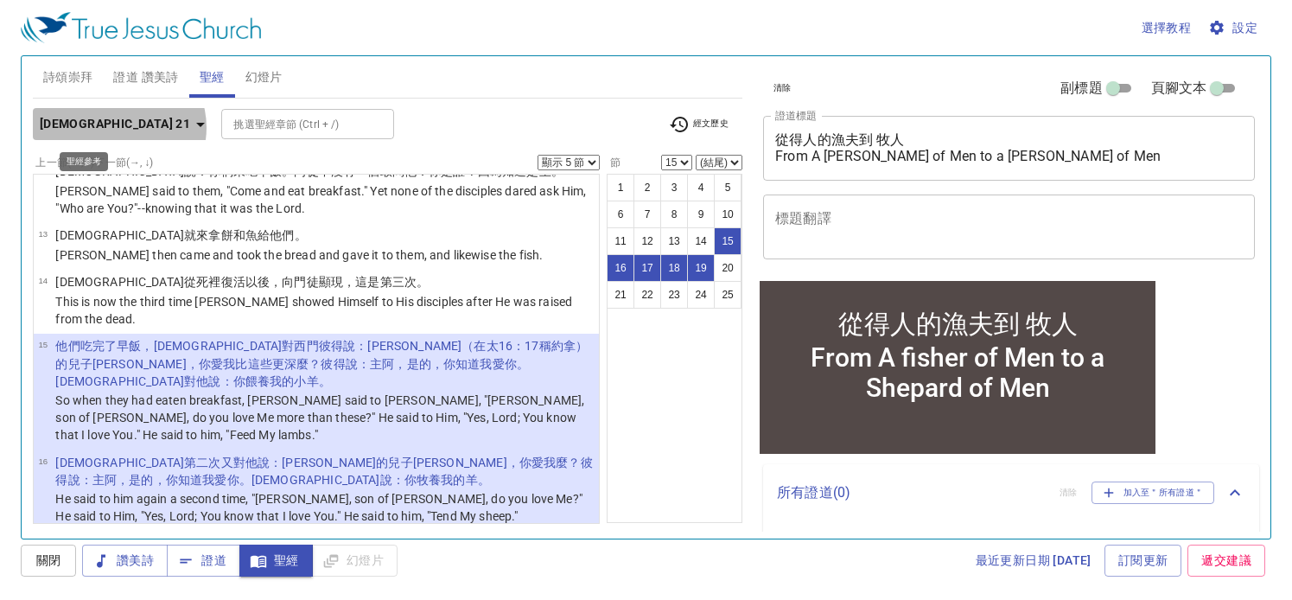
click at [190, 127] on icon "button" at bounding box center [200, 124] width 21 height 21
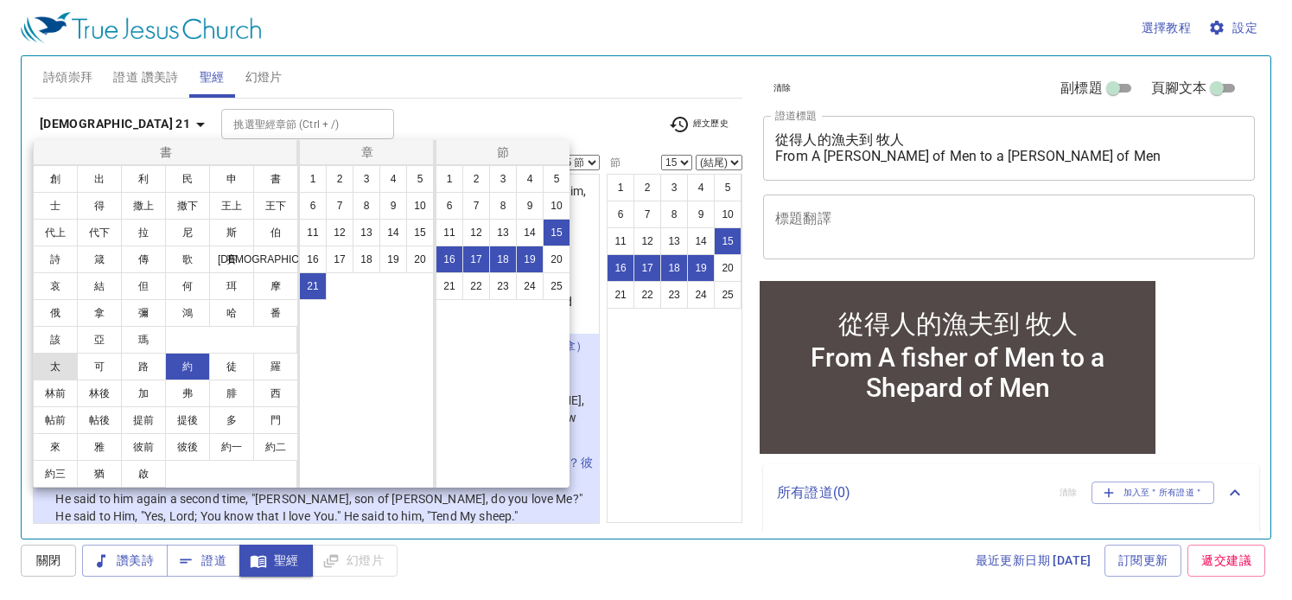
click at [64, 367] on button "太" at bounding box center [55, 367] width 45 height 28
select select "1"
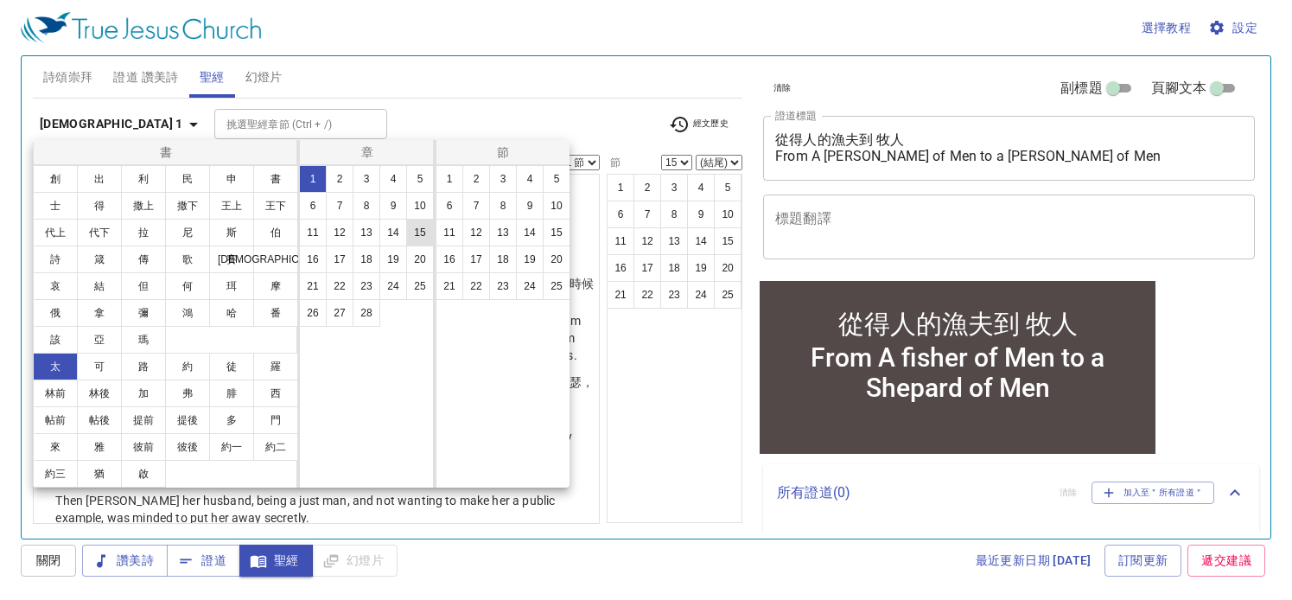
scroll to position [0, 0]
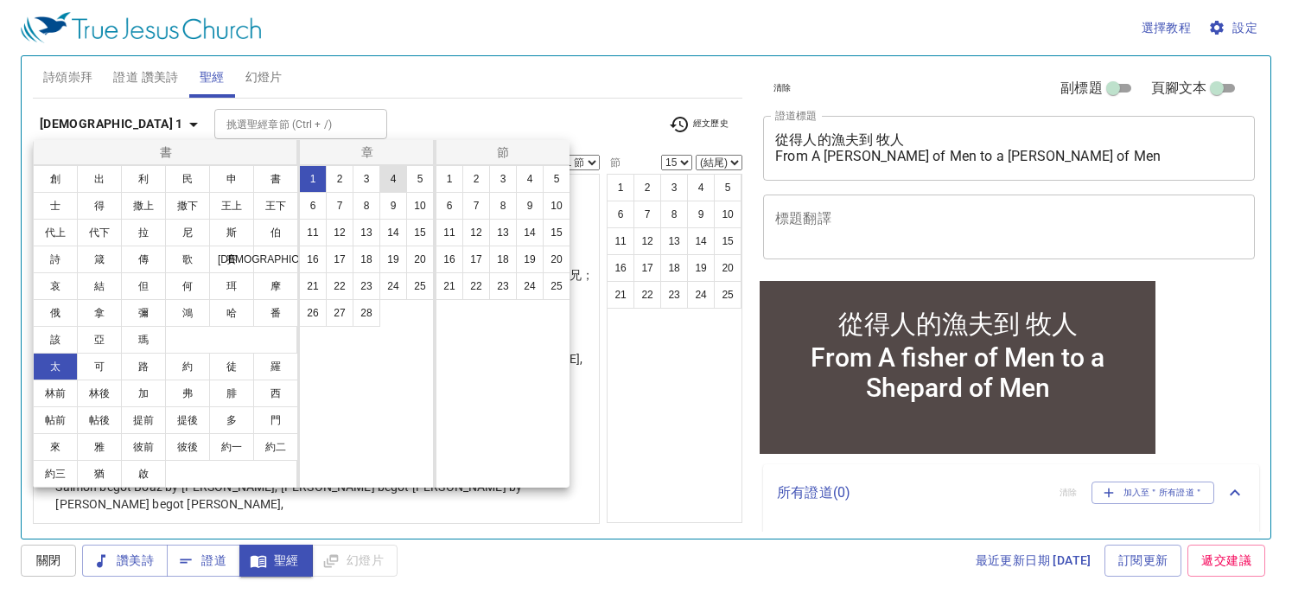
click at [397, 180] on button "4" at bounding box center [393, 179] width 28 height 28
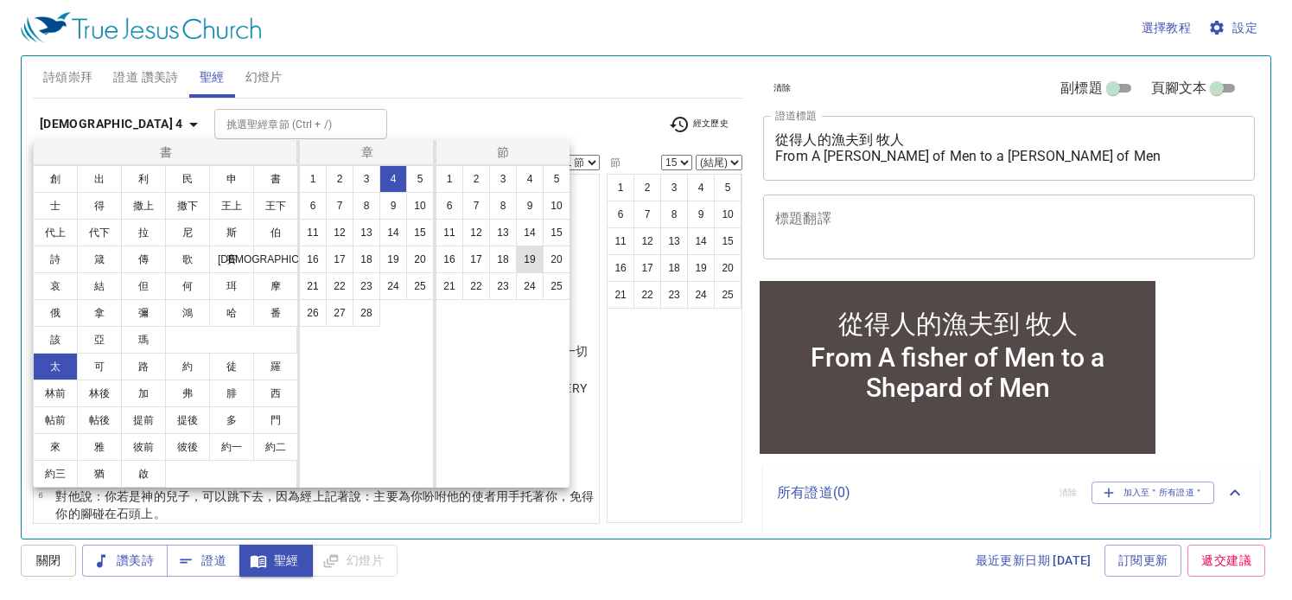
click at [528, 253] on button "19" at bounding box center [530, 260] width 28 height 28
select select "19"
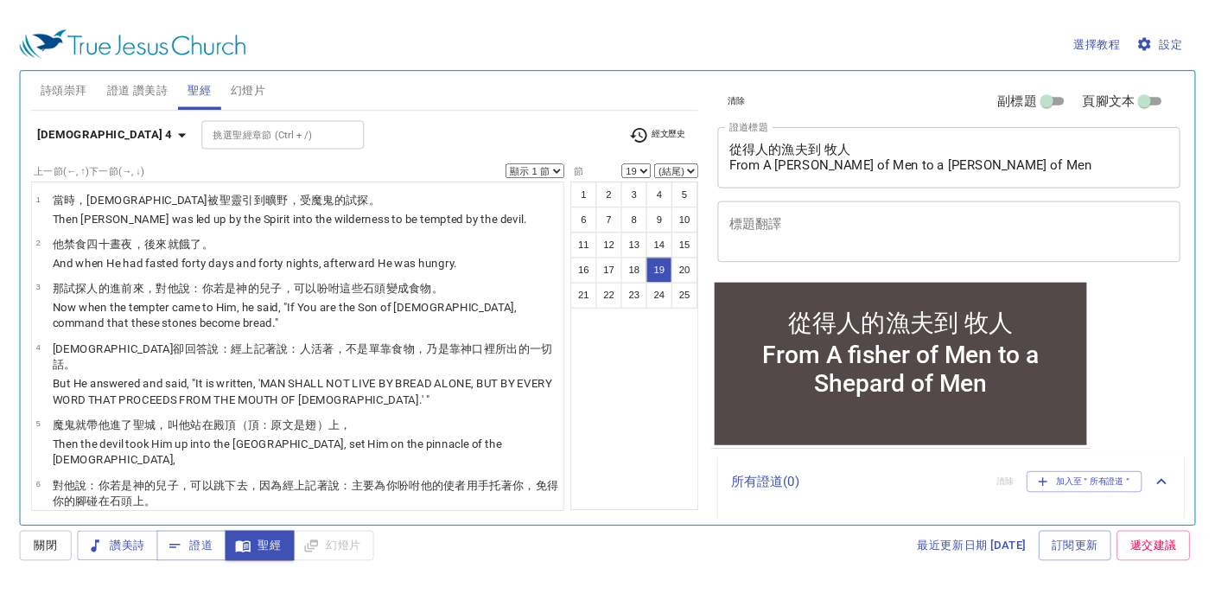
scroll to position [939, 0]
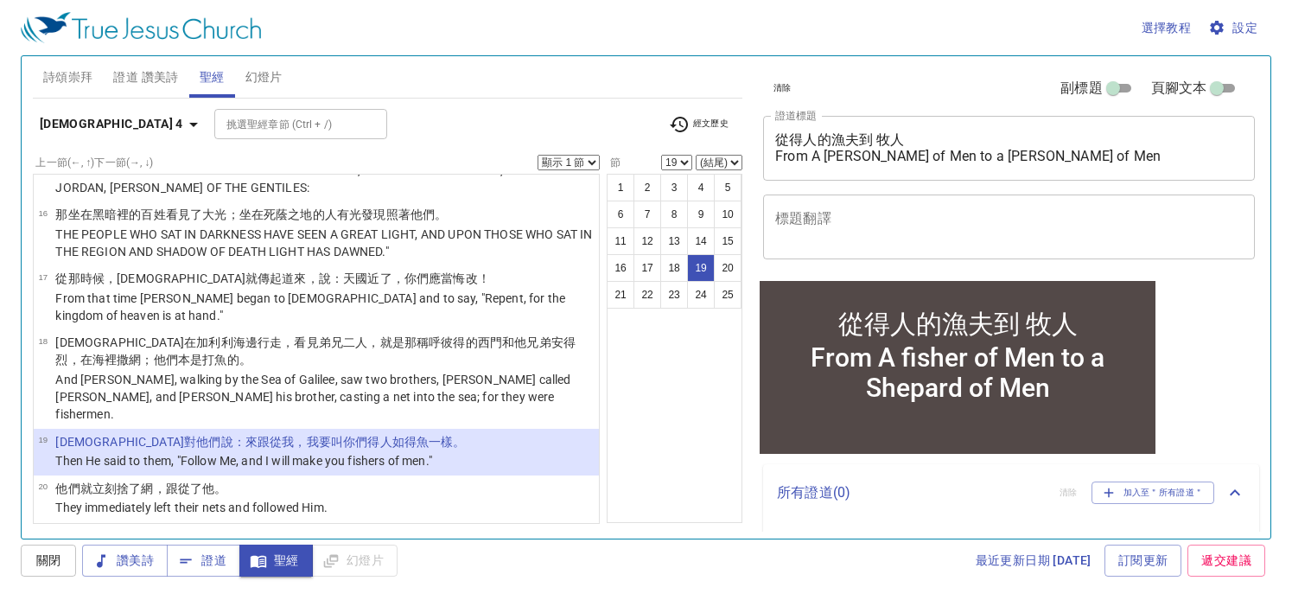
click at [592, 158] on select "顯示 1 節 顯示 2 節 顯示 3 節 顯示 4 節 顯示 5 節" at bounding box center [569, 163] width 62 height 16
click at [538, 155] on select "顯示 1 節 顯示 2 節 顯示 3 節 顯示 4 節 顯示 5 節" at bounding box center [569, 163] width 62 height 16
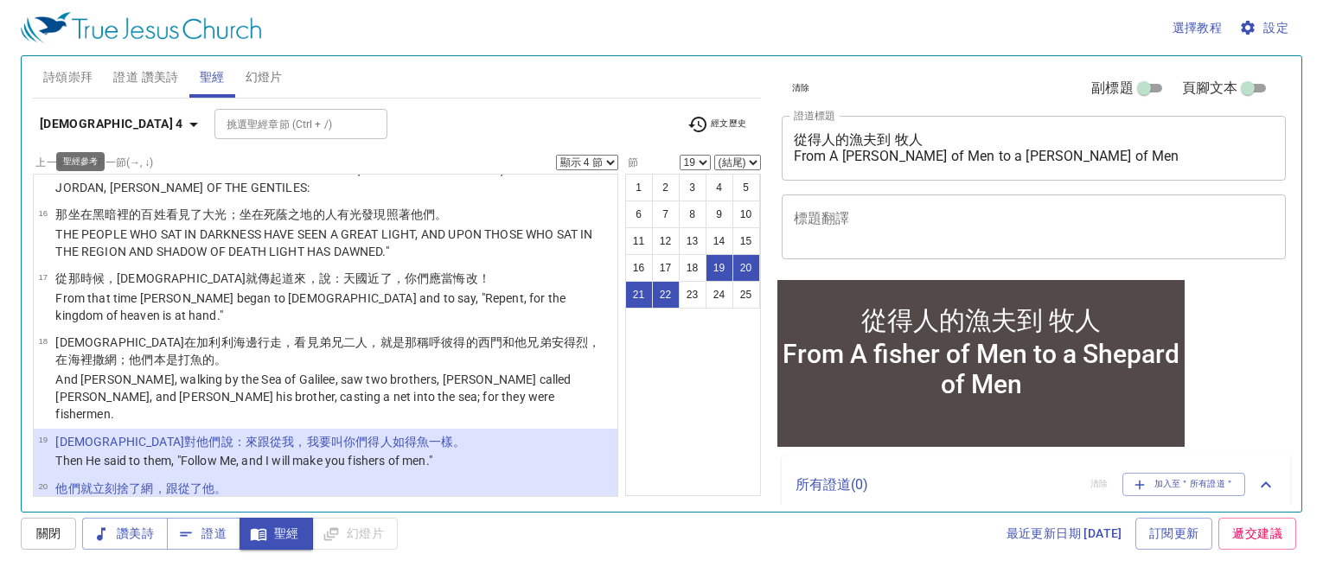
click at [183, 129] on icon "button" at bounding box center [193, 124] width 21 height 21
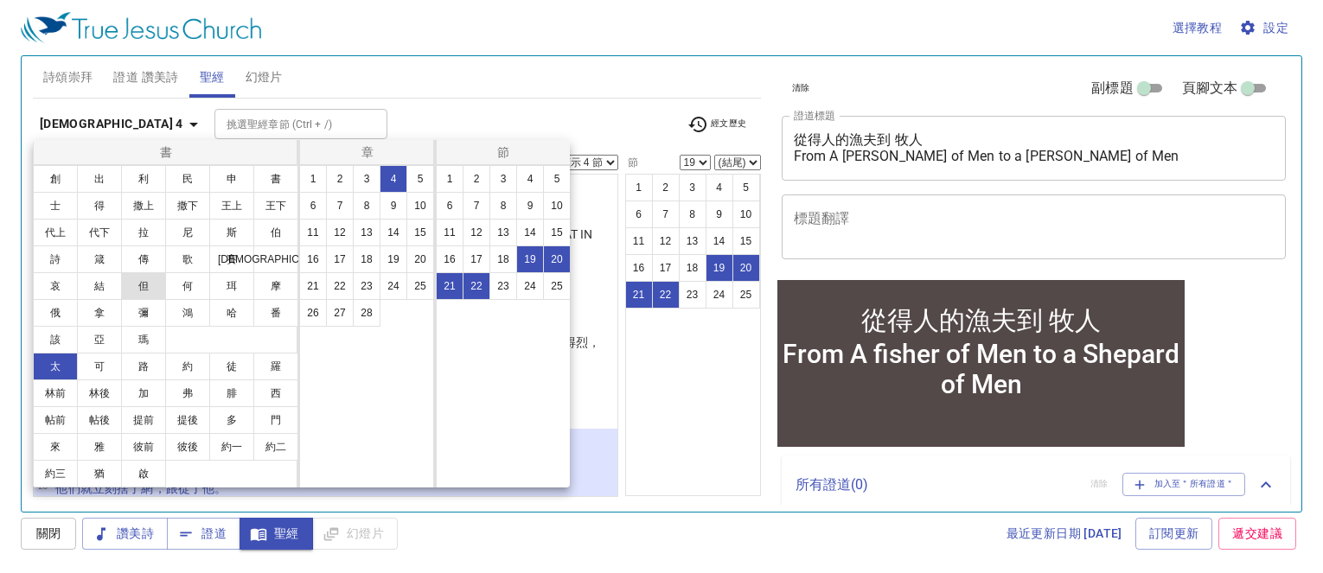
click at [151, 277] on button "但" at bounding box center [143, 286] width 45 height 28
select select "1"
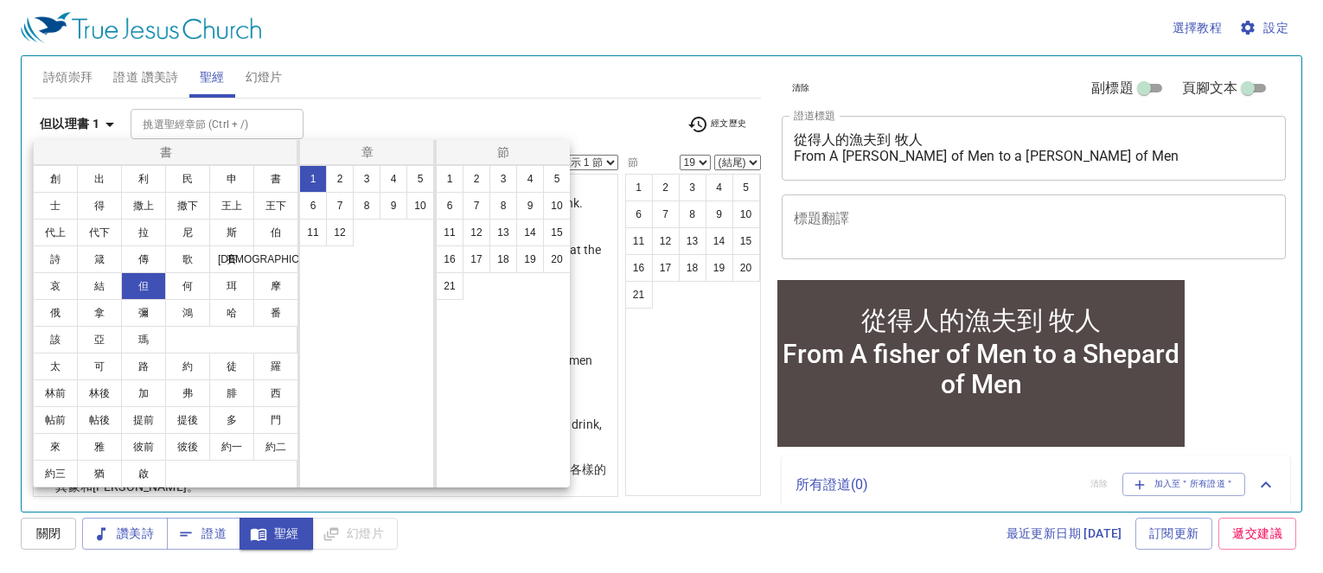
scroll to position [0, 0]
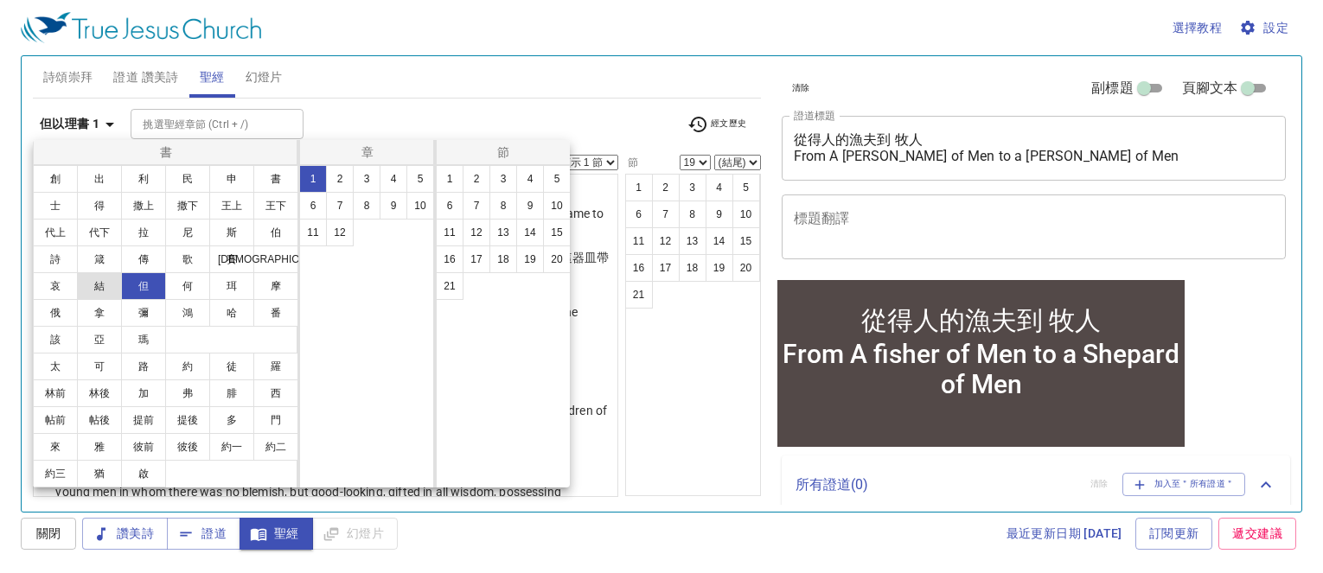
click at [102, 280] on button "結" at bounding box center [99, 286] width 45 height 28
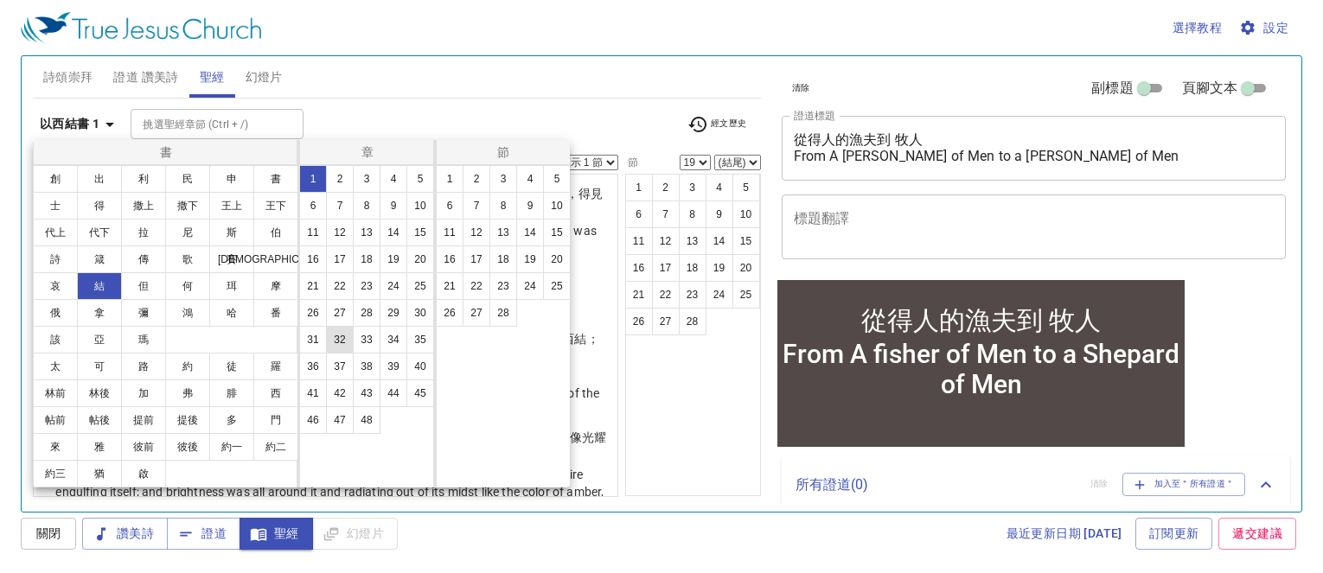
click at [342, 329] on button "32" at bounding box center [340, 340] width 28 height 28
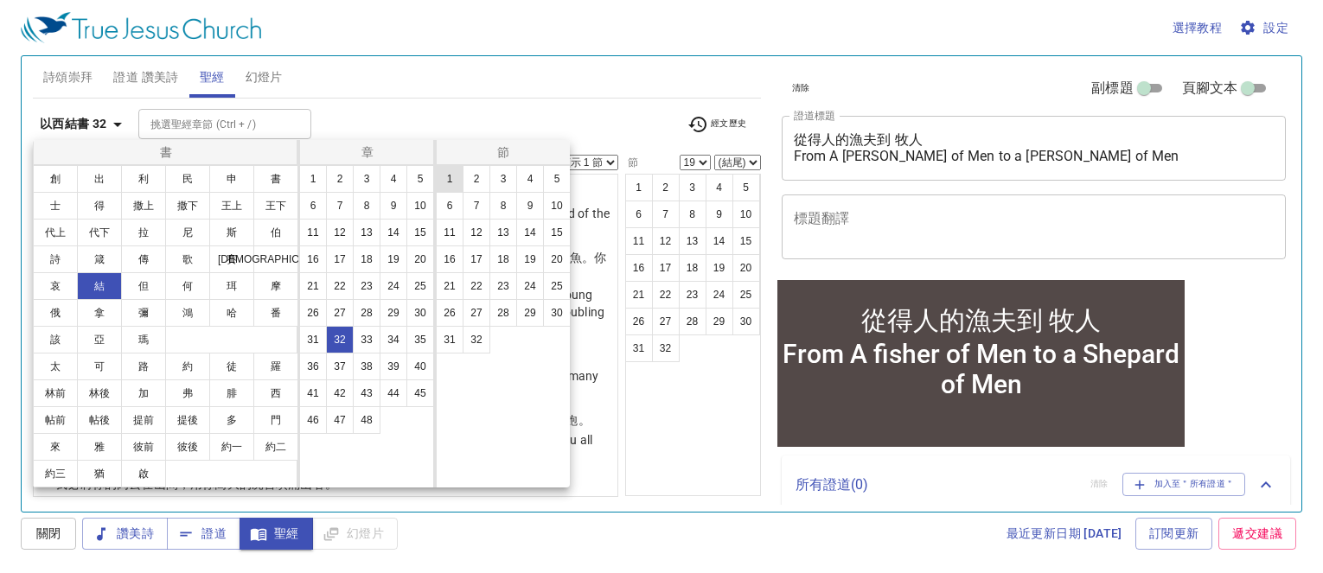
click at [451, 178] on button "1" at bounding box center [450, 179] width 28 height 28
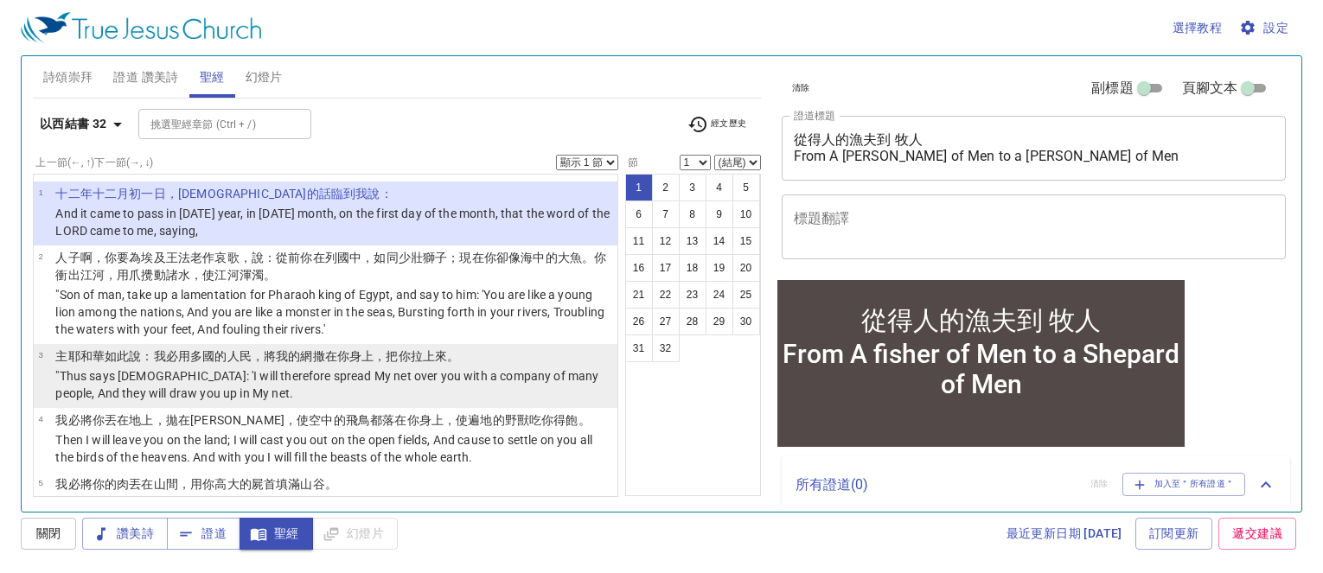
click at [477, 373] on p ""Thus says the Lord GOD: 'I will therefore spread My net over you with a compan…" at bounding box center [333, 384] width 557 height 35
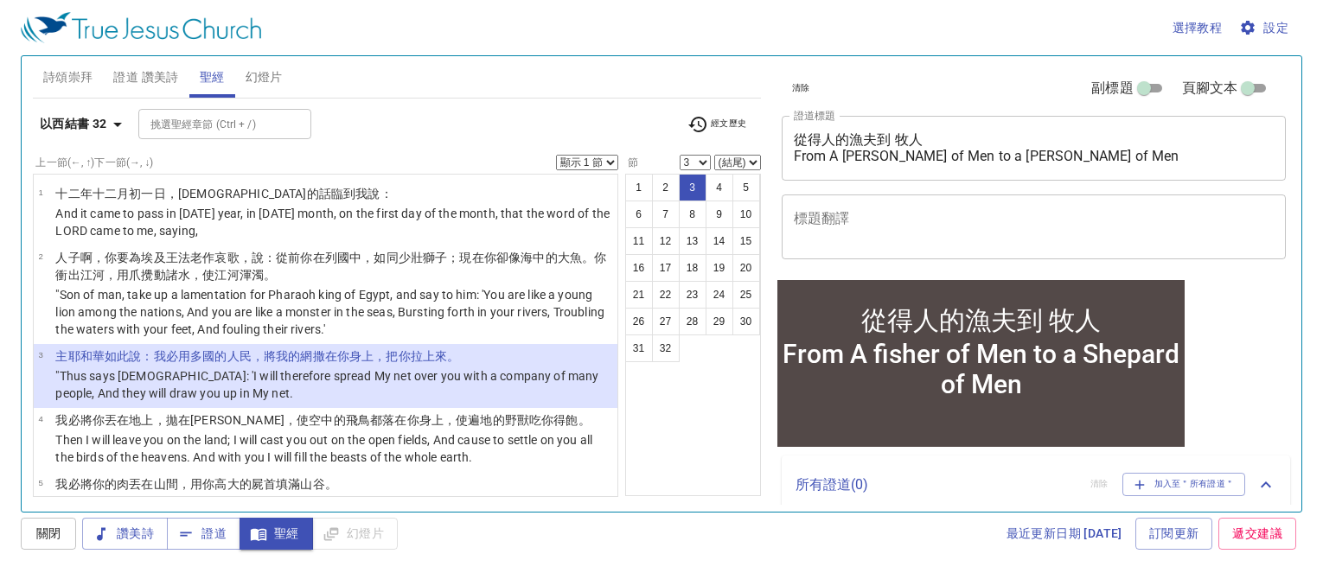
click at [520, 37] on div "選擇教程 設定" at bounding box center [658, 27] width 1274 height 55
click at [115, 131] on icon "button" at bounding box center [117, 124] width 21 height 21
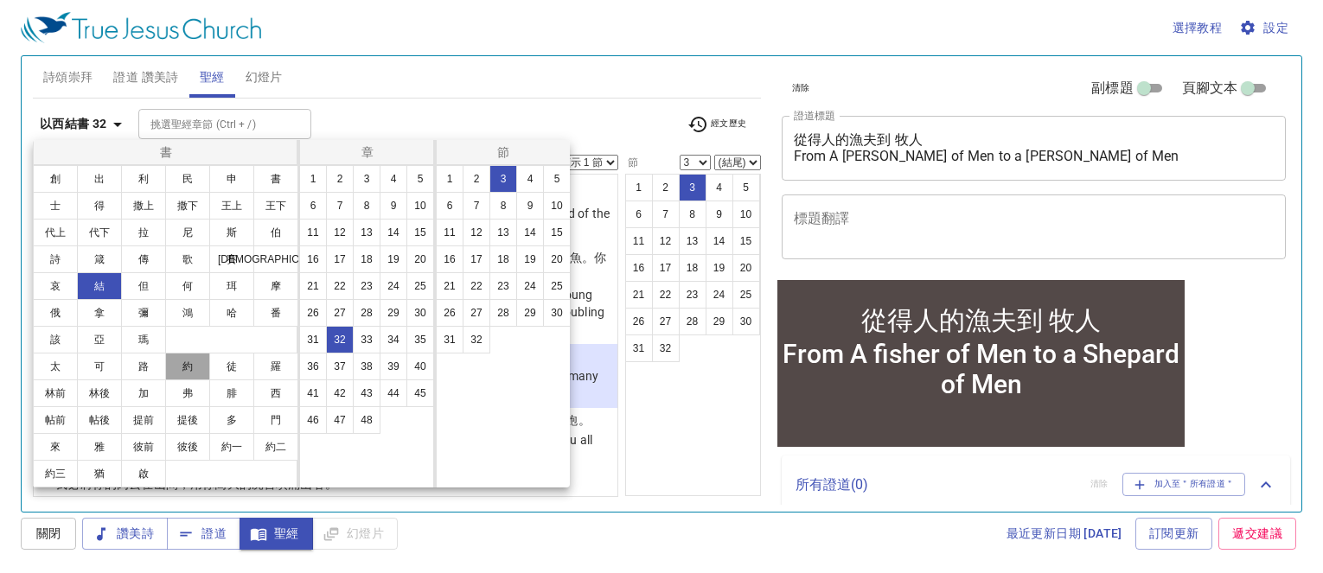
click at [191, 367] on button "約" at bounding box center [187, 367] width 45 height 28
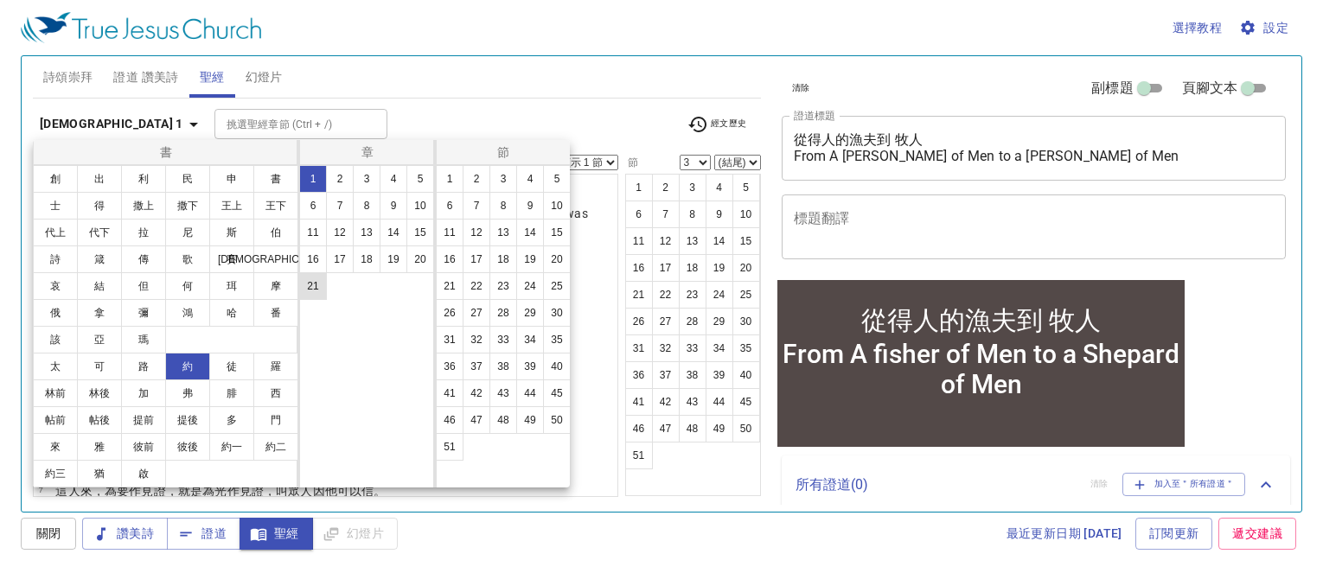
click at [310, 296] on button "21" at bounding box center [313, 286] width 28 height 28
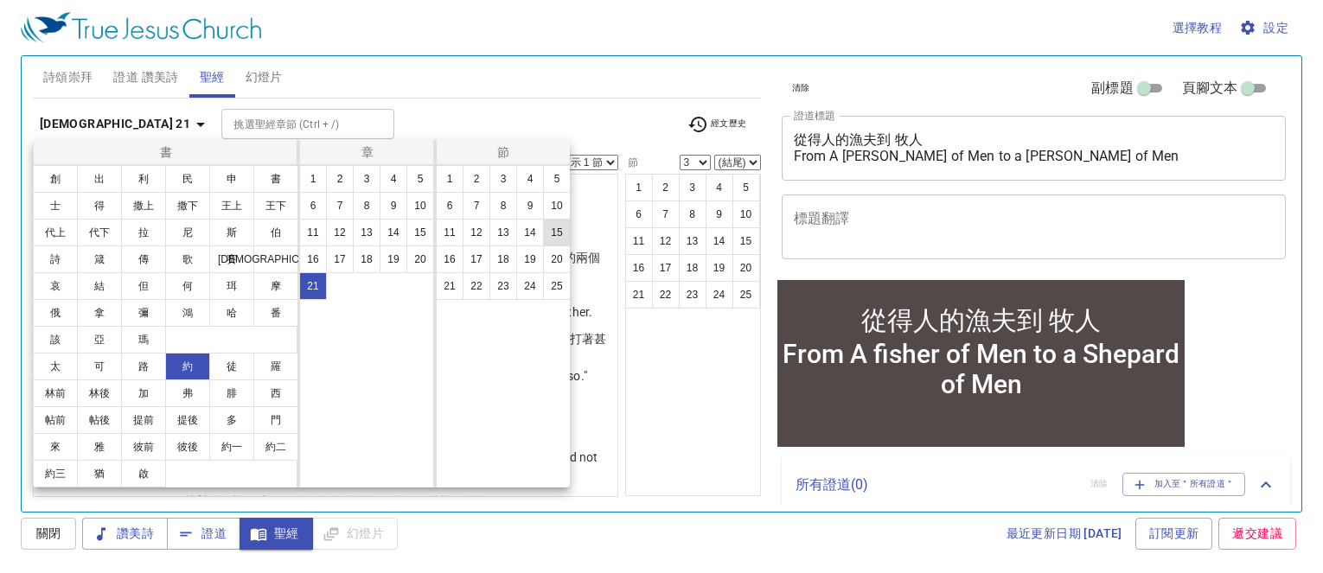
click at [565, 226] on button "15" at bounding box center [557, 233] width 28 height 28
select select "15"
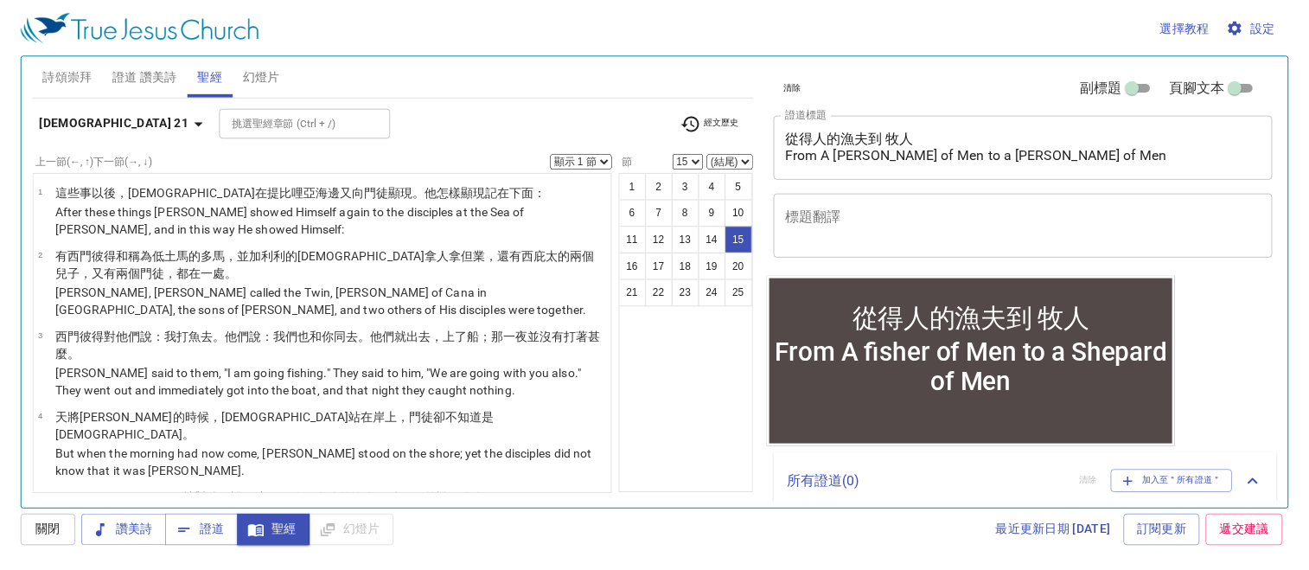
scroll to position [843, 0]
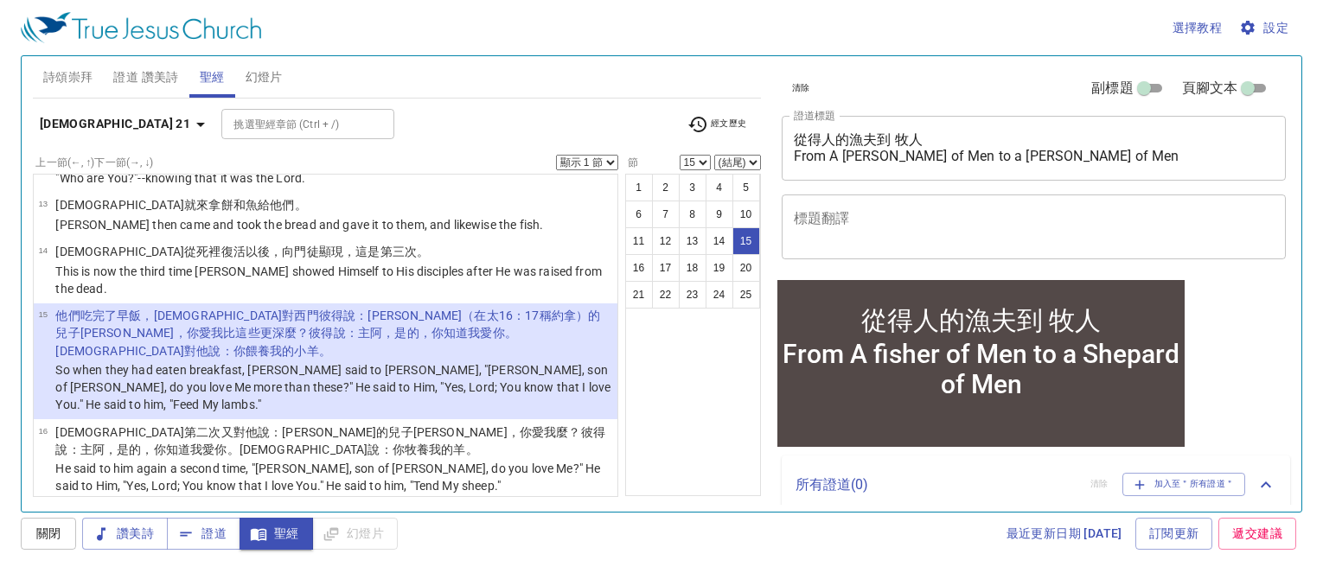
click at [606, 162] on select "顯示 1 節 顯示 2 節 顯示 3 節 顯示 4 節 顯示 5 節" at bounding box center [587, 163] width 62 height 16
click at [556, 155] on select "顯示 1 節 顯示 2 節 顯示 3 節 顯示 4 節 顯示 5 節" at bounding box center [587, 163] width 62 height 16
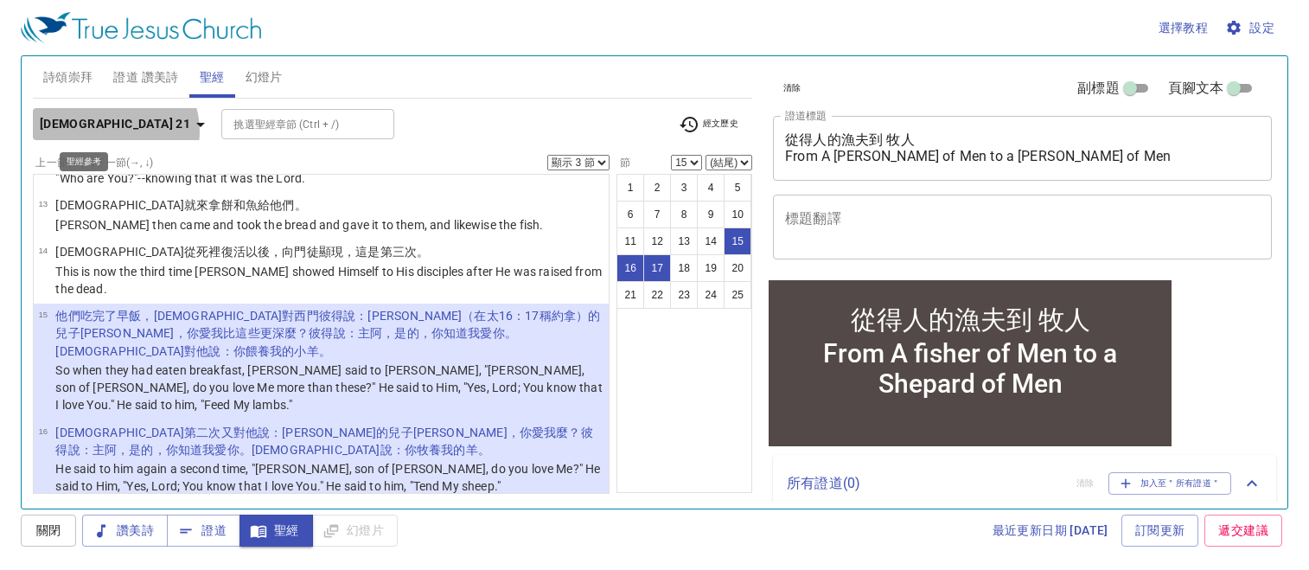
click at [190, 131] on icon "button" at bounding box center [200, 124] width 21 height 21
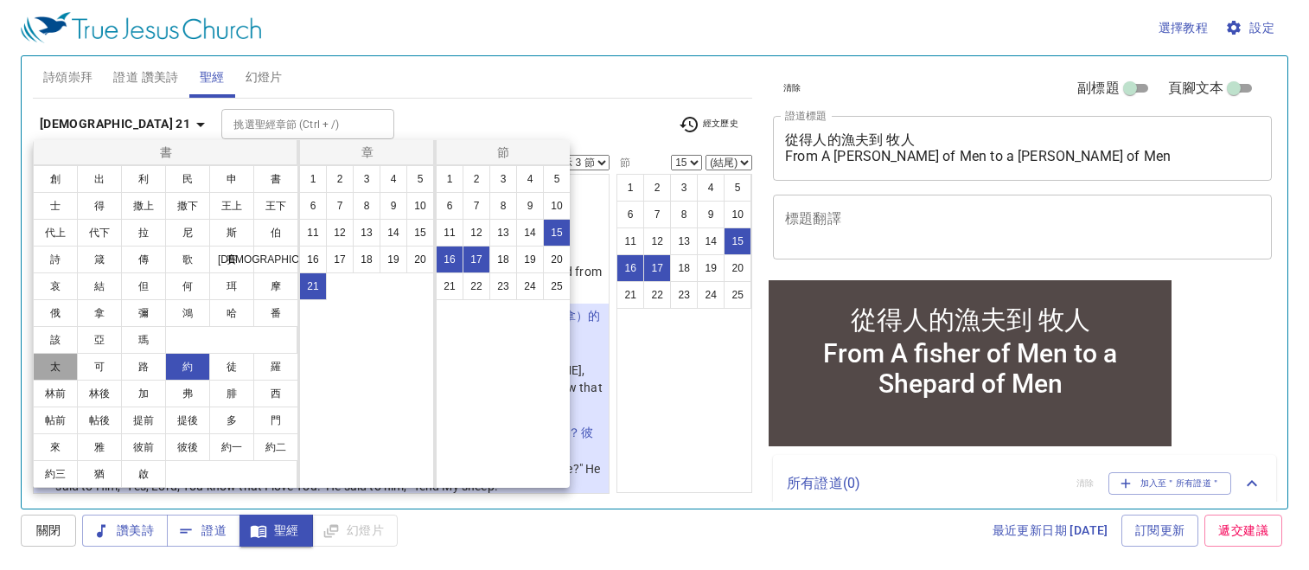
click at [56, 368] on button "太" at bounding box center [55, 367] width 45 height 28
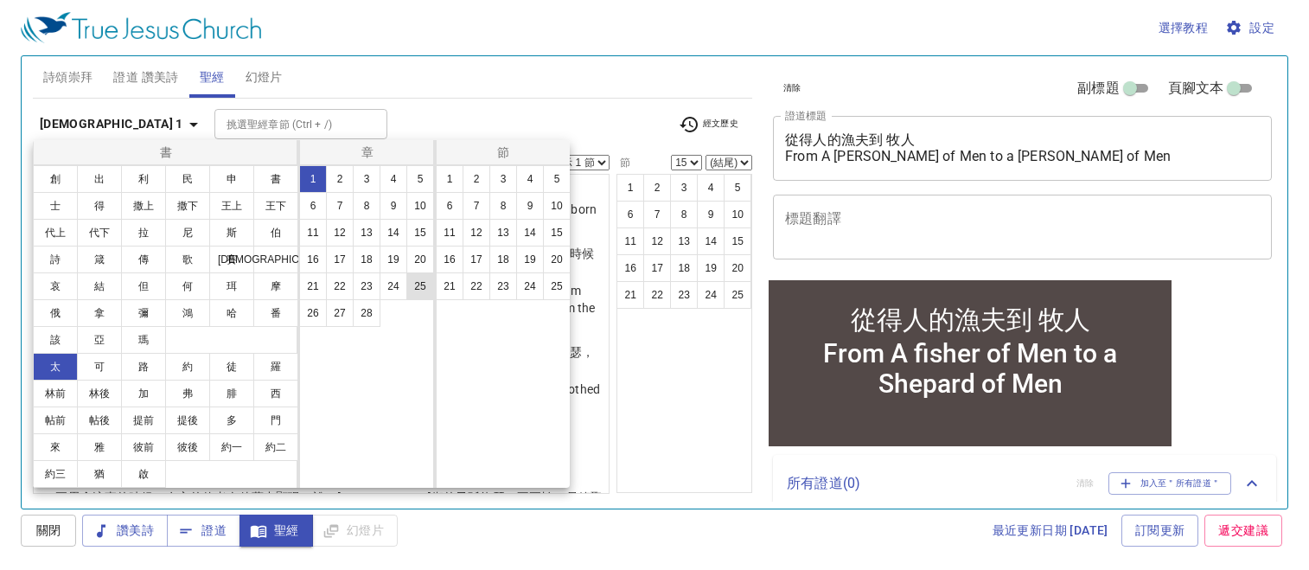
scroll to position [0, 0]
click at [390, 237] on button "14" at bounding box center [393, 233] width 28 height 28
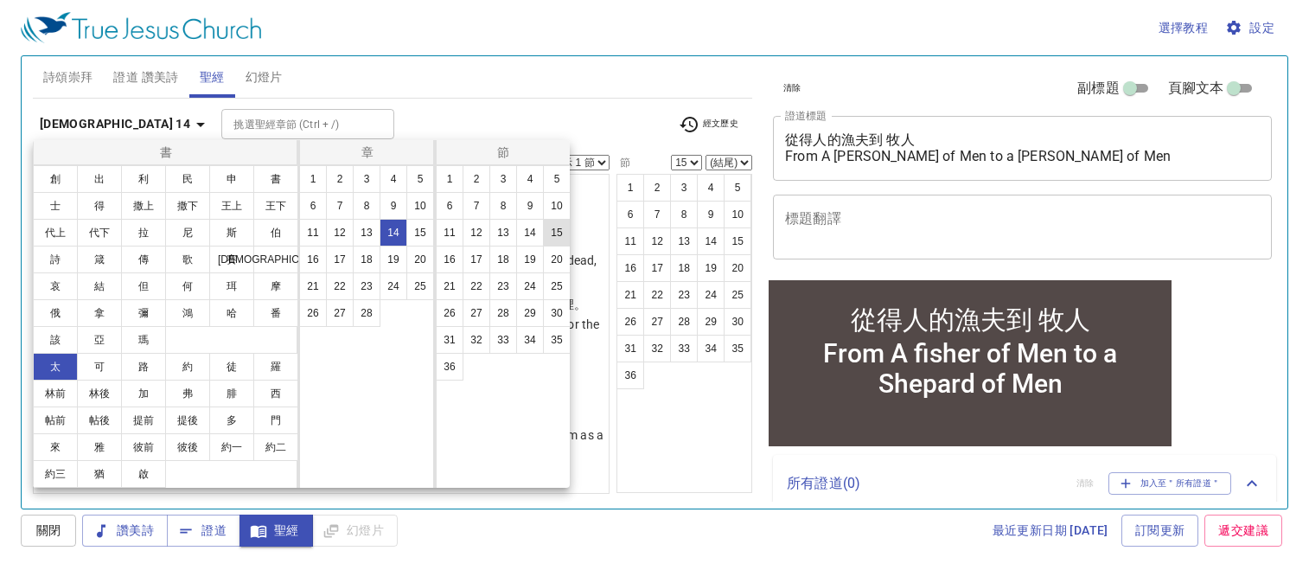
click at [547, 229] on button "15" at bounding box center [557, 233] width 28 height 28
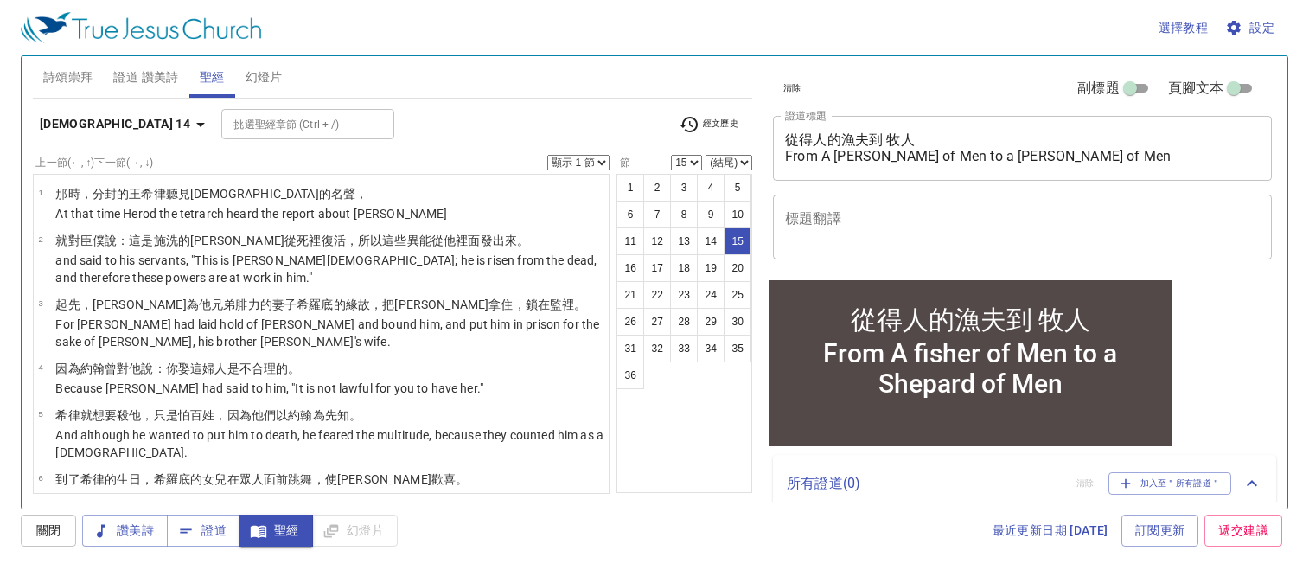
scroll to position [689, 0]
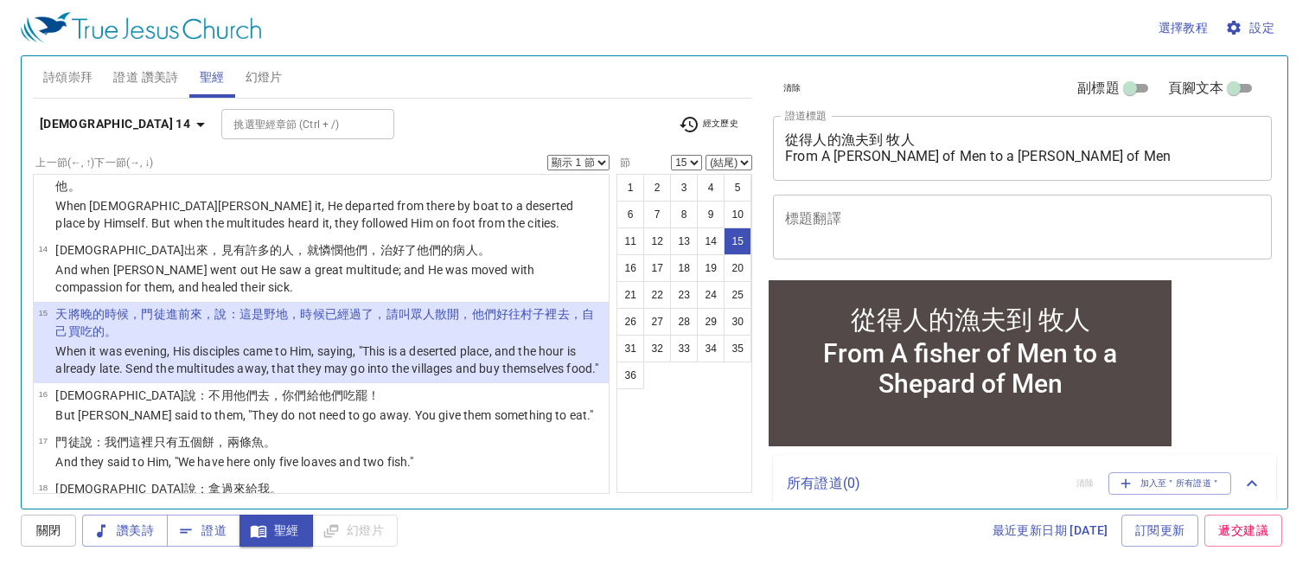
click at [588, 157] on select "顯示 1 節 顯示 2 節 顯示 3 節 顯示 4 節 顯示 5 節" at bounding box center [578, 163] width 62 height 16
click at [547, 155] on select "顯示 1 節 顯示 2 節 顯示 3 節 顯示 4 節 顯示 5 節" at bounding box center [578, 163] width 62 height 16
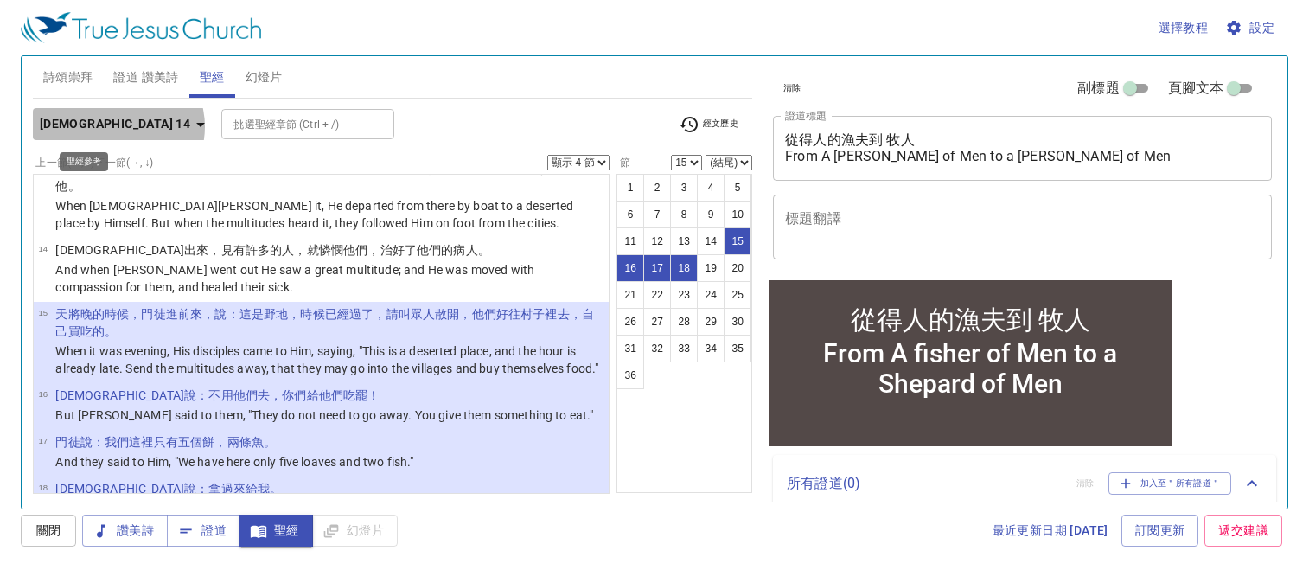
click at [196, 126] on icon "button" at bounding box center [200, 125] width 9 height 4
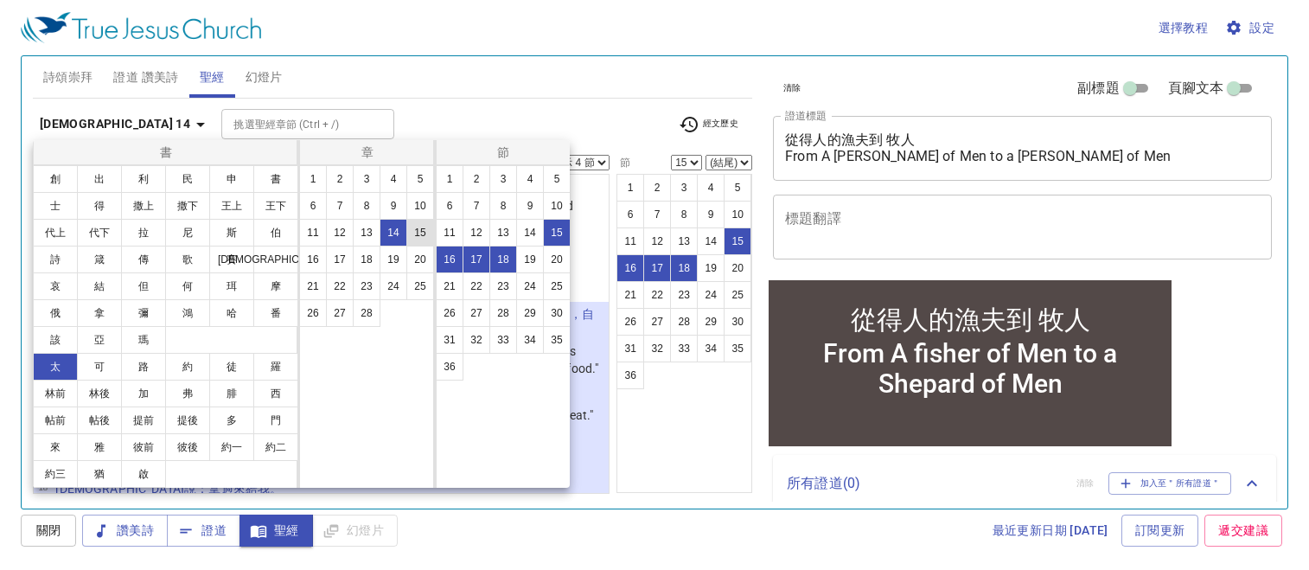
click at [425, 226] on button "15" at bounding box center [420, 233] width 28 height 28
select select "1"
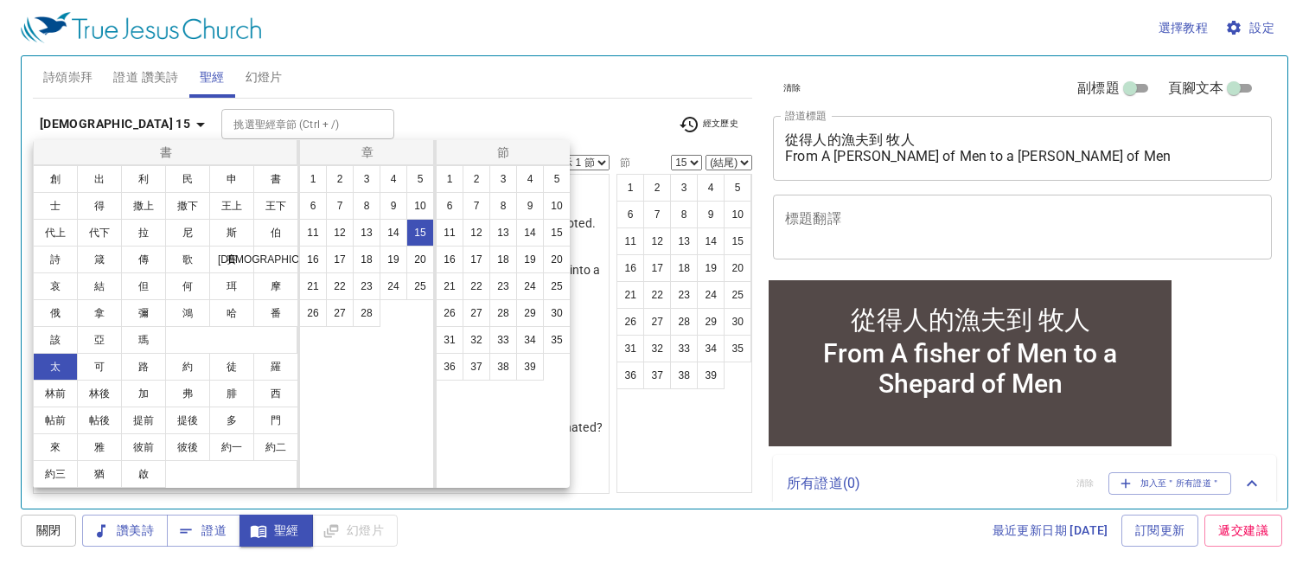
scroll to position [0, 0]
click at [478, 339] on button "32" at bounding box center [476, 340] width 28 height 28
select select "32"
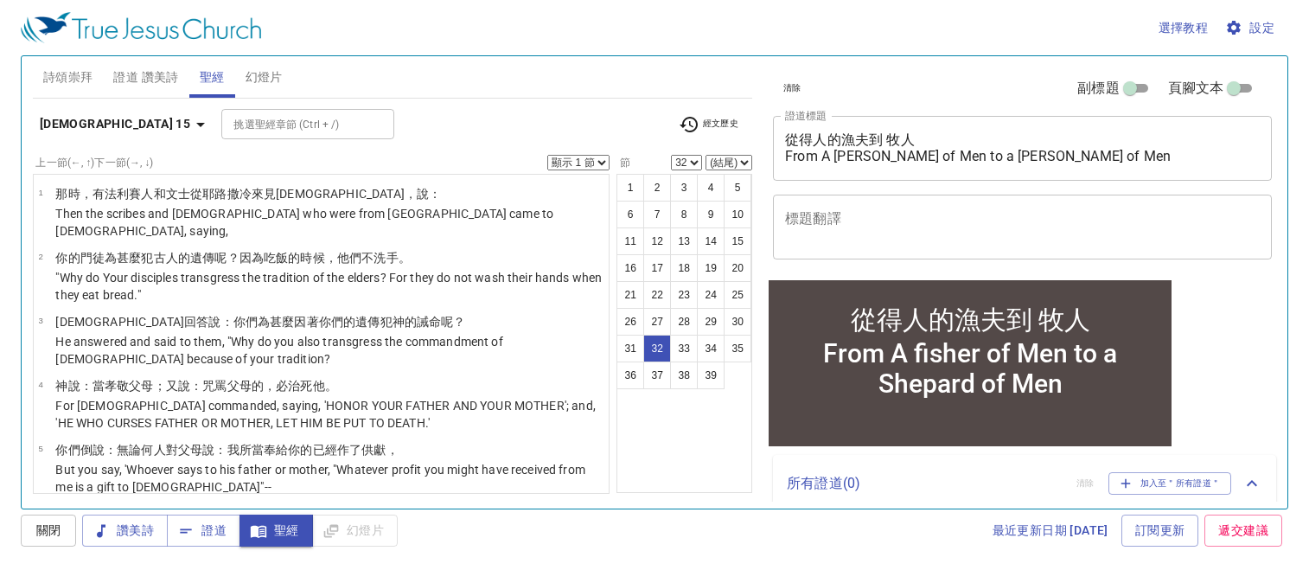
scroll to position [1725, 0]
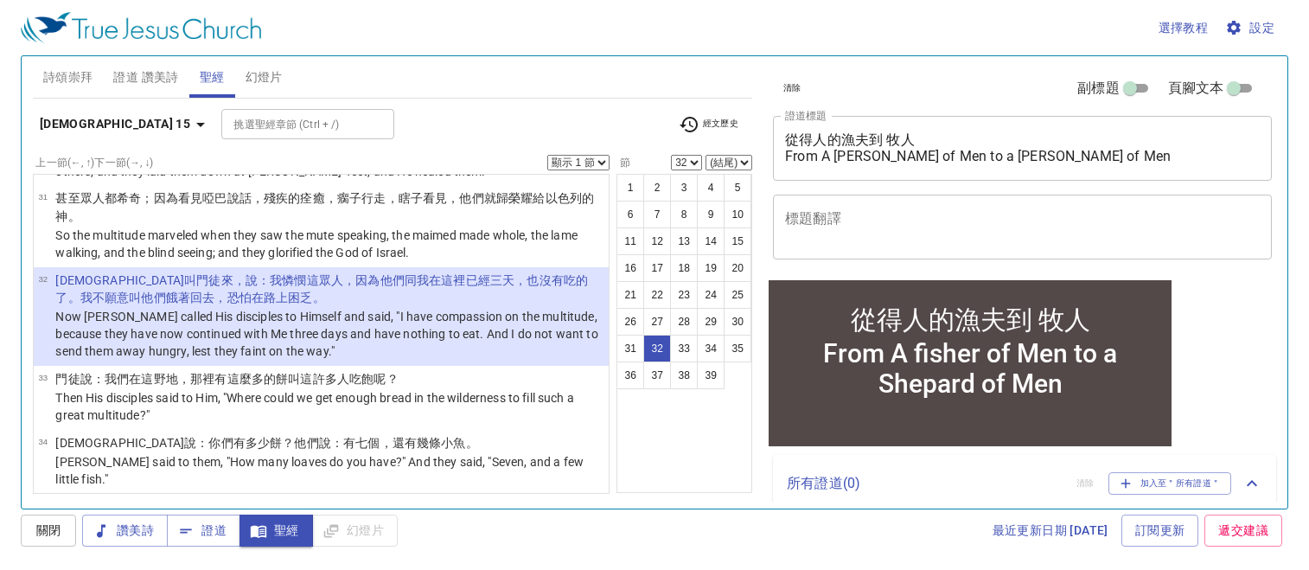
click at [598, 157] on select "顯示 1 節 顯示 2 節 顯示 3 節 顯示 4 節 顯示 5 節" at bounding box center [578, 163] width 62 height 16
click at [547, 155] on select "顯示 1 節 顯示 2 節 顯示 3 節 顯示 4 節 顯示 5 節" at bounding box center [578, 163] width 62 height 16
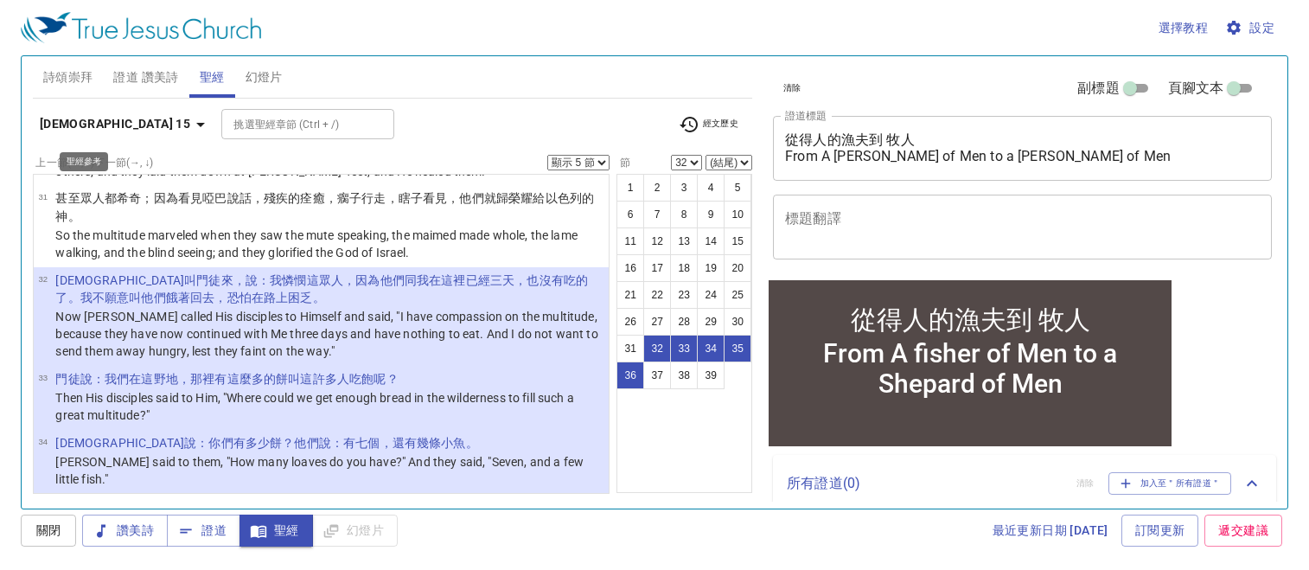
click at [190, 129] on icon "button" at bounding box center [200, 124] width 21 height 21
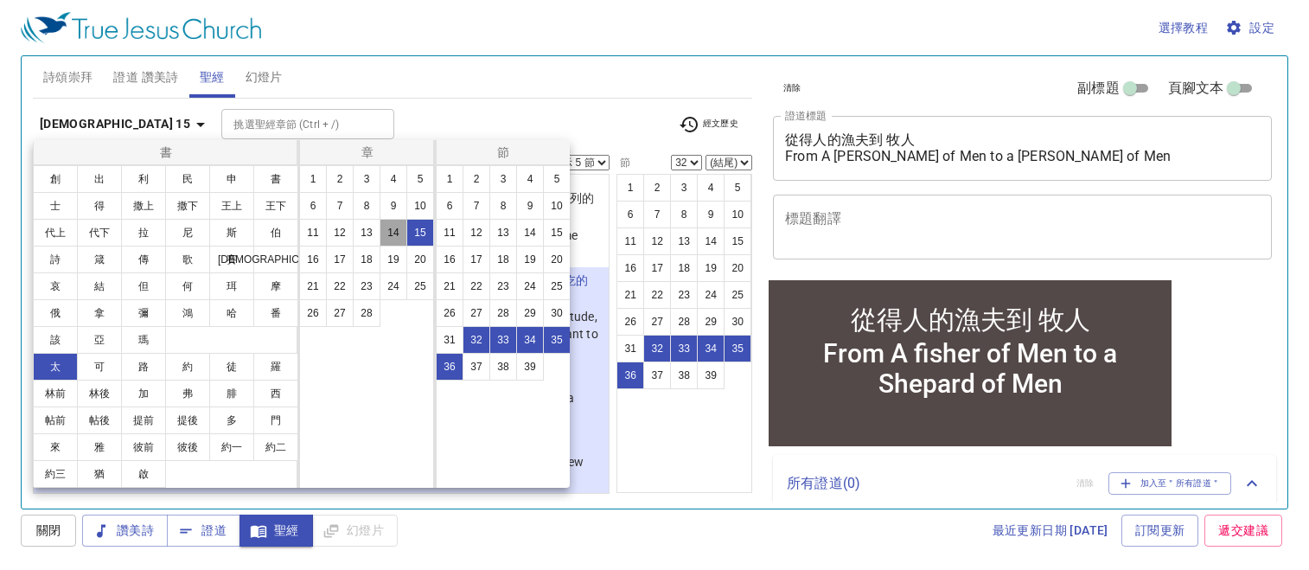
click at [389, 234] on button "14" at bounding box center [393, 233] width 28 height 28
select select "1"
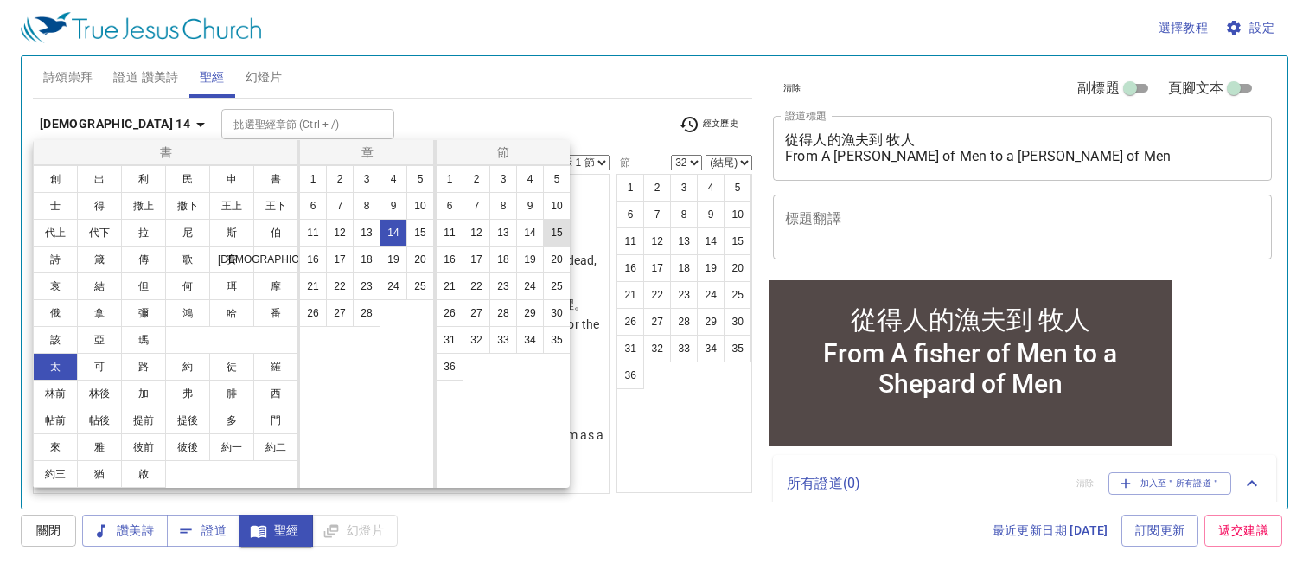
click at [562, 232] on button "15" at bounding box center [557, 233] width 28 height 28
select select "15"
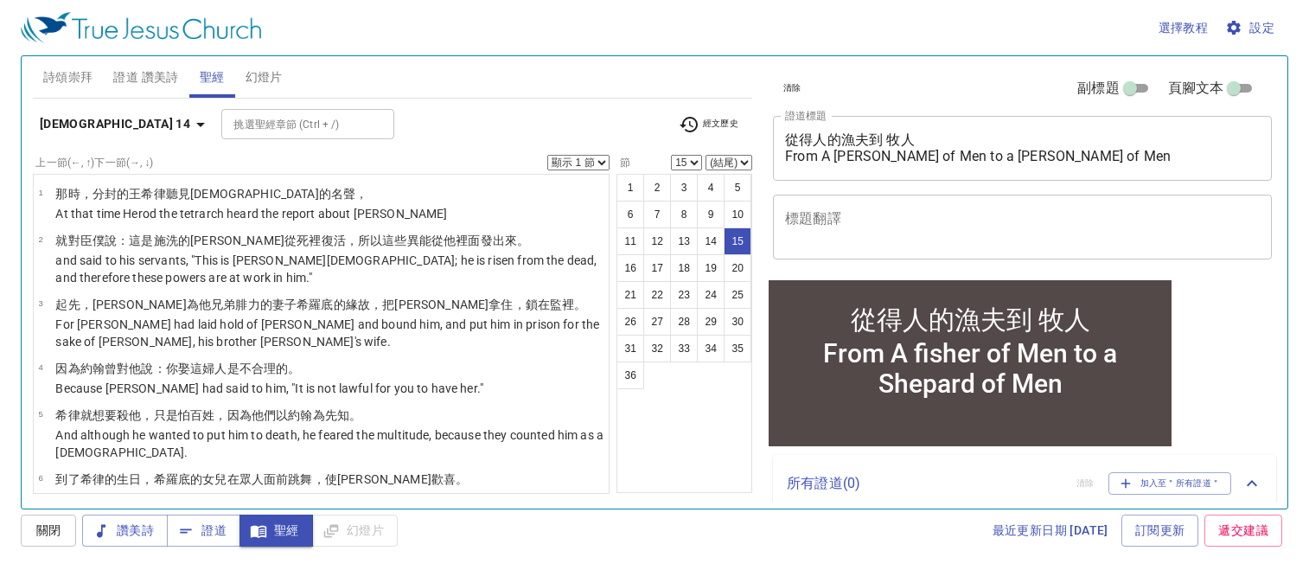
scroll to position [689, 0]
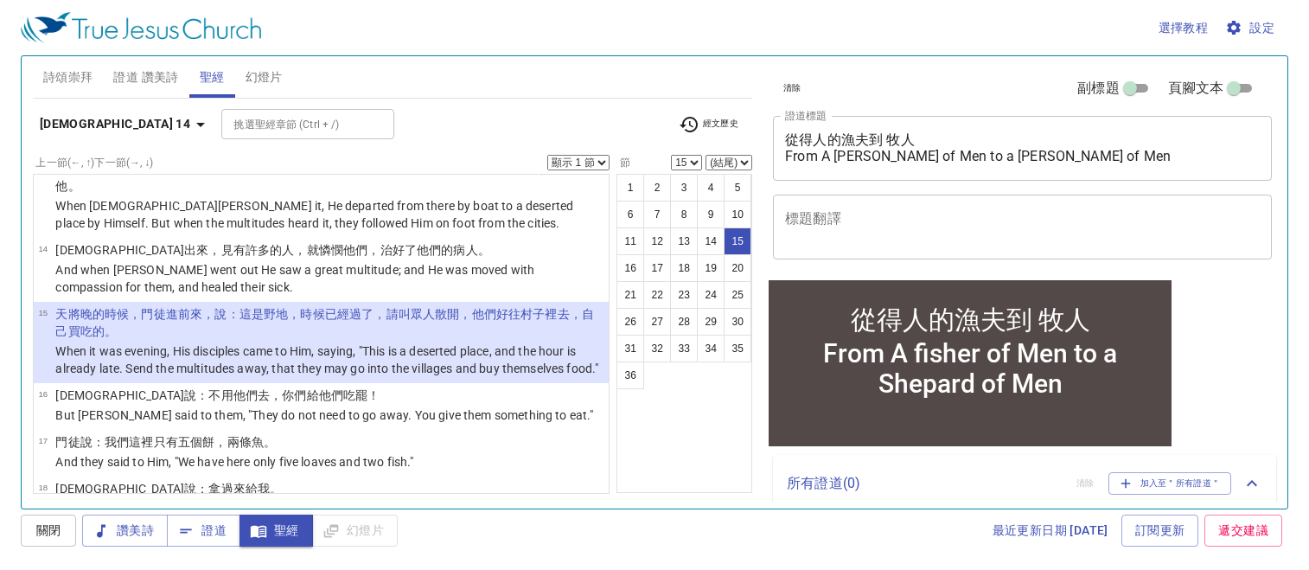
click at [603, 159] on select "顯示 1 節 顯示 2 節 顯示 3 節 顯示 4 節 顯示 5 節" at bounding box center [578, 163] width 62 height 16
click at [547, 155] on select "顯示 1 節 顯示 2 節 顯示 3 節 顯示 4 節 顯示 5 節" at bounding box center [578, 163] width 62 height 16
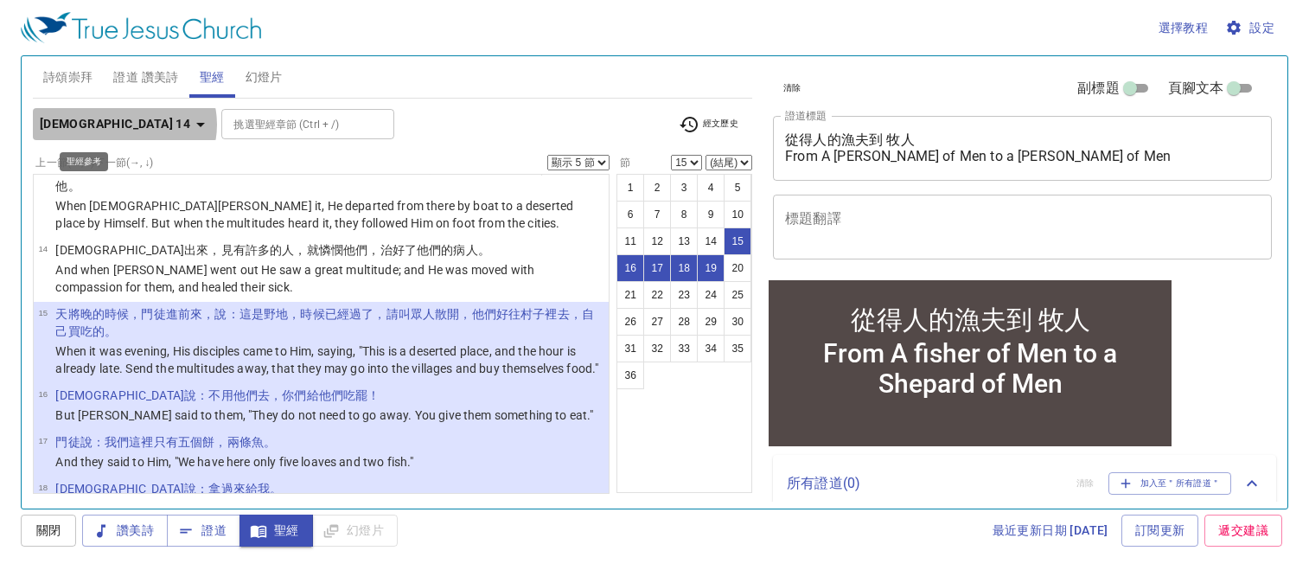
click at [190, 124] on icon "button" at bounding box center [200, 124] width 21 height 21
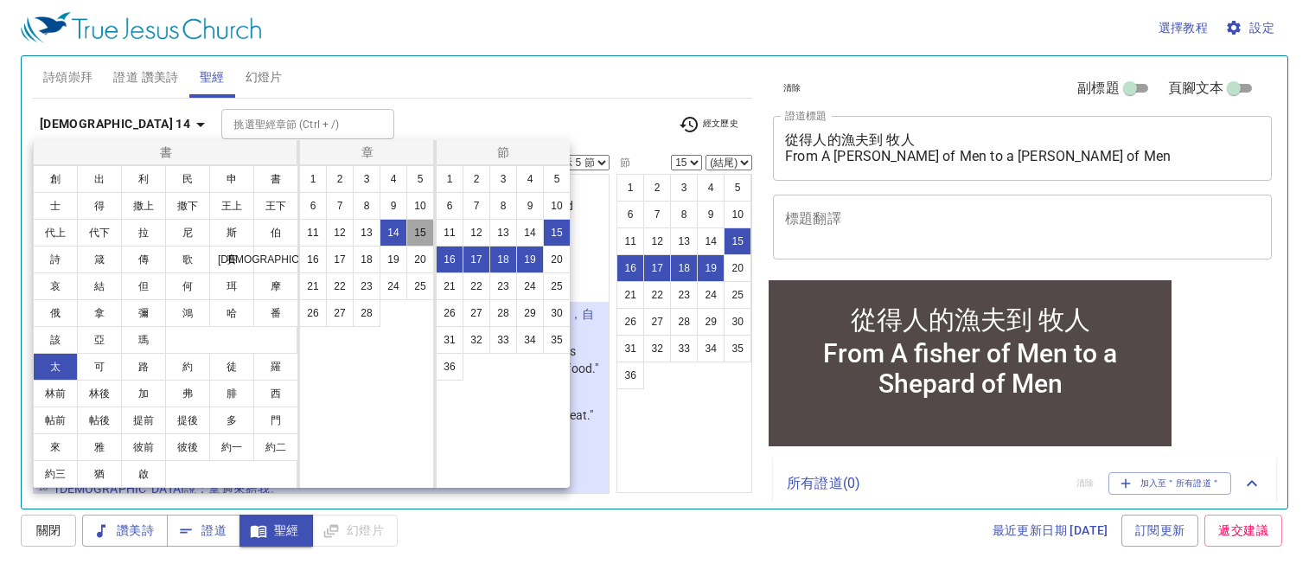
click at [424, 227] on button "15" at bounding box center [420, 233] width 28 height 28
select select "1"
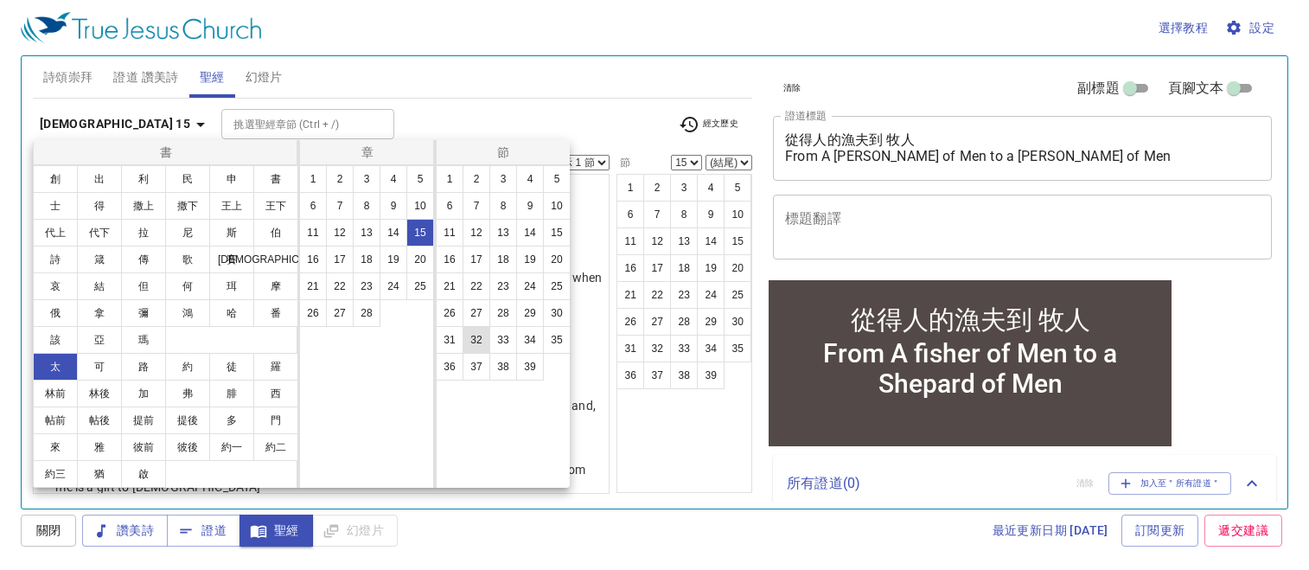
click at [484, 335] on button "32" at bounding box center [476, 340] width 28 height 28
select select "32"
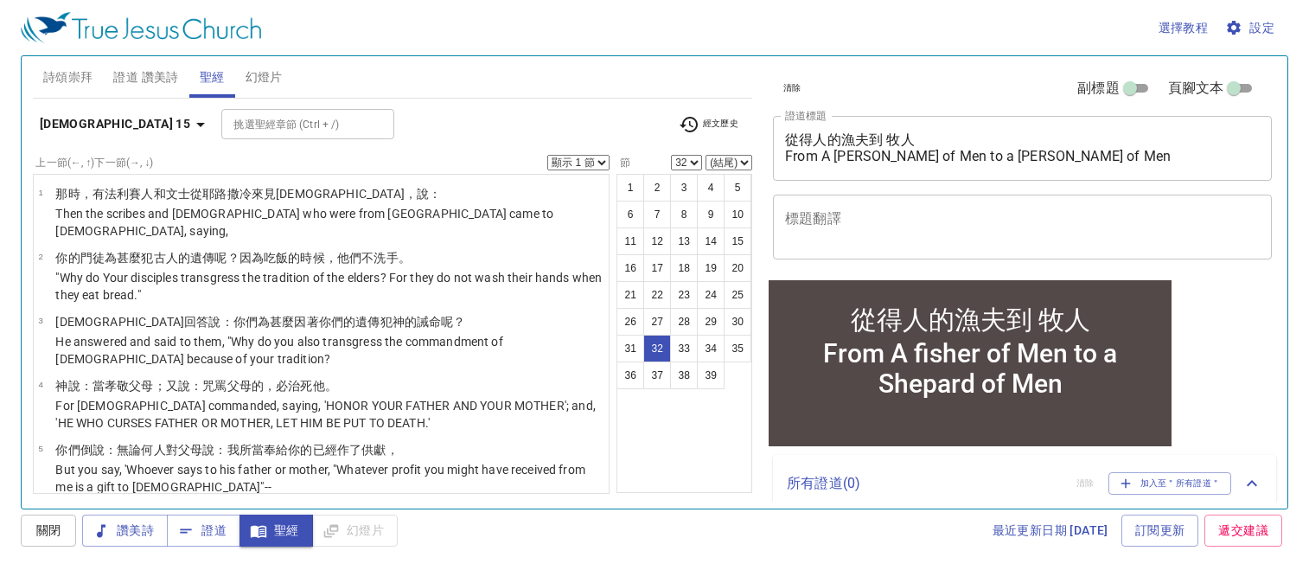
scroll to position [1725, 0]
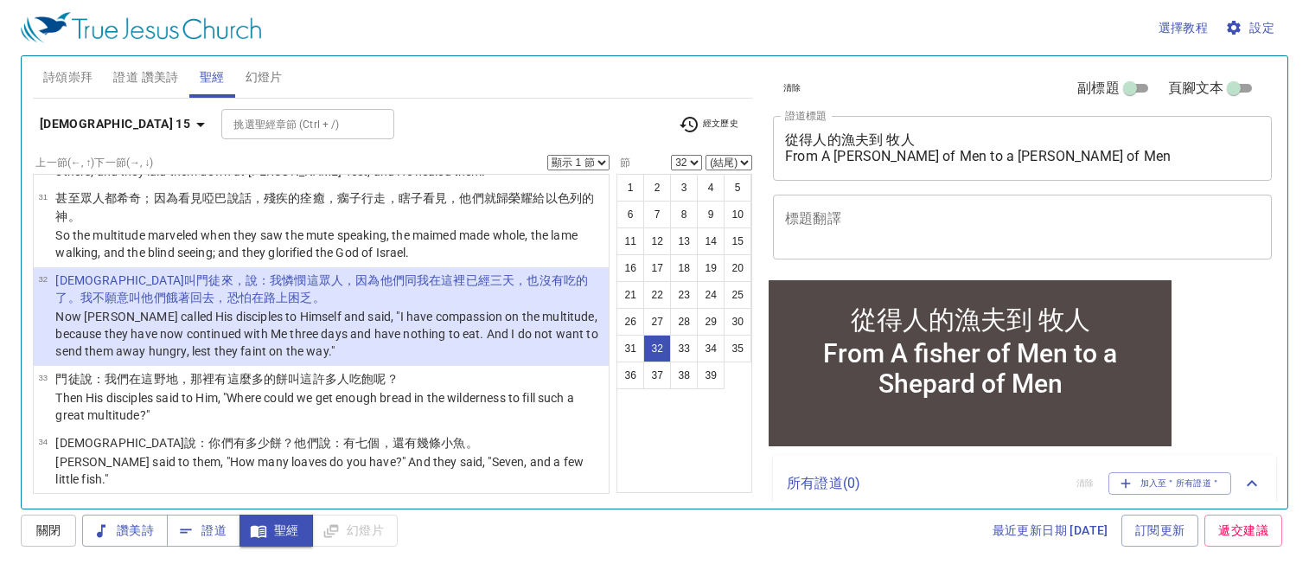
click at [601, 157] on select "顯示 1 節 顯示 2 節 顯示 3 節 顯示 4 節 顯示 5 節" at bounding box center [578, 163] width 62 height 16
click at [547, 155] on select "顯示 1 節 顯示 2 節 顯示 3 節 顯示 4 節 顯示 5 節" at bounding box center [578, 163] width 62 height 16
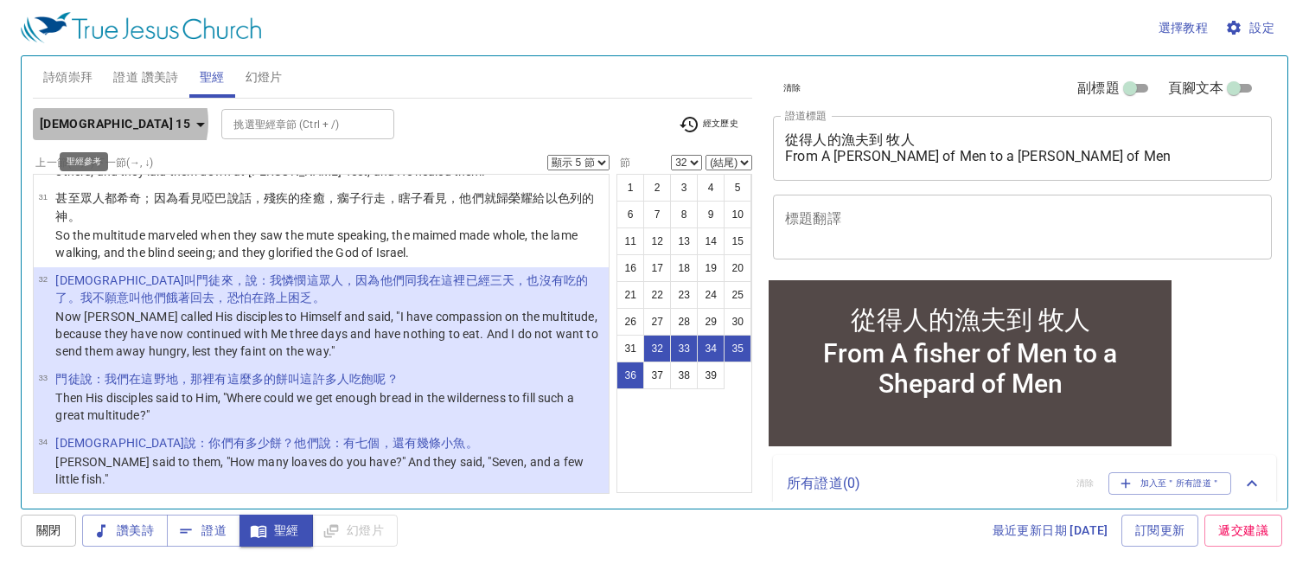
click at [190, 122] on icon "button" at bounding box center [200, 124] width 21 height 21
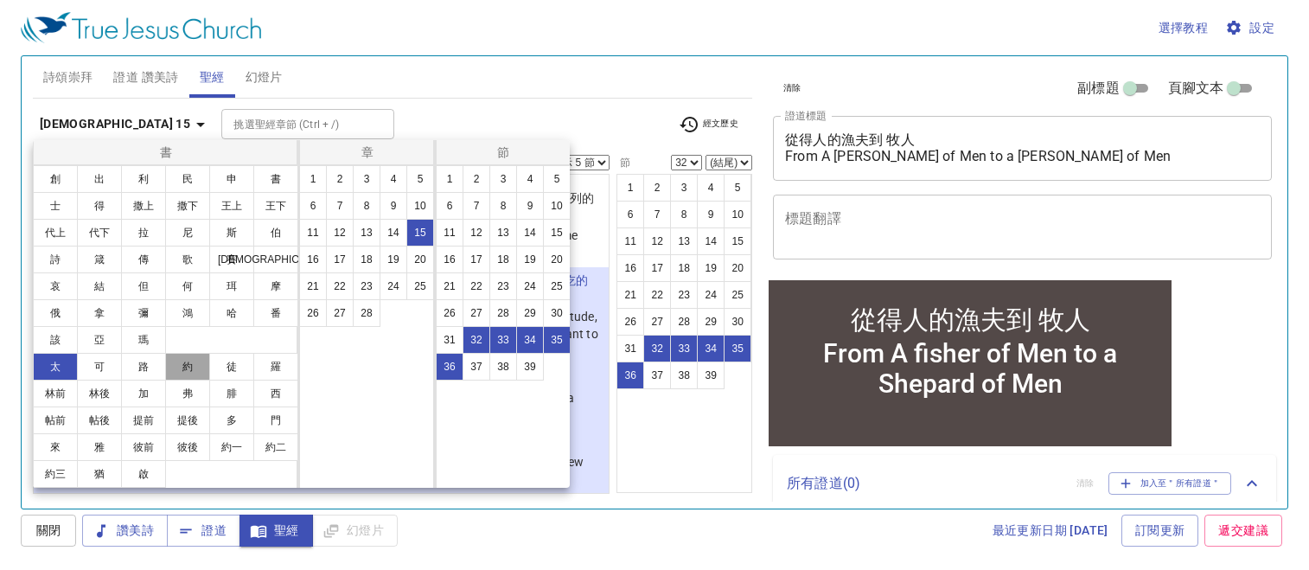
click at [187, 367] on button "約" at bounding box center [187, 367] width 45 height 28
select select "1"
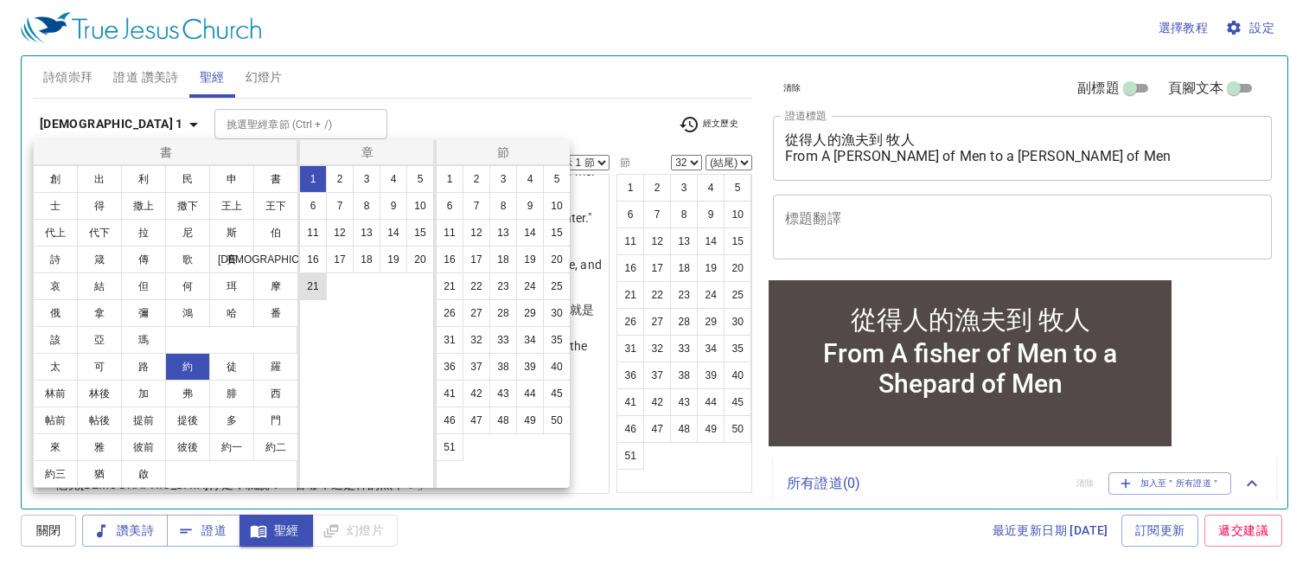
scroll to position [0, 0]
click at [427, 174] on button "5" at bounding box center [420, 179] width 28 height 28
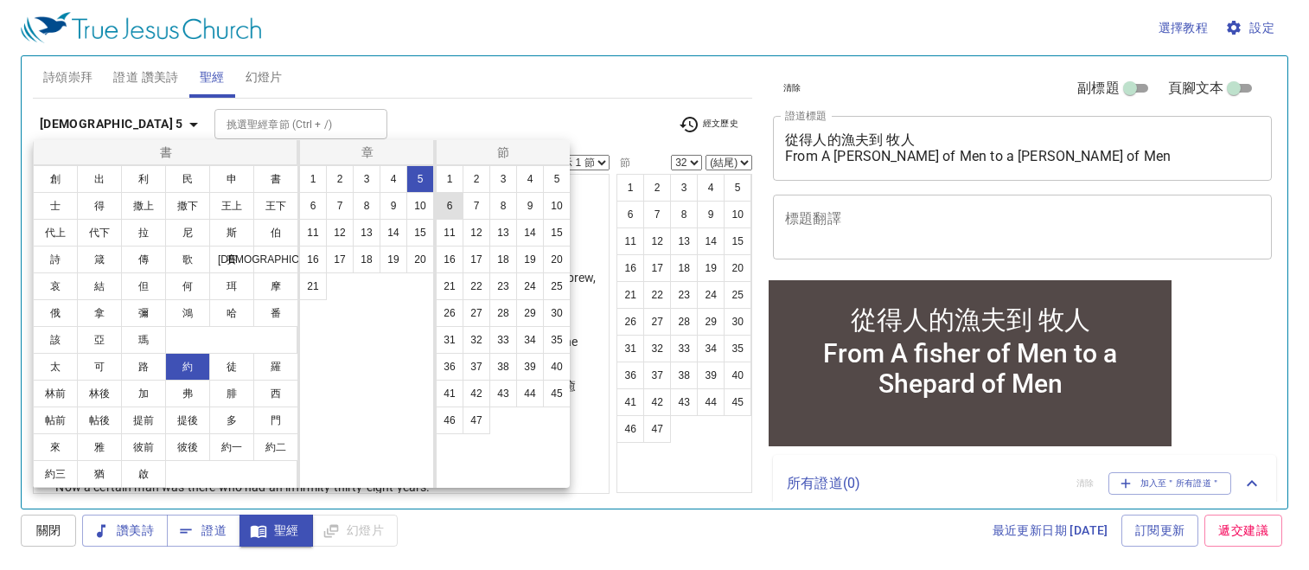
click at [451, 199] on button "6" at bounding box center [450, 206] width 28 height 28
select select "6"
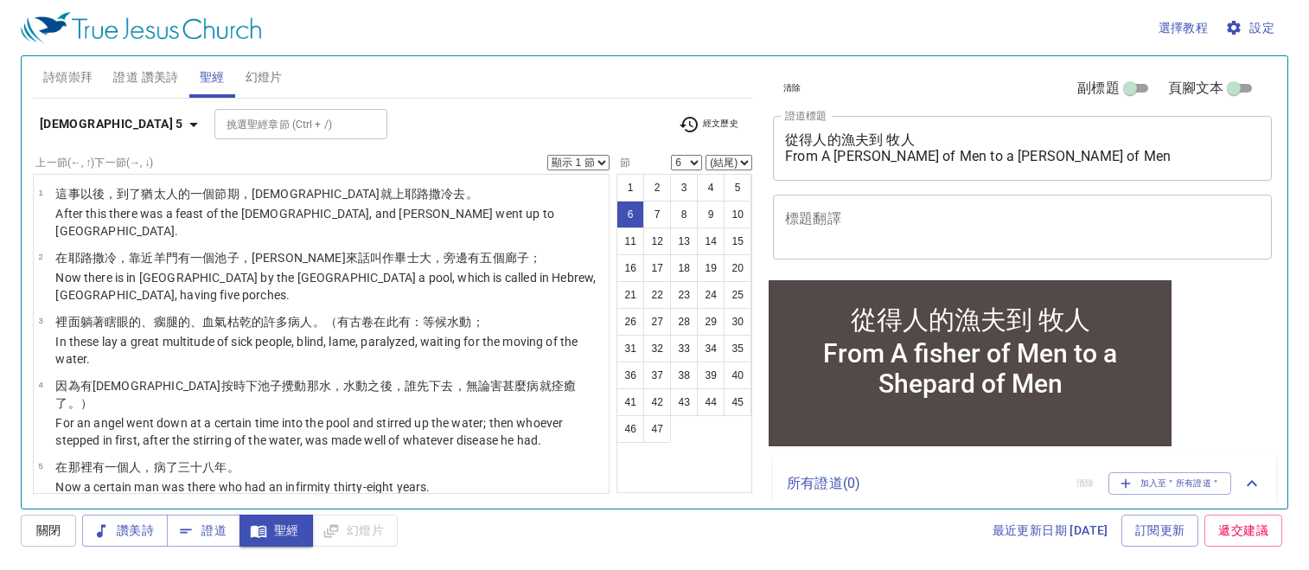
scroll to position [165, 0]
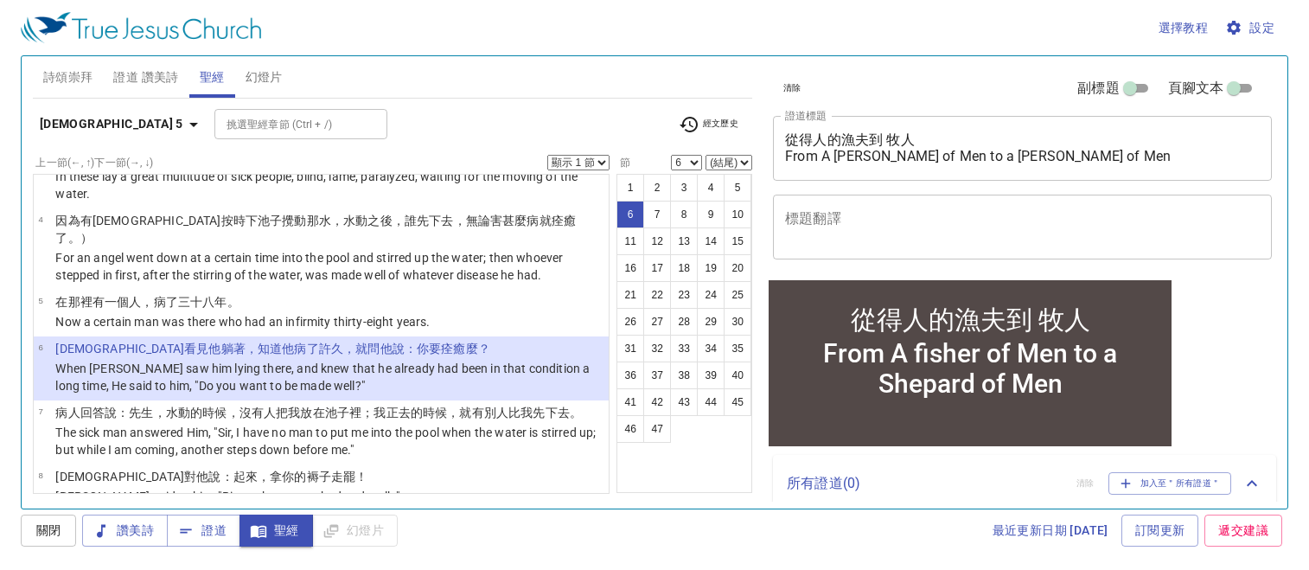
click at [601, 163] on select "顯示 1 節 顯示 2 節 顯示 3 節 顯示 4 節 顯示 5 節" at bounding box center [578, 163] width 62 height 16
select select "4"
click at [547, 155] on select "顯示 1 節 顯示 2 節 顯示 3 節 顯示 4 節 顯示 5 節" at bounding box center [578, 163] width 62 height 16
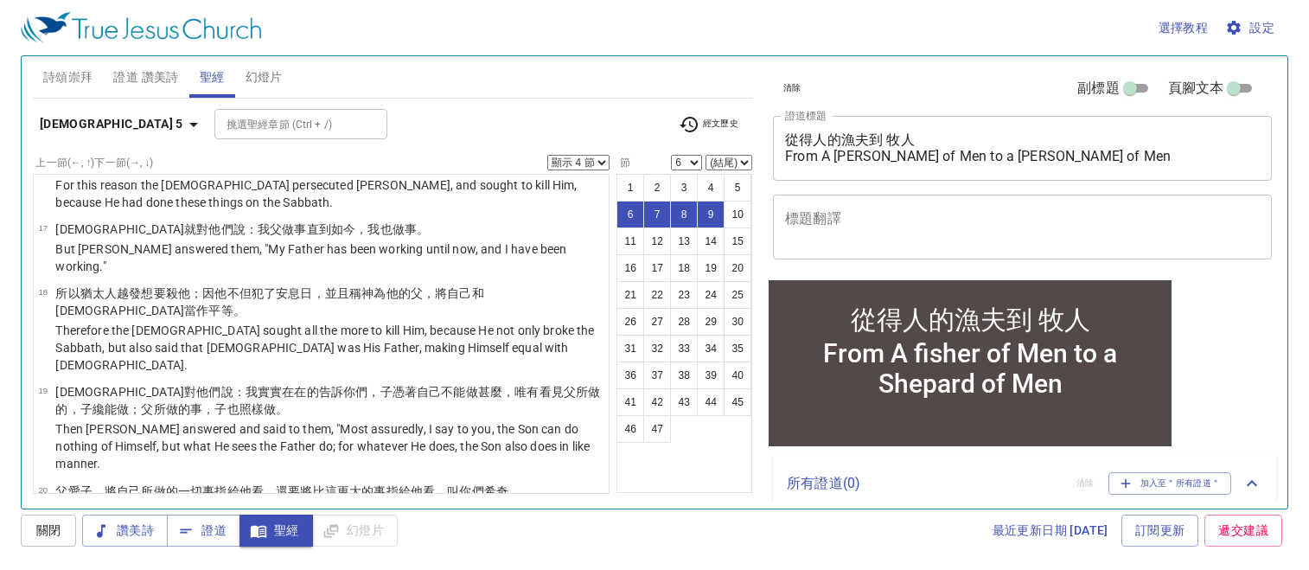
scroll to position [1387, 0]
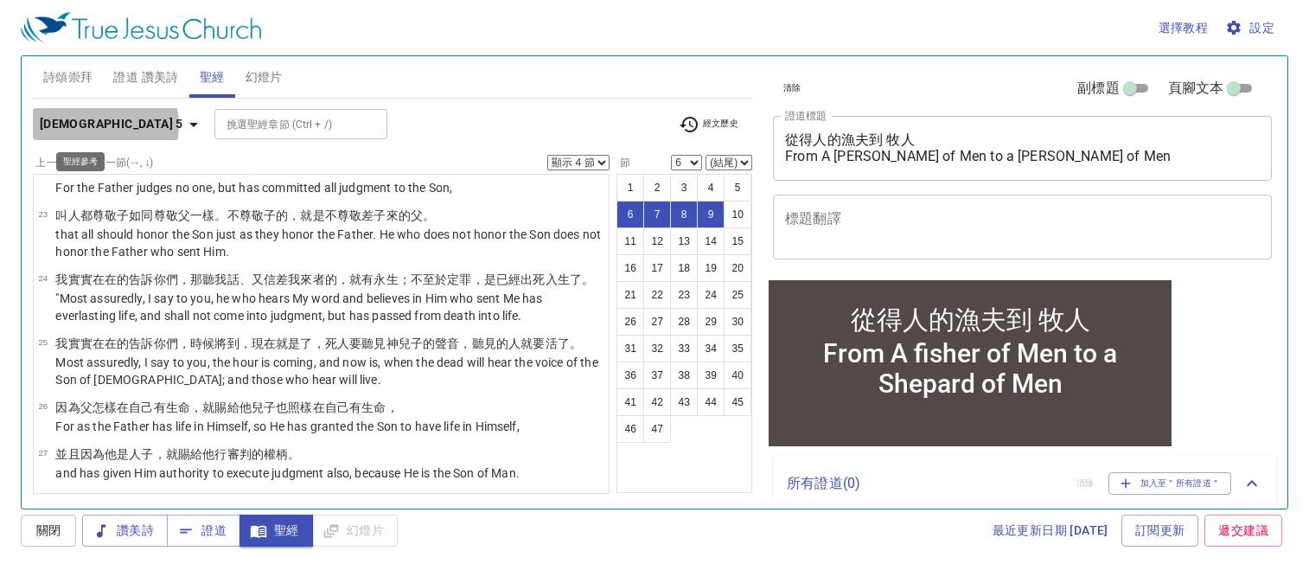
click at [183, 124] on icon "button" at bounding box center [193, 124] width 21 height 21
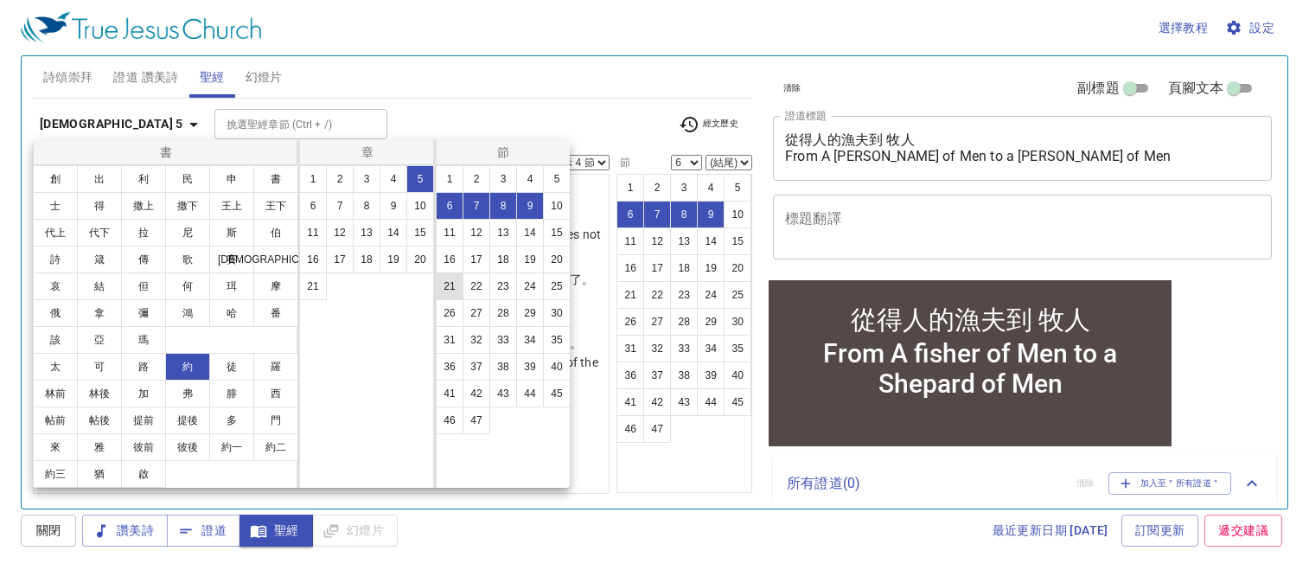
click at [456, 286] on button "21" at bounding box center [450, 286] width 28 height 28
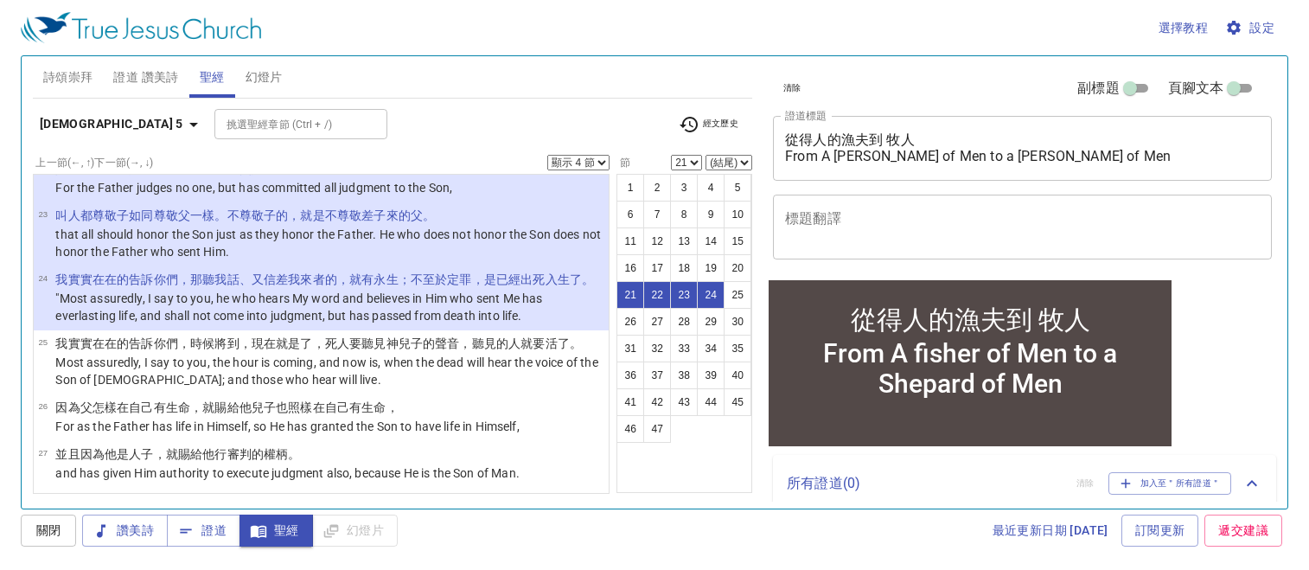
scroll to position [1055, 0]
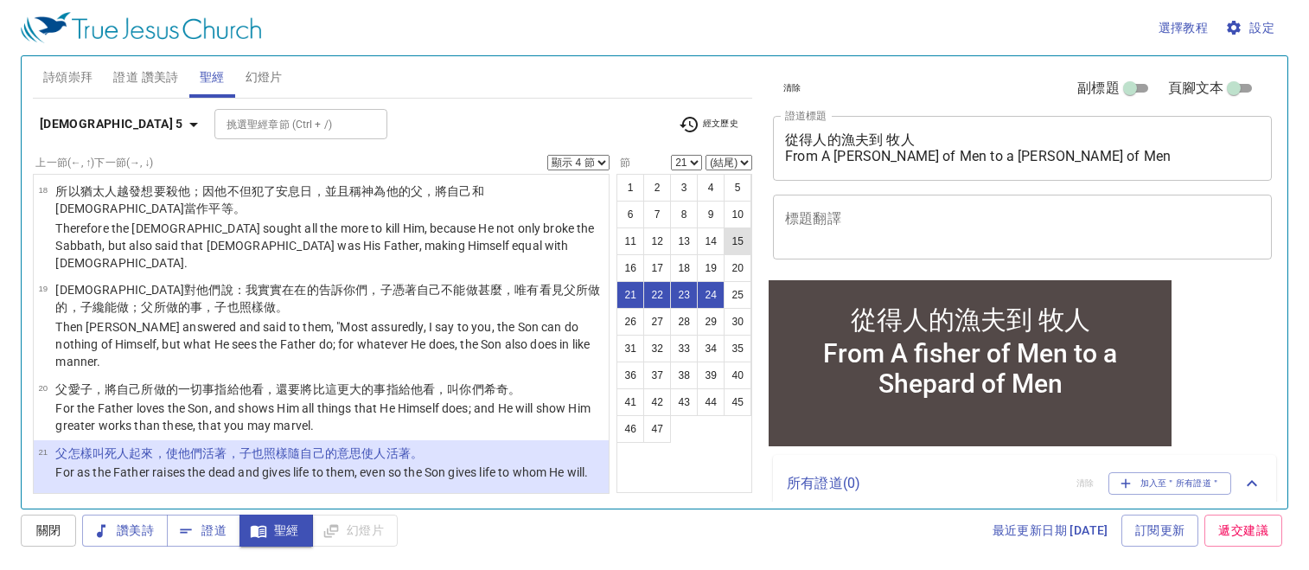
click at [733, 244] on button "15" at bounding box center [738, 241] width 28 height 28
select select "15"
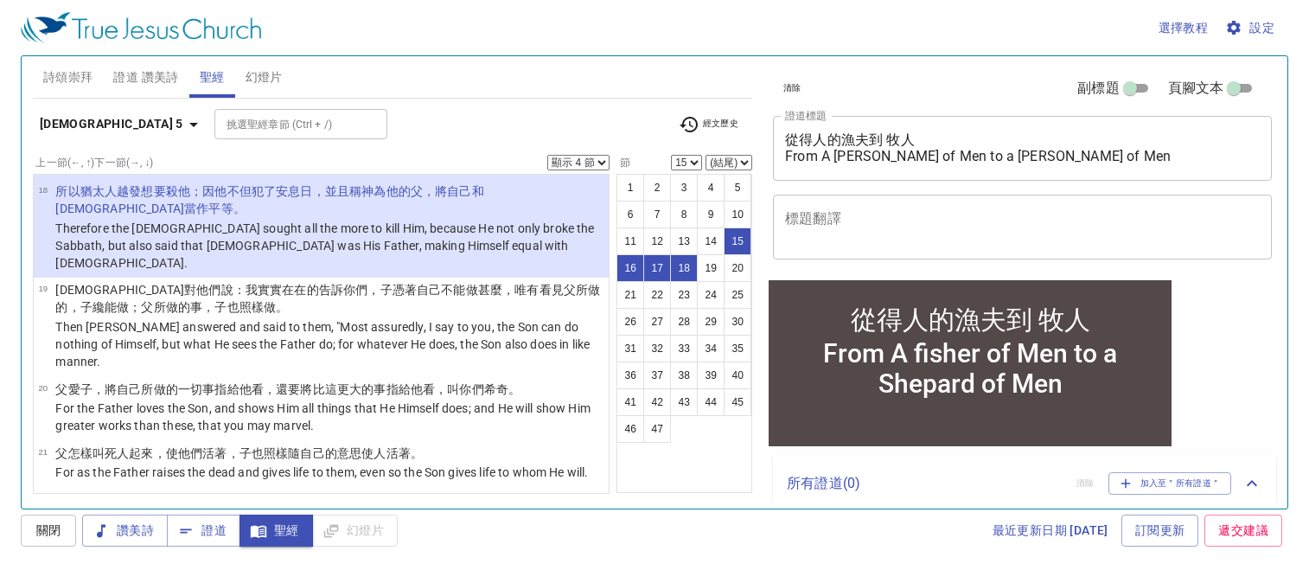
scroll to position [680, 0]
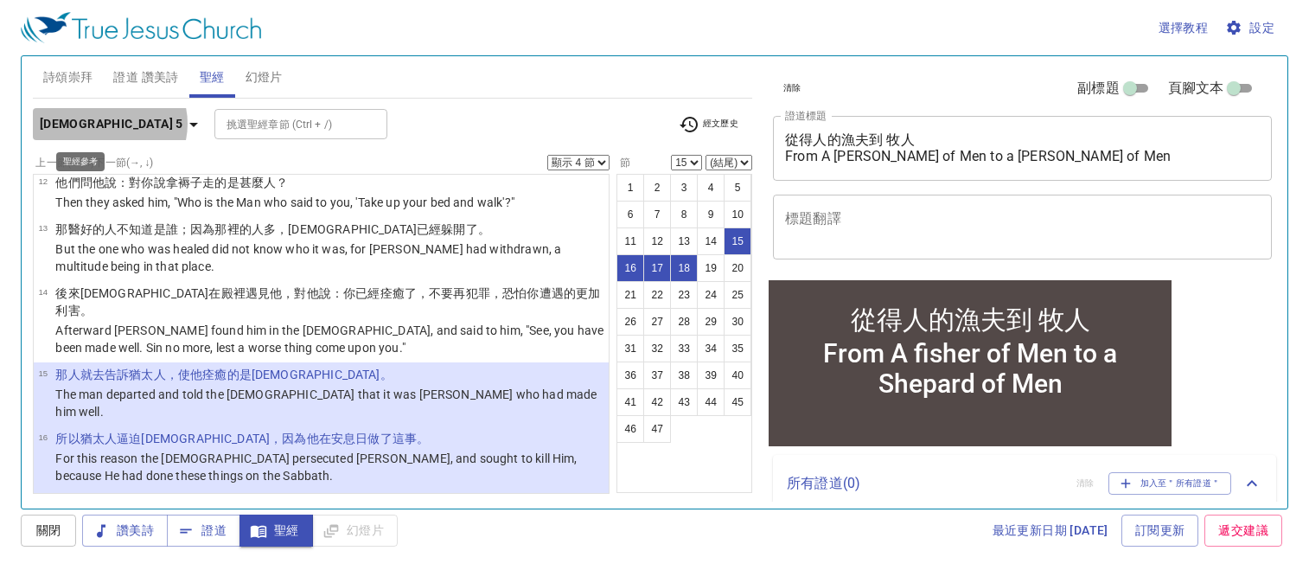
click at [189, 124] on icon "button" at bounding box center [193, 125] width 9 height 4
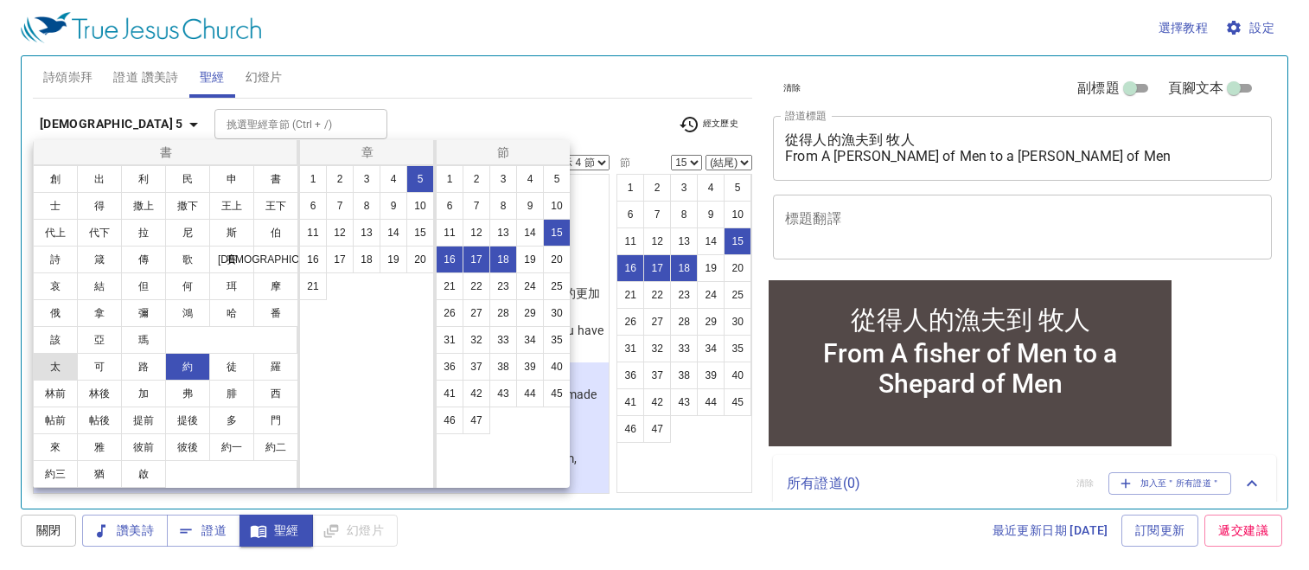
click at [61, 361] on button "太" at bounding box center [55, 367] width 45 height 28
select select "1"
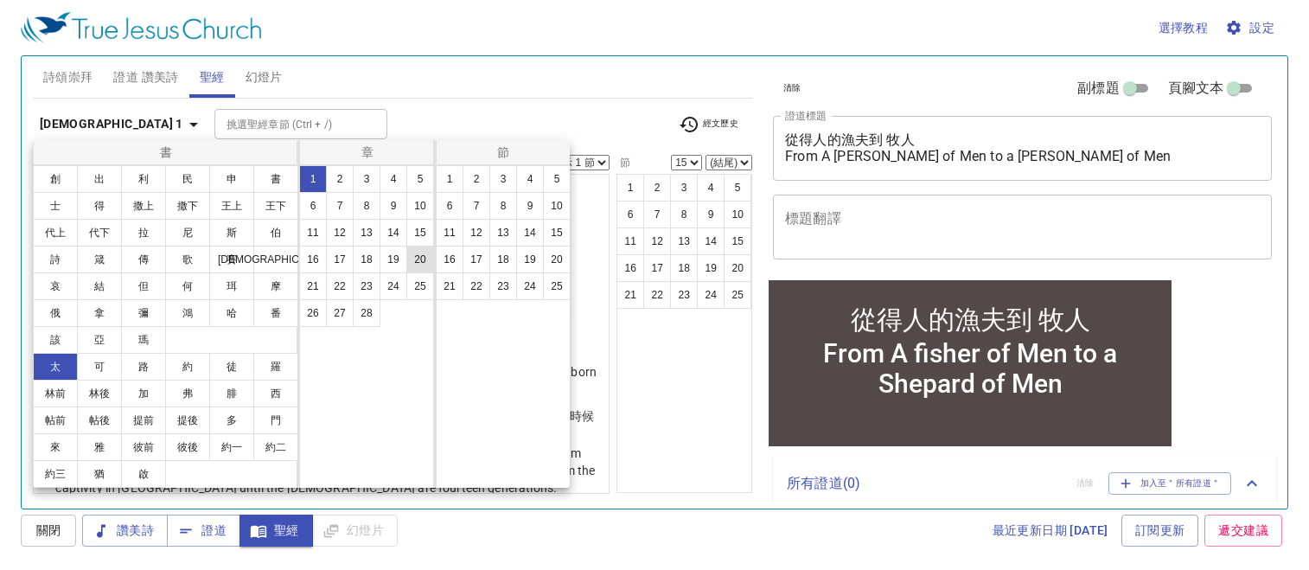
scroll to position [0, 0]
click at [318, 257] on button "16" at bounding box center [313, 260] width 28 height 28
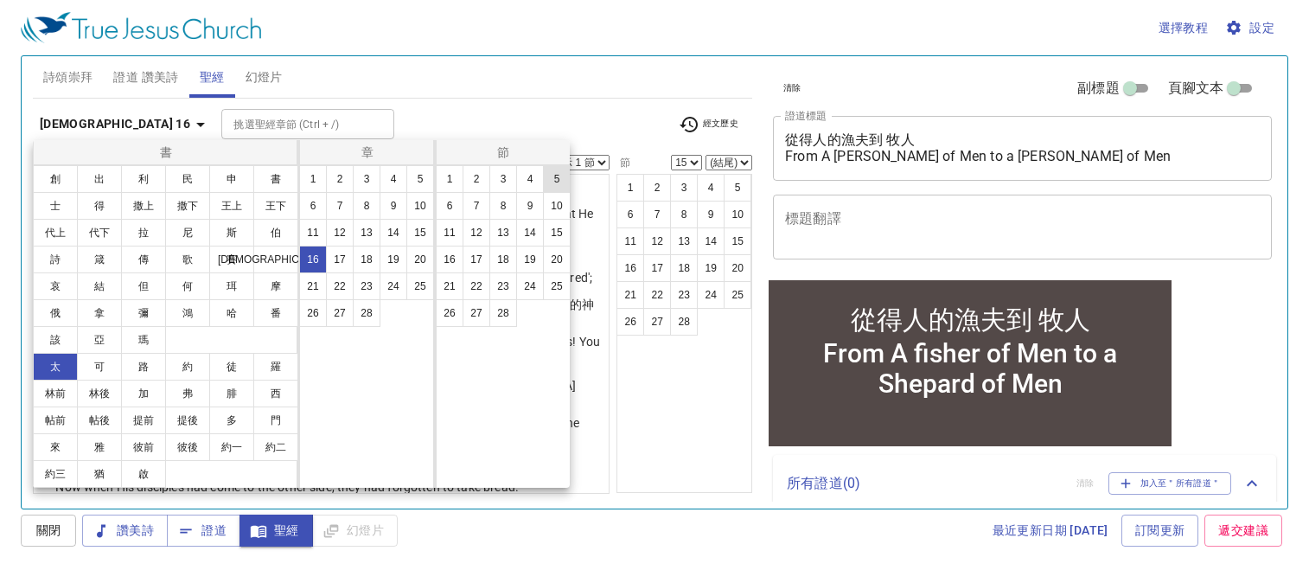
click at [550, 182] on button "5" at bounding box center [557, 179] width 28 height 28
select select "5"
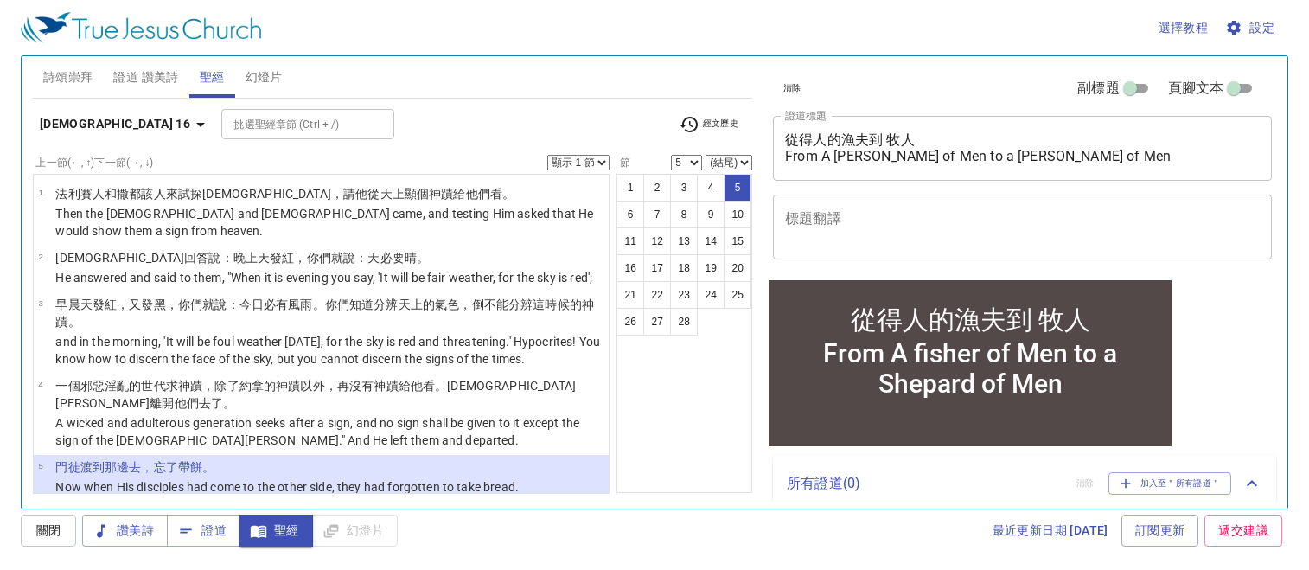
scroll to position [144, 0]
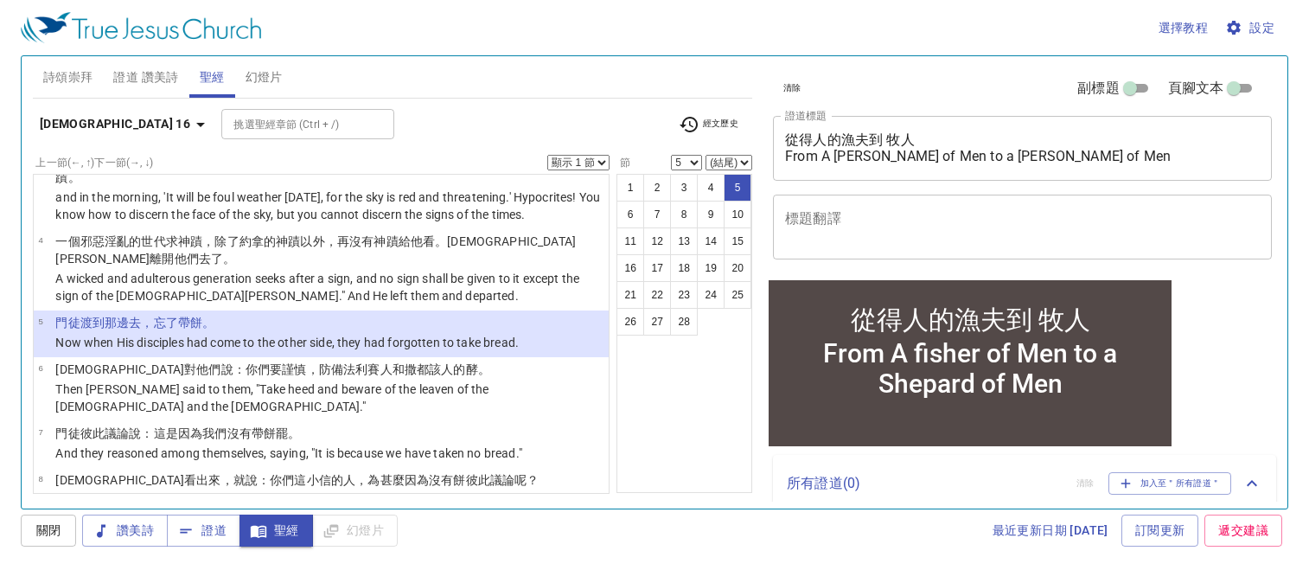
click at [599, 160] on select "顯示 1 節 顯示 2 節 顯示 3 節 顯示 4 節 顯示 5 節" at bounding box center [578, 163] width 62 height 16
click at [547, 155] on select "顯示 1 節 顯示 2 節 顯示 3 節 顯示 4 節 顯示 5 節" at bounding box center [578, 163] width 62 height 16
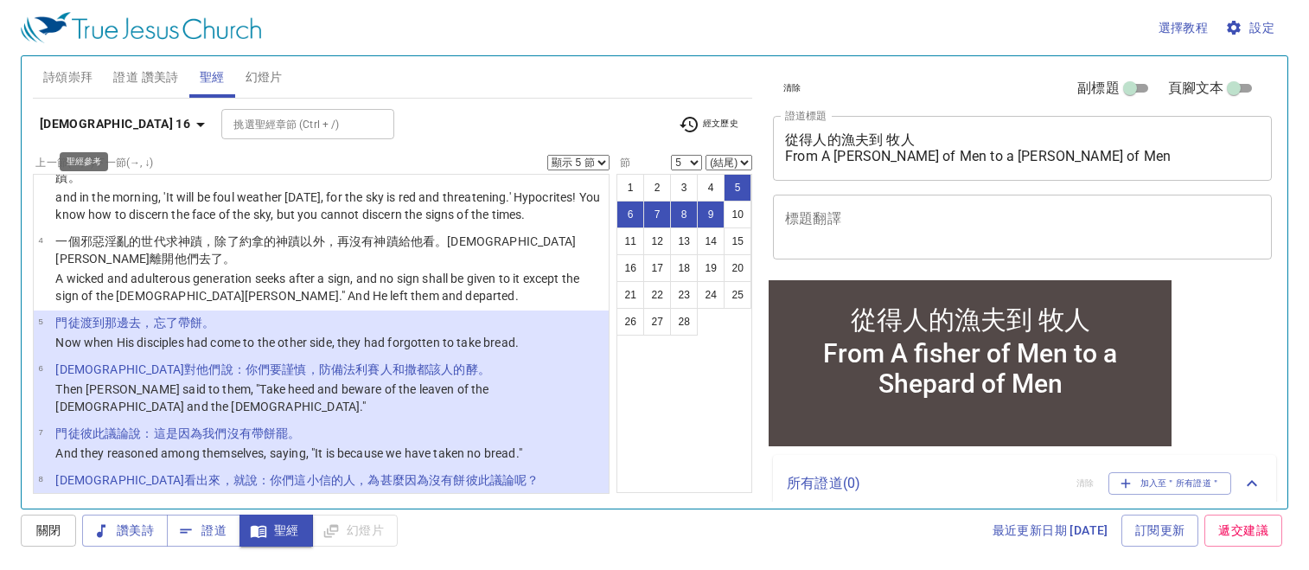
click at [190, 124] on icon "button" at bounding box center [200, 124] width 21 height 21
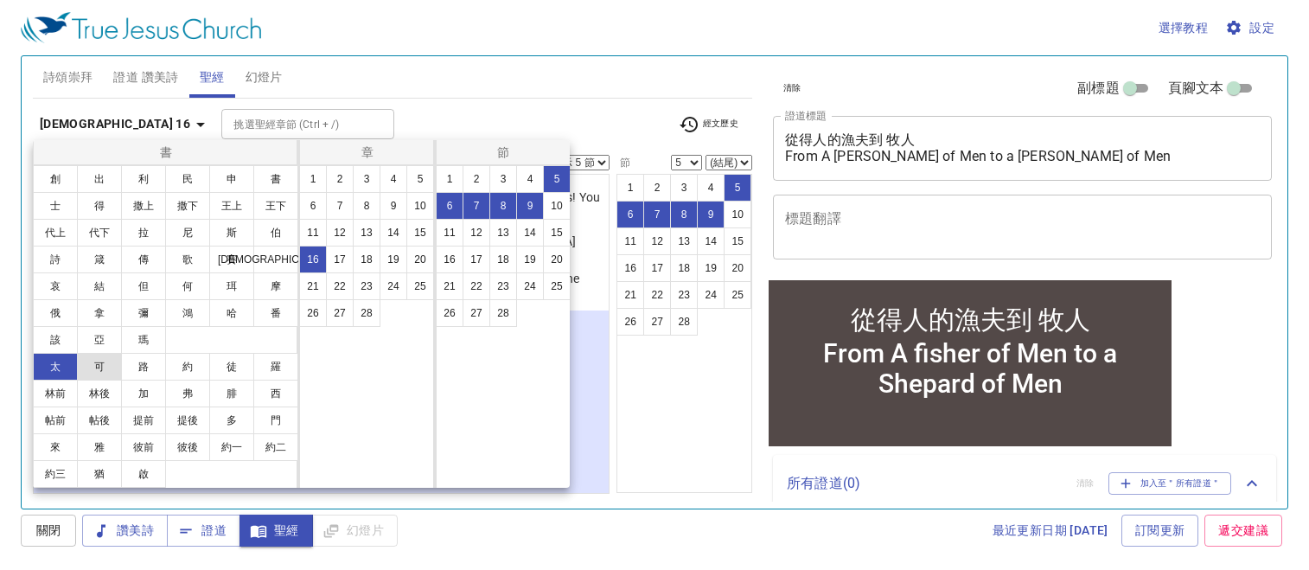
click at [100, 367] on button "可" at bounding box center [99, 367] width 45 height 28
select select "1"
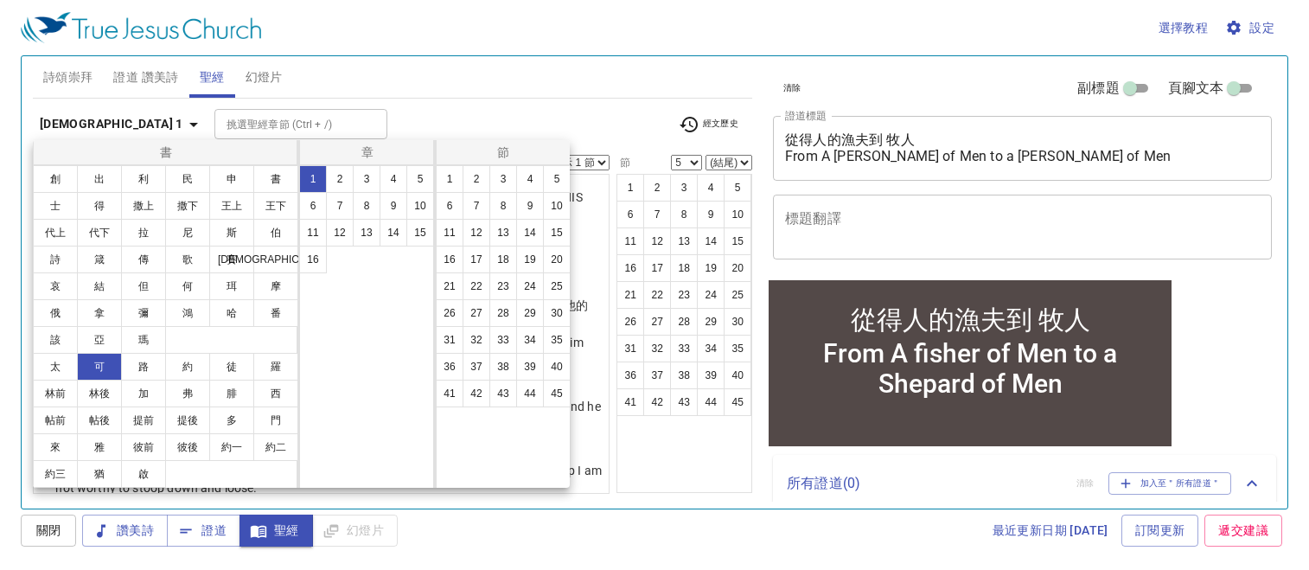
scroll to position [0, 0]
click at [366, 203] on button "8" at bounding box center [367, 206] width 28 height 28
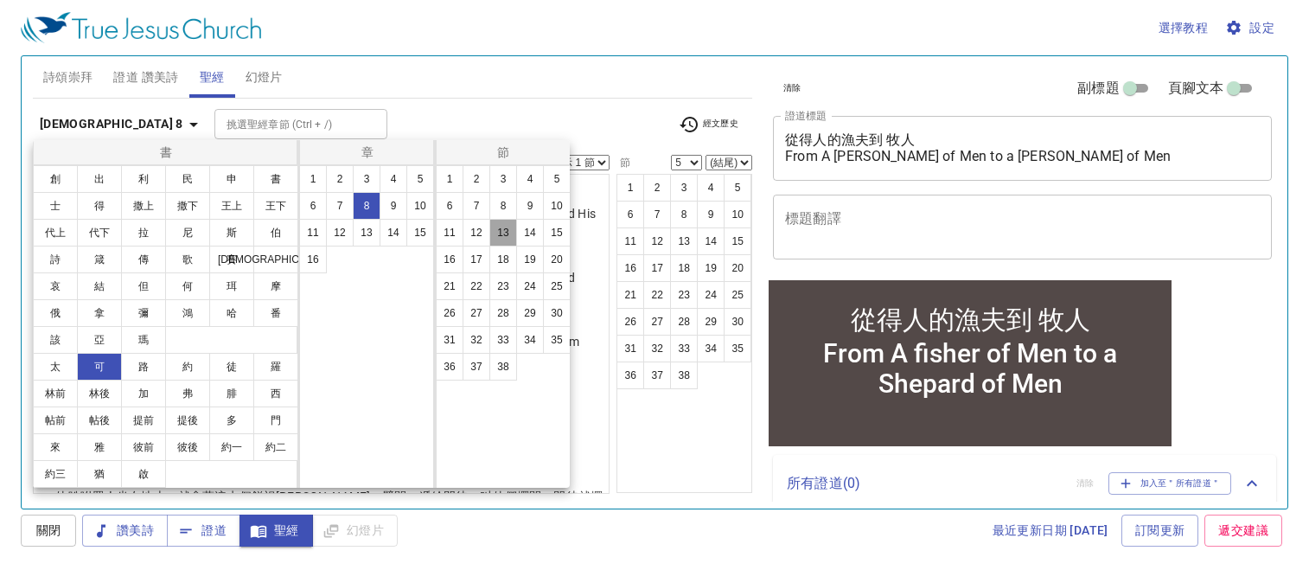
click at [495, 232] on button "13" at bounding box center [503, 233] width 28 height 28
select select "13"
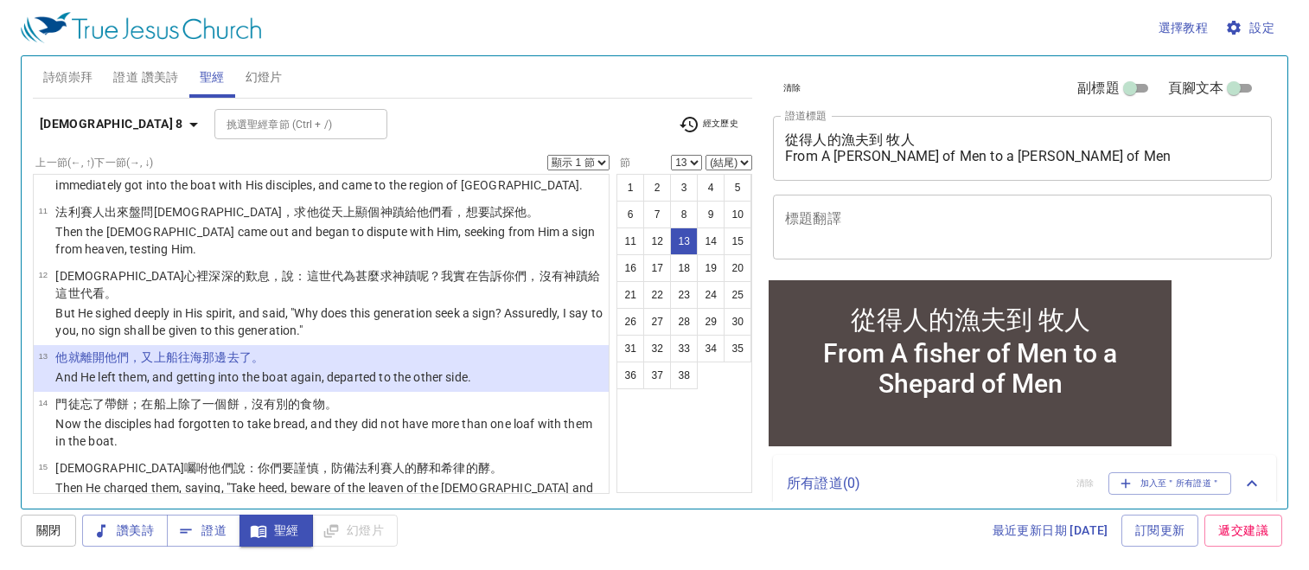
click at [595, 157] on select "顯示 1 節 顯示 2 節 顯示 3 節 顯示 4 節 顯示 5 節" at bounding box center [578, 163] width 62 height 16
select select "5"
click at [547, 155] on select "顯示 1 節 顯示 2 節 顯示 3 節 顯示 4 節 顯示 5 節" at bounding box center [578, 163] width 62 height 16
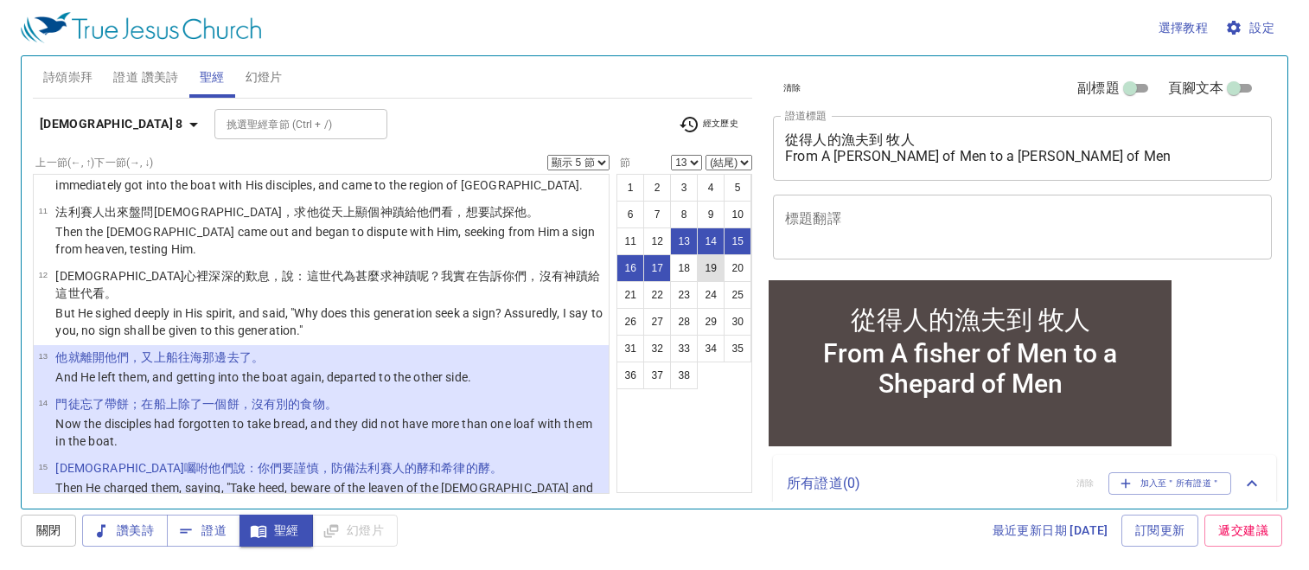
click at [705, 262] on button "19" at bounding box center [711, 268] width 28 height 28
select select "19"
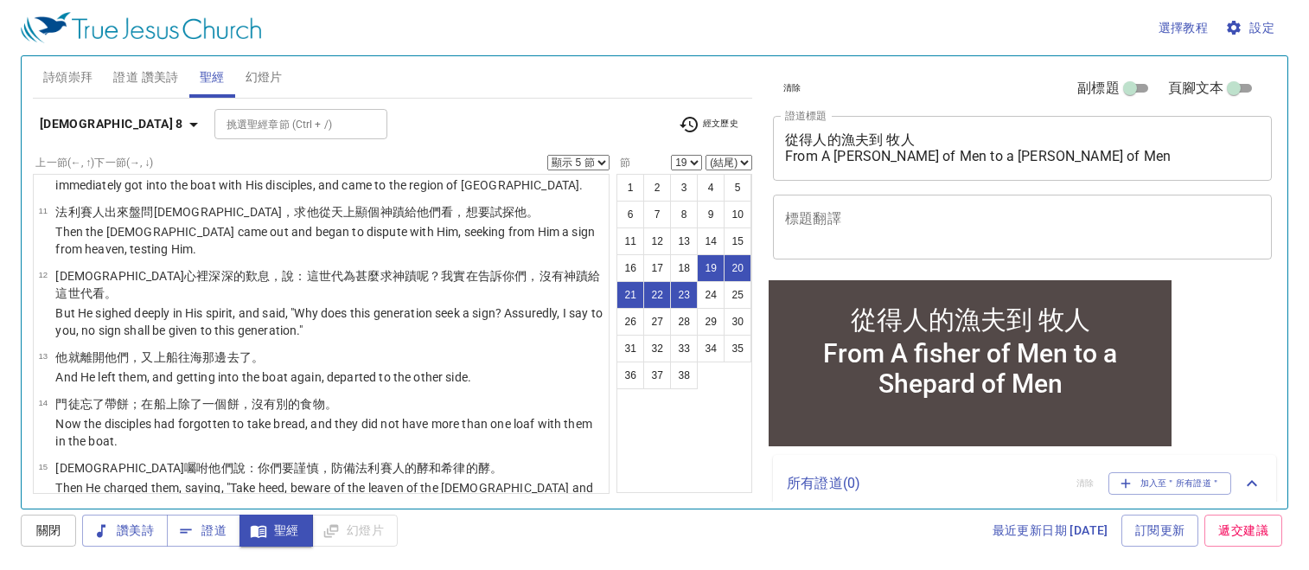
scroll to position [945, 0]
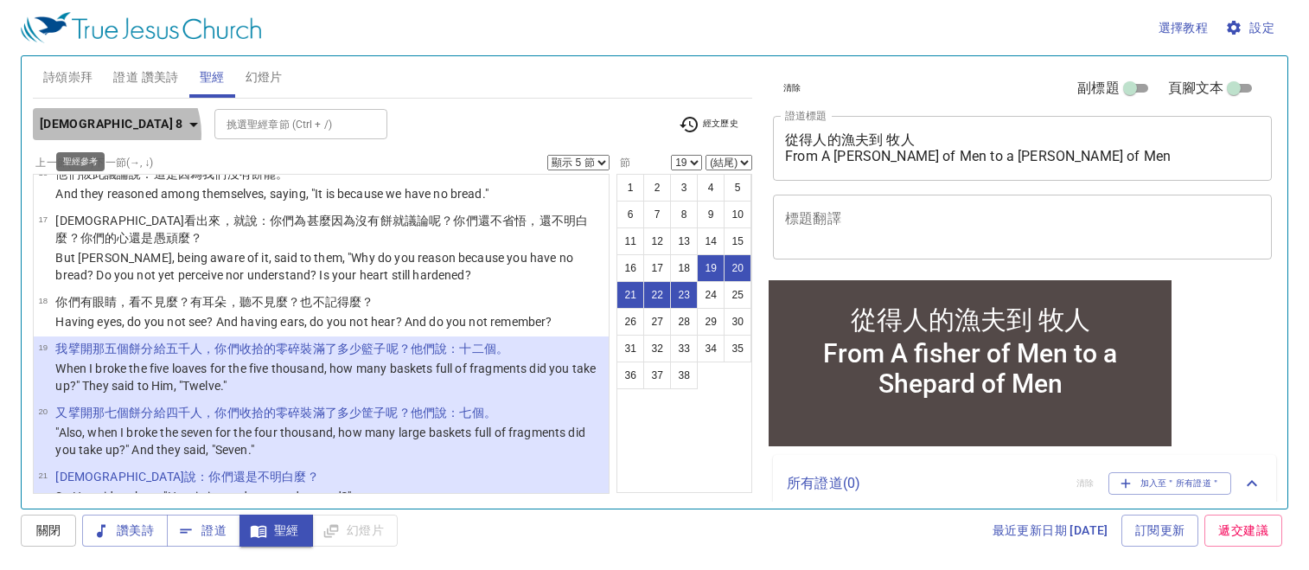
click at [183, 133] on icon "button" at bounding box center [193, 124] width 21 height 21
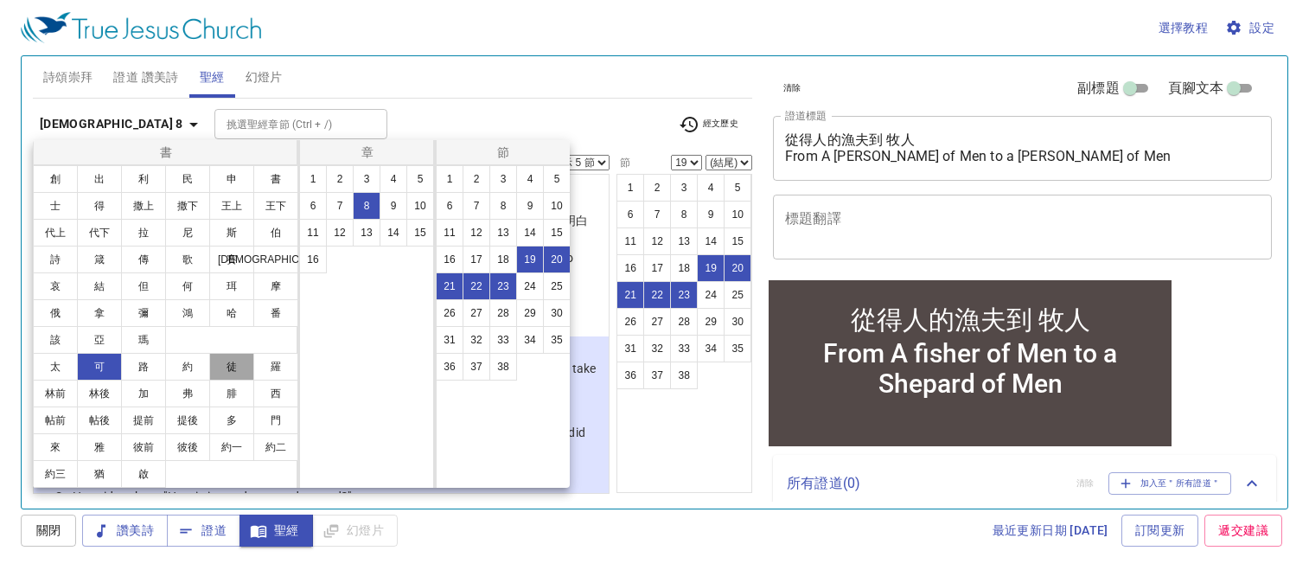
click at [227, 364] on button "徒" at bounding box center [231, 367] width 45 height 28
select select "1"
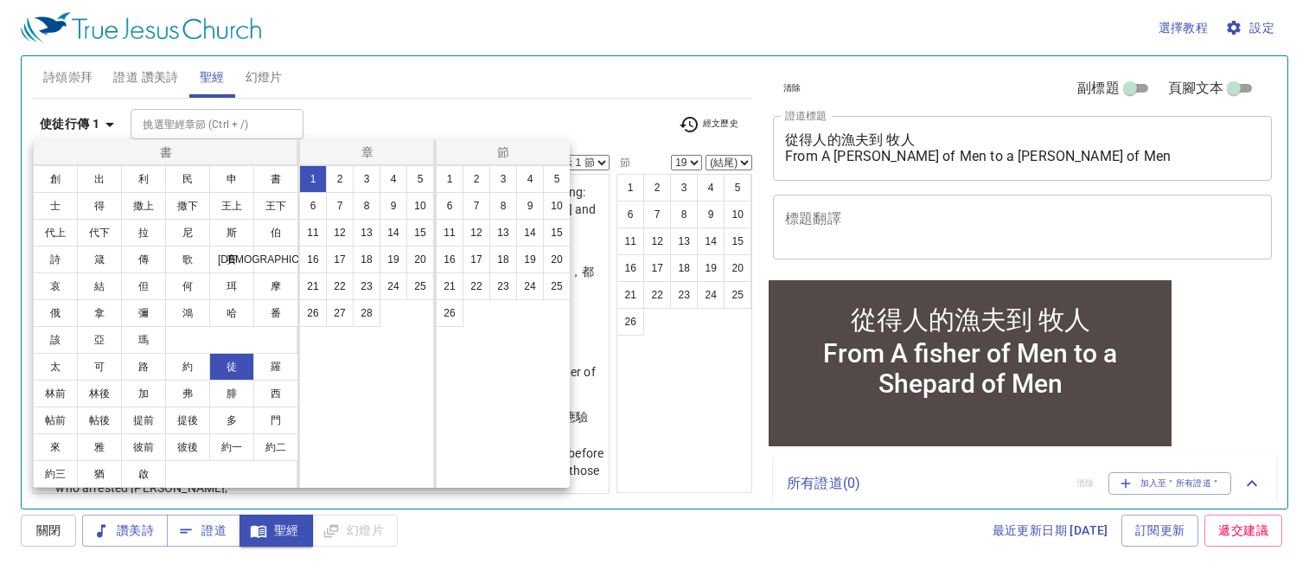
scroll to position [0, 0]
click at [389, 175] on button "4" at bounding box center [393, 179] width 28 height 28
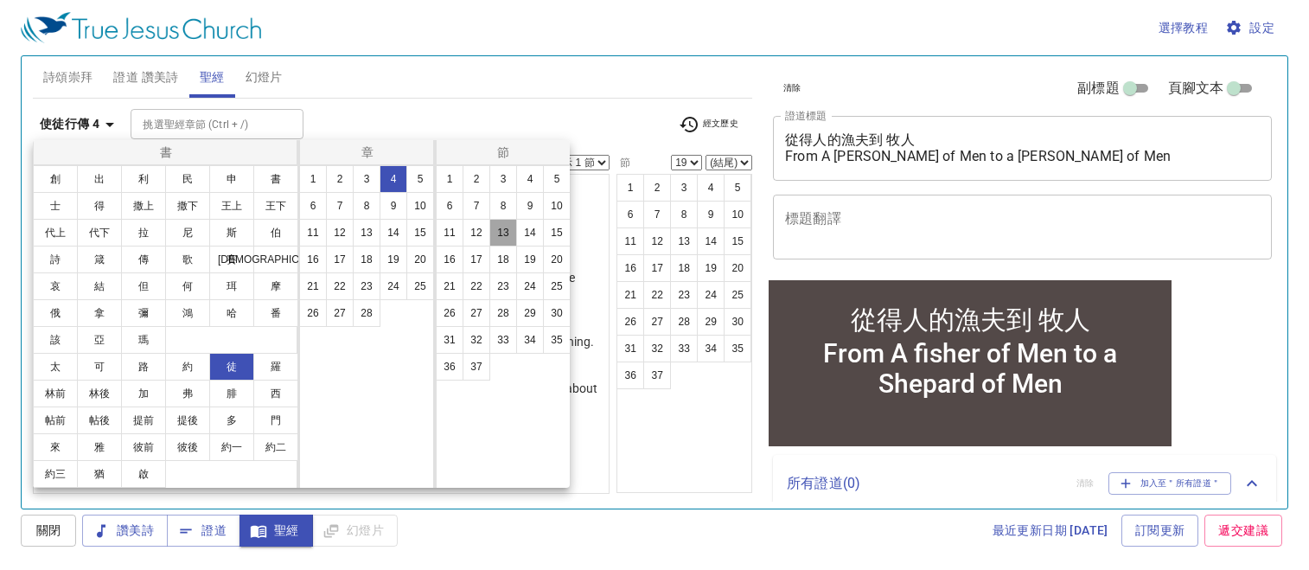
click at [504, 230] on button "13" at bounding box center [503, 233] width 28 height 28
select select "13"
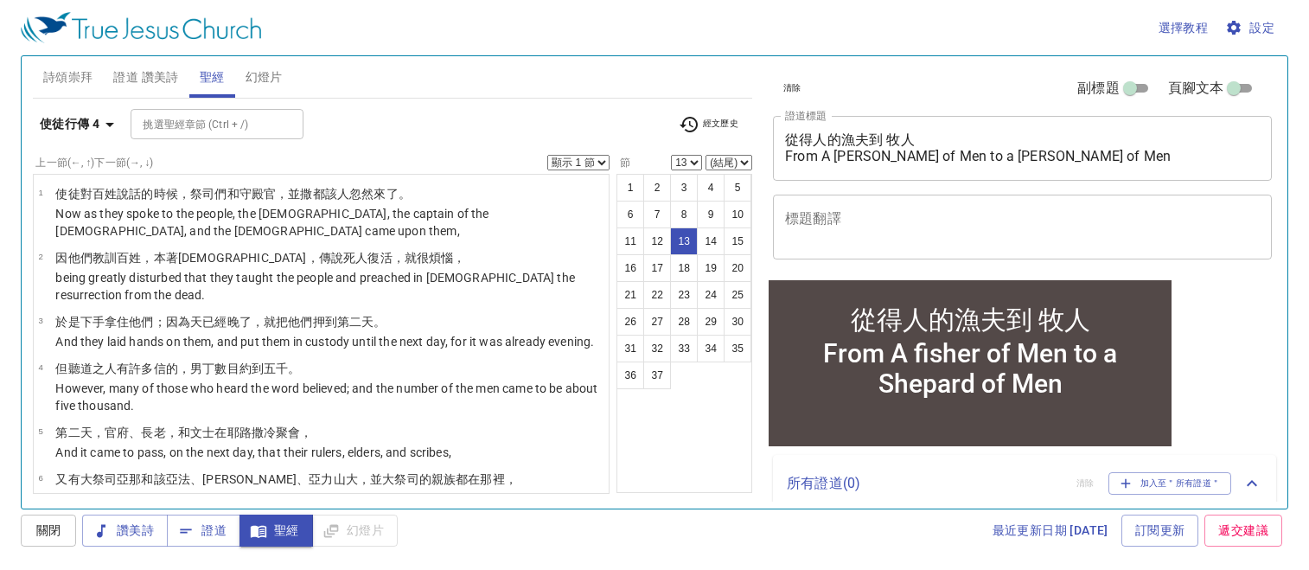
scroll to position [647, 0]
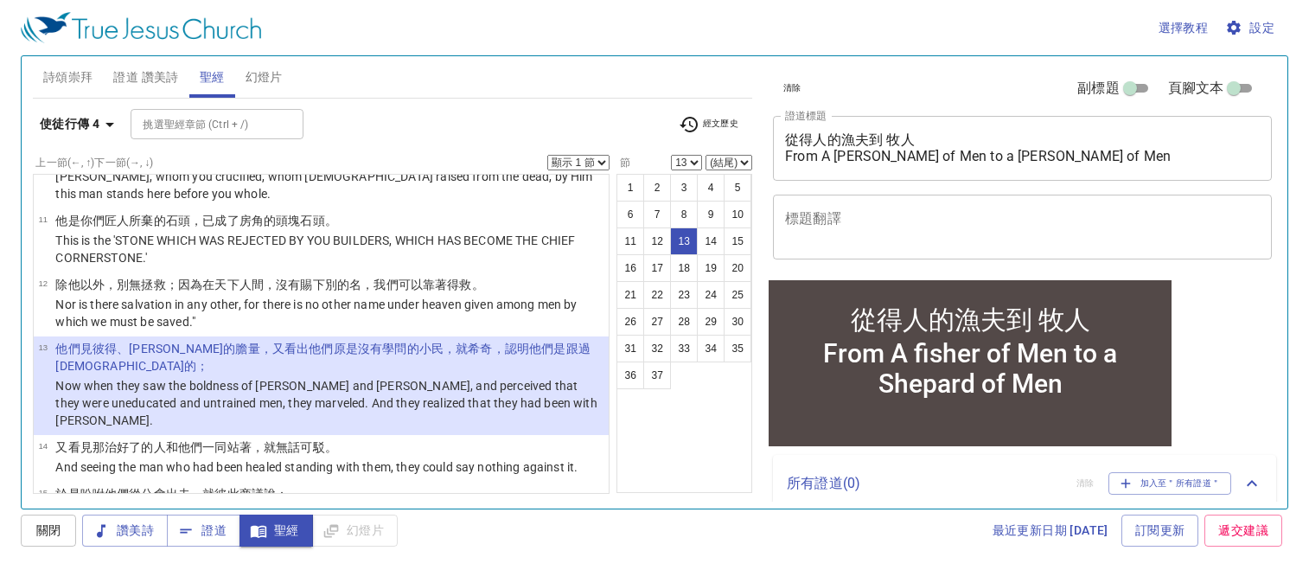
click at [603, 165] on select "顯示 1 節 顯示 2 節 顯示 3 節 顯示 4 節 顯示 5 節" at bounding box center [578, 163] width 62 height 16
select select "4"
click at [547, 155] on select "顯示 1 節 顯示 2 節 顯示 3 節 顯示 4 節 顯示 5 節" at bounding box center [578, 163] width 62 height 16
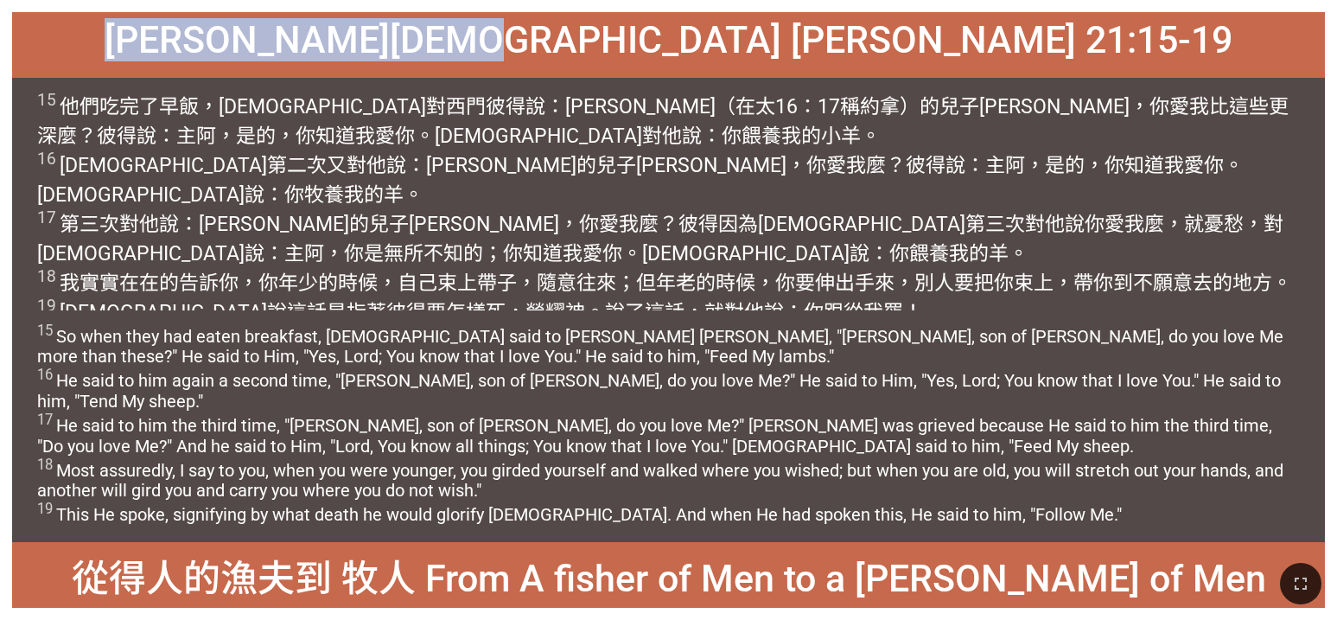
drag, startPoint x: 472, startPoint y: 41, endPoint x: 869, endPoint y: 31, distance: 396.9
click at [691, 31] on div "[PERSON_NAME][DEMOGRAPHIC_DATA] [PERSON_NAME] 21:15-19" at bounding box center [668, 45] width 1313 height 66
copy span "[PERSON_NAME][DEMOGRAPHIC_DATA] [PERSON_NAME] 21:15-19"
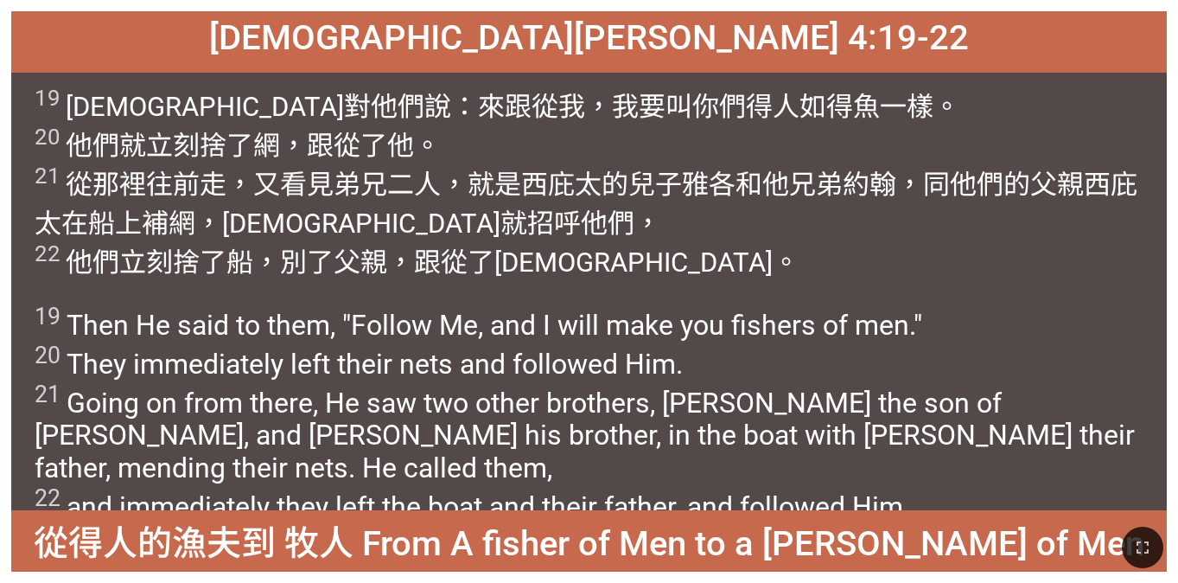
click at [691, 552] on div at bounding box center [589, 547] width 1178 height 71
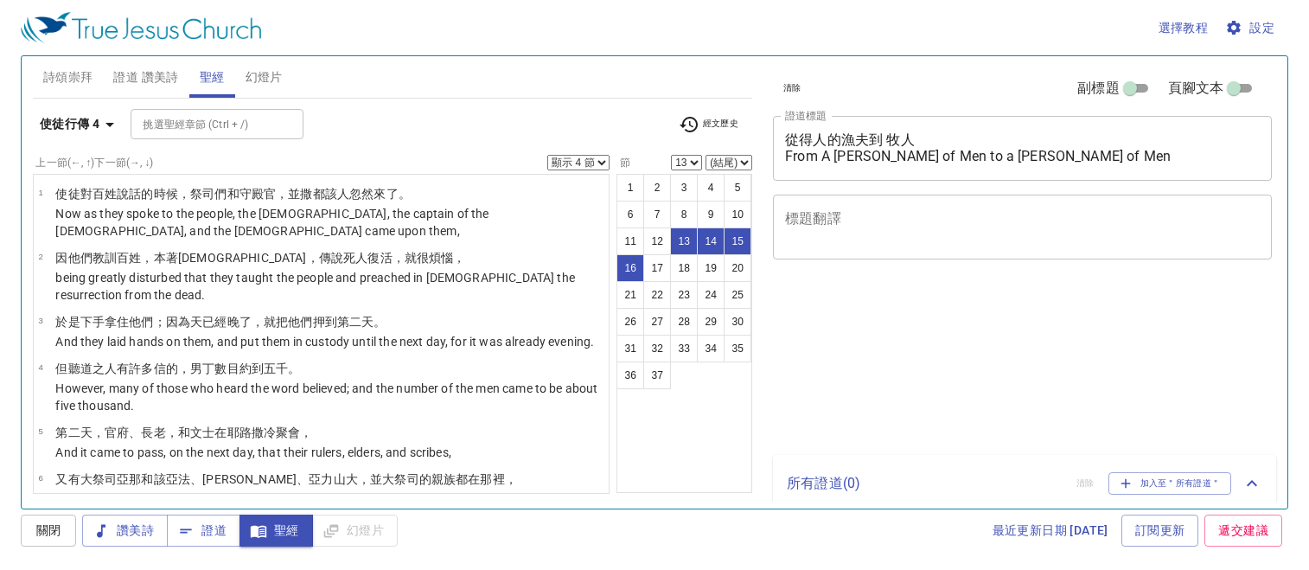
select select "4"
select select "13"
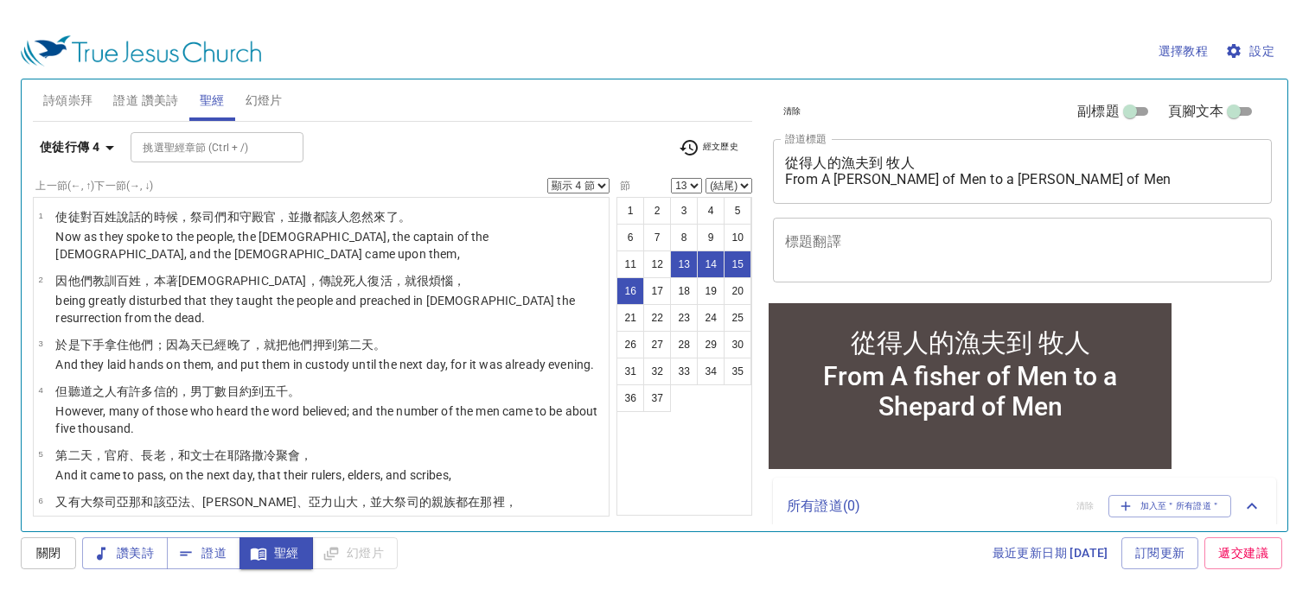
scroll to position [647, 0]
